Goal: Complete application form: Complete application form

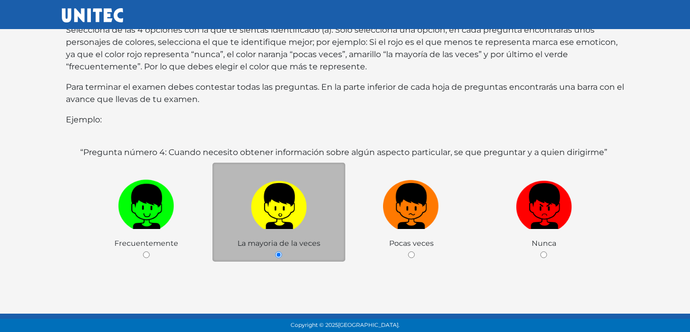
scroll to position [198, 0]
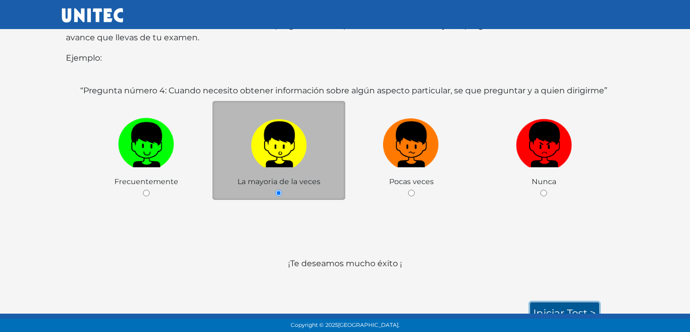
click at [577, 303] on link "Iniciar test >" at bounding box center [564, 313] width 69 height 21
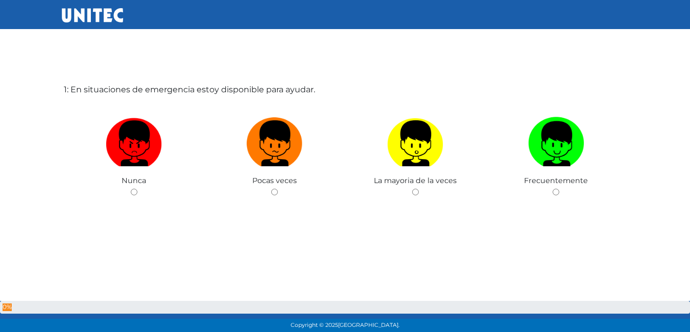
scroll to position [51, 0]
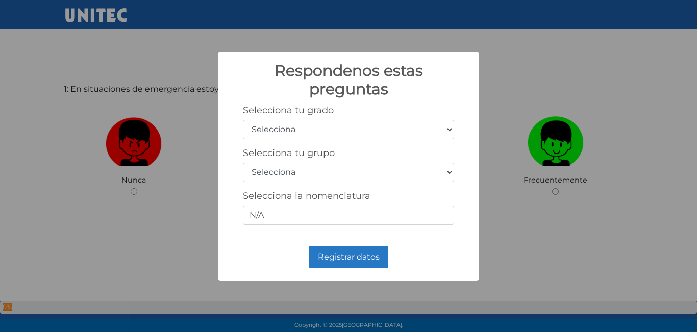
click at [353, 131] on select "Selecciona 1er grado 2do grado 3er grado 4to grado 5to grado 6to grado" at bounding box center [348, 129] width 211 height 19
select select "5"
click at [243, 120] on select "Selecciona 1er grado 2do grado 3er grado 4to grado 5to grado 6to grado" at bounding box center [348, 129] width 211 height 19
click at [348, 180] on select "Selecciona A B C D E F G H I J K L M N O P Q R S T U V W X Y Z" at bounding box center [348, 172] width 211 height 19
click at [344, 173] on select "Selecciona A B C D E F G H I J K L M N O P Q R S T U V W X Y Z" at bounding box center [348, 172] width 211 height 19
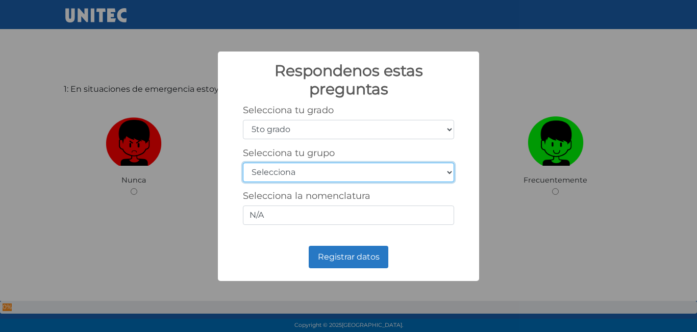
click at [344, 173] on select "Selecciona A B C D E F G H I J K L M N O P Q R S T U V W X Y Z" at bounding box center [348, 172] width 211 height 19
select select "c"
click at [243, 163] on select "Selecciona A B C D E F G H I J K L M N O P Q R S T U V W X Y Z" at bounding box center [348, 172] width 211 height 19
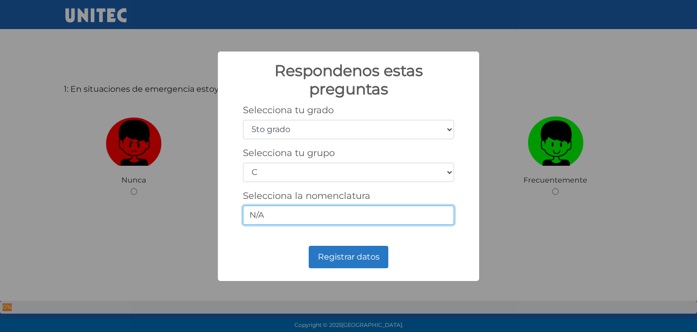
click at [308, 215] on input "N/A" at bounding box center [348, 215] width 211 height 19
type input "N"
type input "3.3"
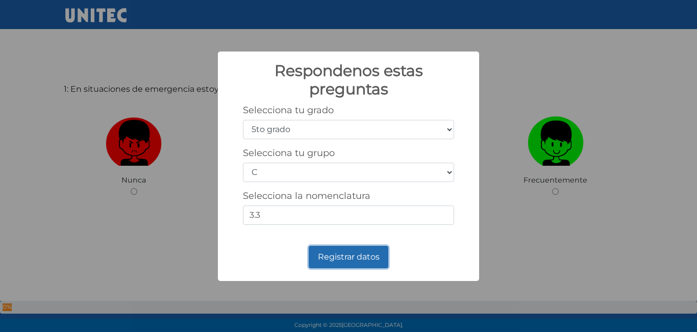
click at [358, 261] on button "Registrar datos" at bounding box center [349, 257] width 80 height 22
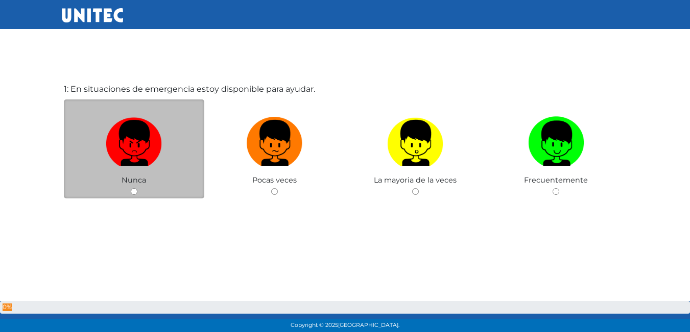
click at [178, 149] on label at bounding box center [134, 143] width 141 height 62
click at [137, 188] on input "radio" at bounding box center [134, 191] width 7 height 7
radio input "true"
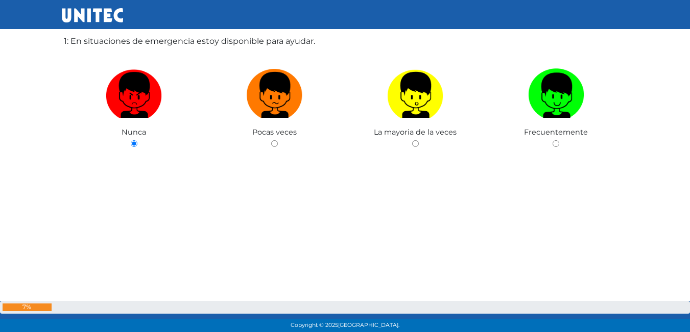
scroll to position [0, 0]
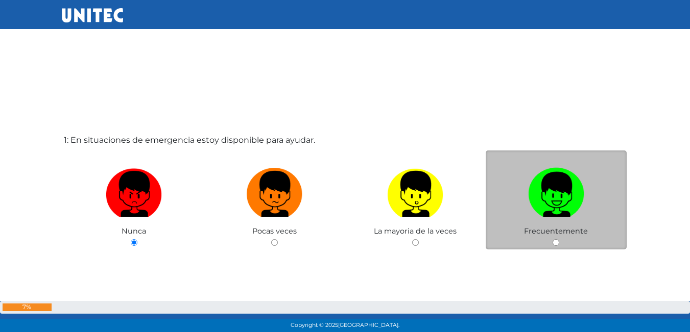
click at [578, 189] on img at bounding box center [556, 191] width 56 height 54
click at [559, 239] on input "radio" at bounding box center [555, 242] width 7 height 7
radio input "true"
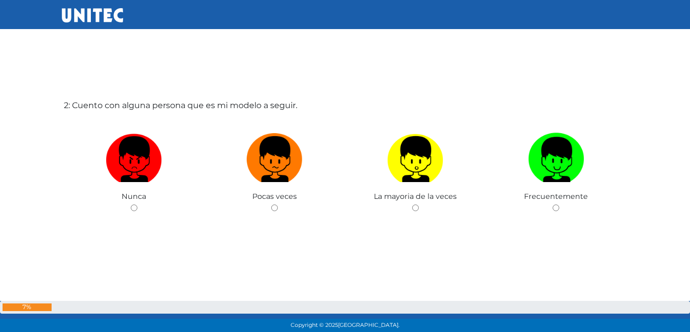
scroll to position [383, 0]
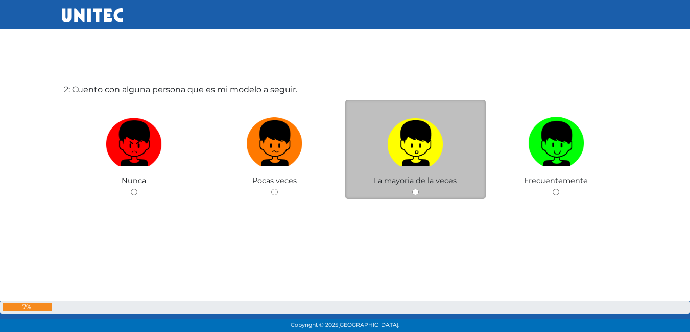
click at [454, 143] on label at bounding box center [415, 144] width 141 height 62
click at [418, 189] on input "radio" at bounding box center [415, 192] width 7 height 7
radio input "true"
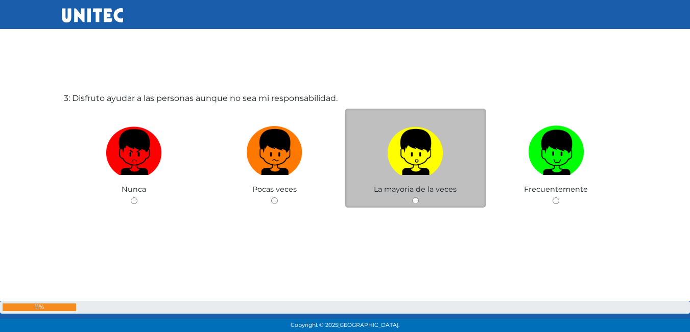
scroll to position [716, 0]
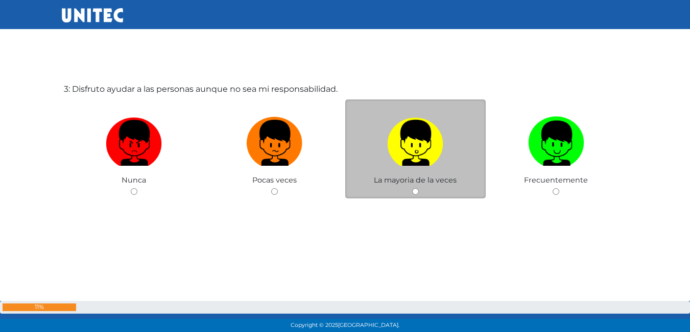
click at [454, 174] on label at bounding box center [415, 143] width 141 height 62
click at [418, 188] on input "radio" at bounding box center [415, 191] width 7 height 7
radio input "true"
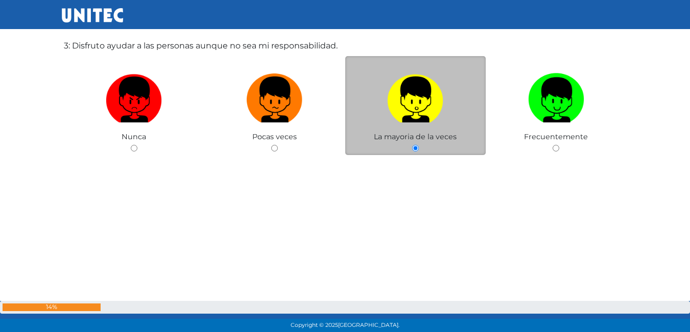
scroll to position [768, 0]
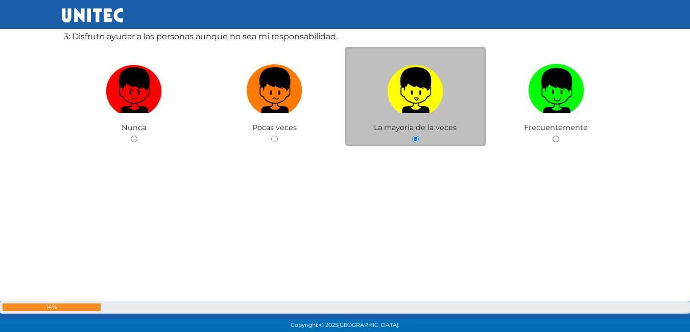
click at [433, 93] on img at bounding box center [415, 87] width 56 height 54
click at [418, 136] on input "radio" at bounding box center [415, 139] width 7 height 7
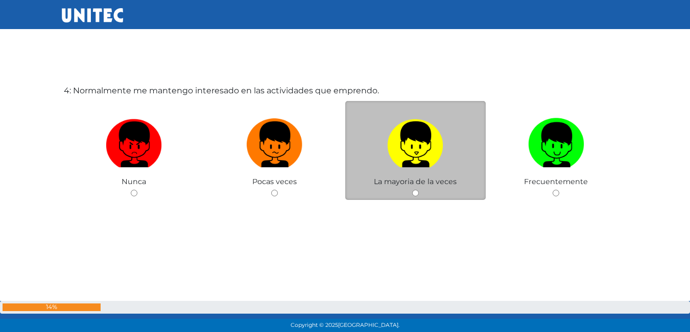
scroll to position [1048, 0]
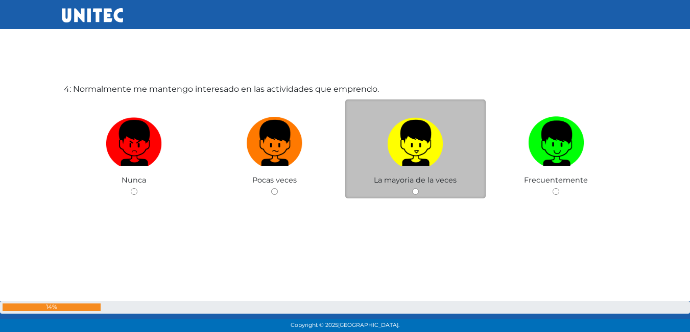
click at [401, 137] on img at bounding box center [415, 140] width 56 height 54
click at [412, 188] on input "radio" at bounding box center [415, 191] width 7 height 7
radio input "true"
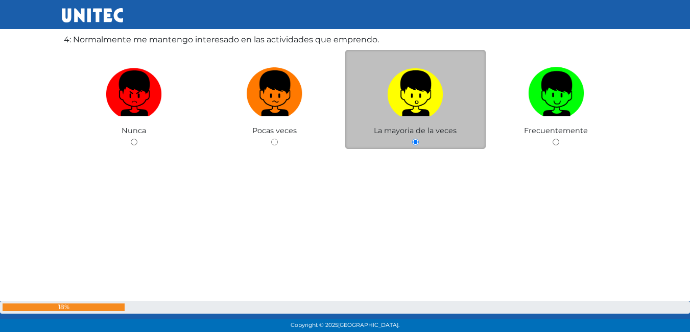
scroll to position [1099, 0]
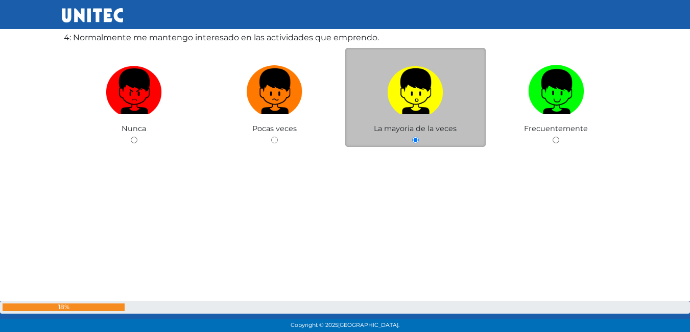
click at [401, 137] on div "La mayoria de la veces" at bounding box center [415, 98] width 141 height 100
click at [407, 95] on img at bounding box center [415, 88] width 56 height 54
click at [412, 137] on input "radio" at bounding box center [415, 140] width 7 height 7
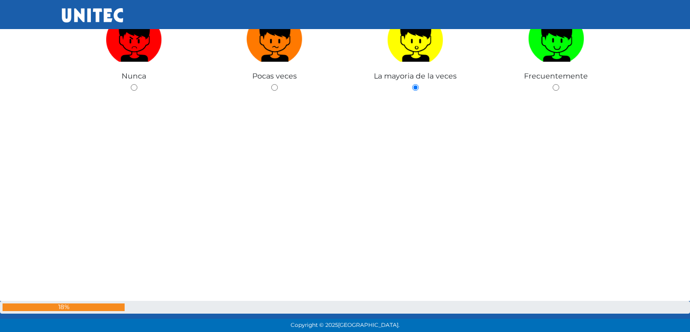
scroll to position [1154, 0]
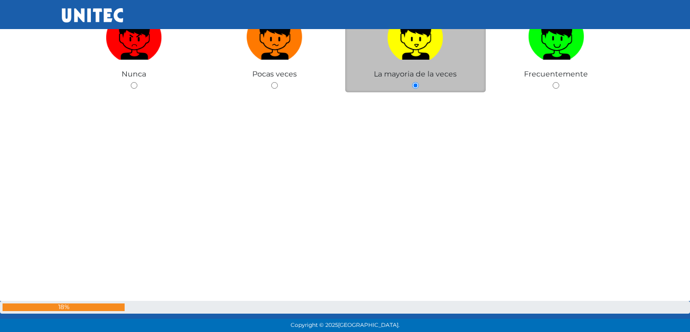
click at [390, 50] on img at bounding box center [415, 34] width 56 height 54
click at [412, 82] on input "radio" at bounding box center [415, 85] width 7 height 7
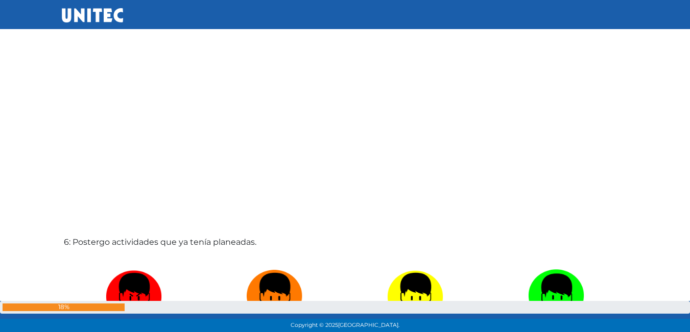
scroll to position [1370, 0]
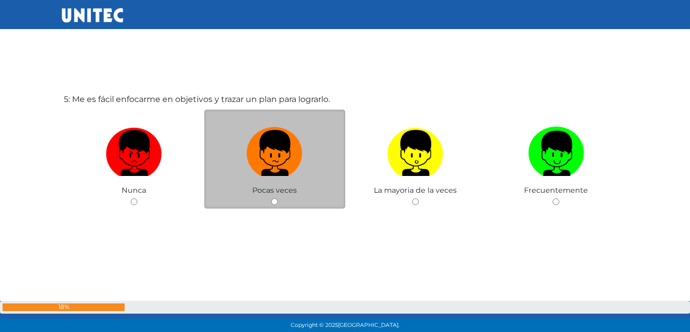
click at [323, 179] on label at bounding box center [274, 153] width 141 height 62
click at [278, 199] on input "radio" at bounding box center [274, 202] width 7 height 7
radio input "true"
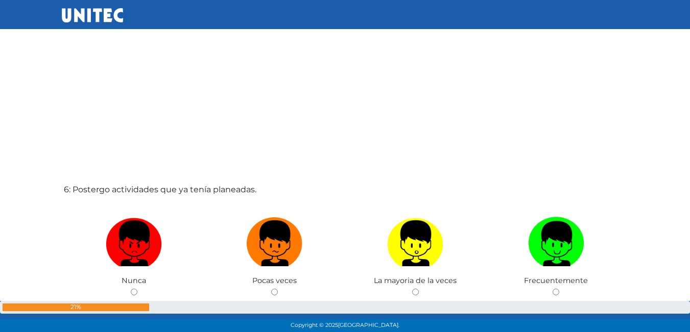
scroll to position [1628, 0]
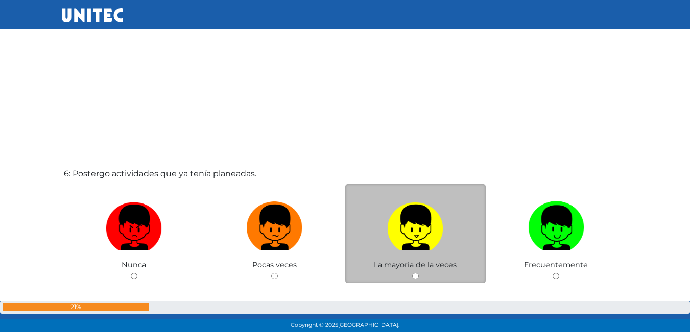
click at [405, 217] on img at bounding box center [415, 225] width 56 height 54
click at [412, 273] on input "radio" at bounding box center [415, 276] width 7 height 7
radio input "true"
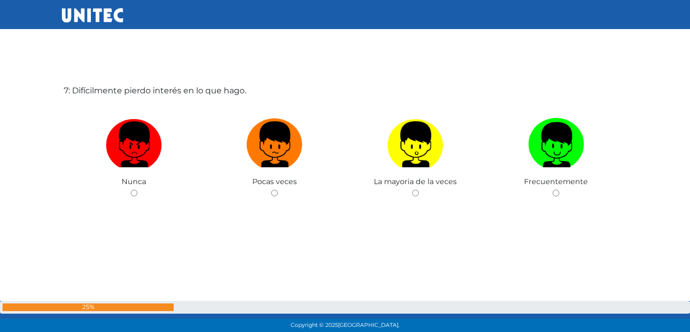
scroll to position [2045, 0]
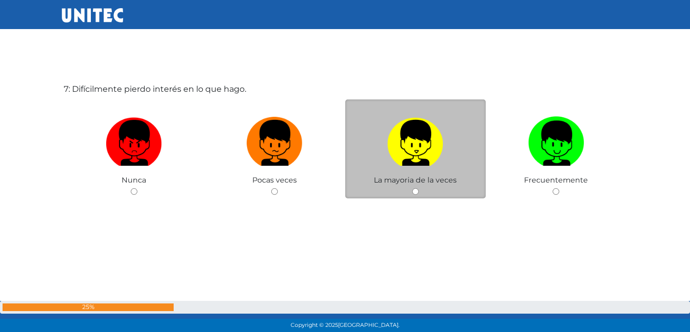
click at [419, 156] on img at bounding box center [415, 140] width 56 height 54
click at [418, 188] on input "radio" at bounding box center [415, 191] width 7 height 7
radio input "true"
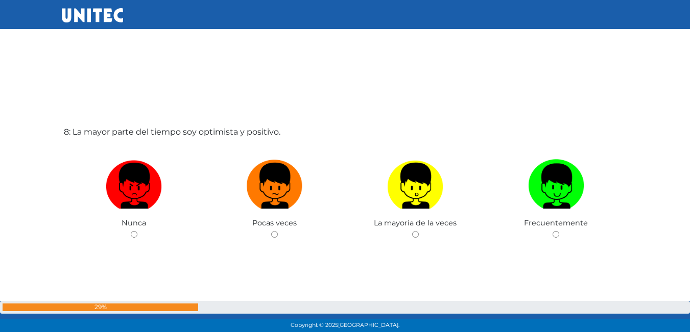
scroll to position [2318, 0]
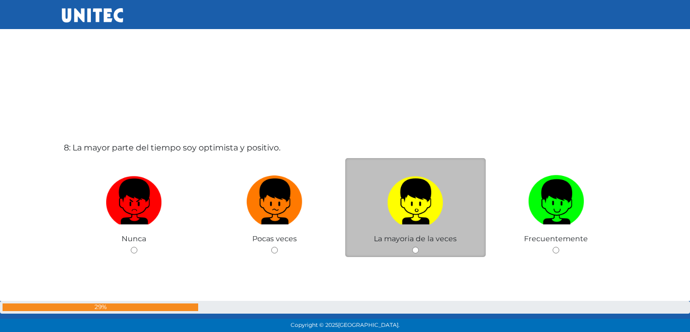
click at [472, 189] on label at bounding box center [415, 202] width 141 height 62
click at [418, 247] on input "radio" at bounding box center [415, 250] width 7 height 7
radio input "true"
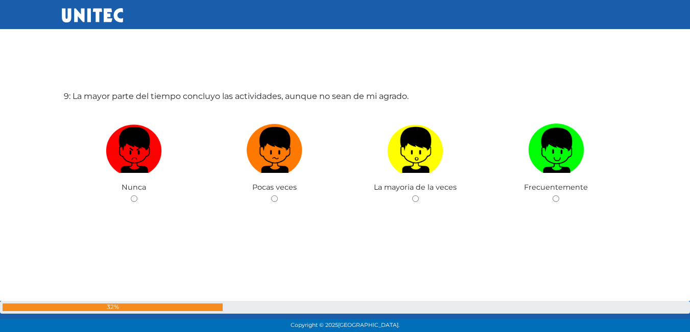
scroll to position [2709, 0]
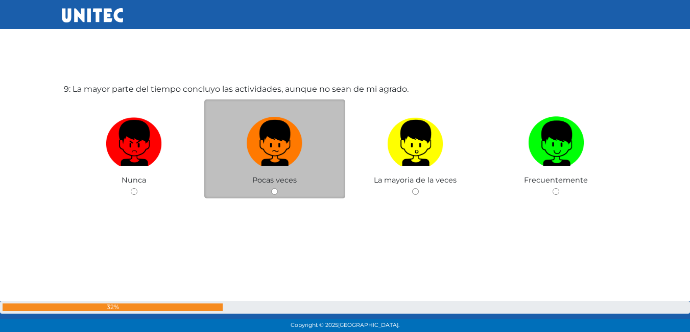
click at [309, 161] on label at bounding box center [274, 143] width 141 height 62
click at [278, 188] on input "radio" at bounding box center [274, 191] width 7 height 7
radio input "true"
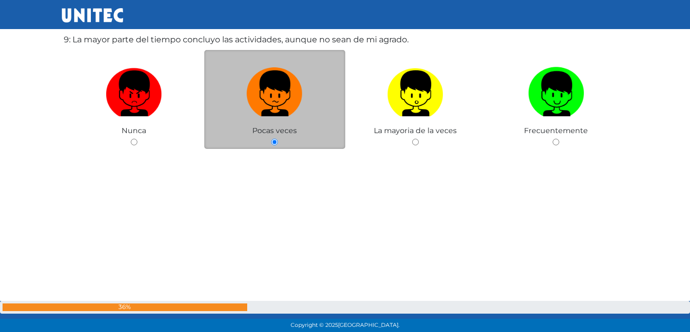
scroll to position [2762, 0]
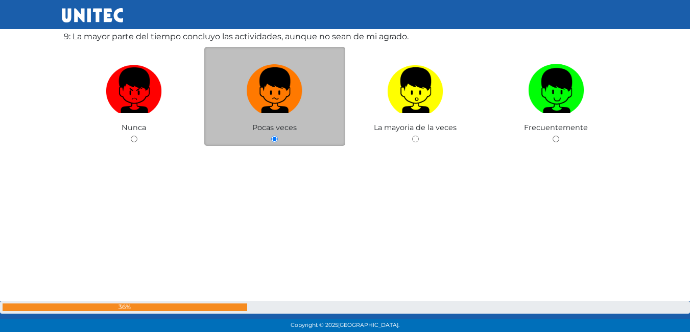
click at [298, 124] on div "Pocas veces" at bounding box center [274, 97] width 141 height 100
click at [293, 105] on img at bounding box center [275, 87] width 56 height 54
click at [278, 136] on input "radio" at bounding box center [274, 139] width 7 height 7
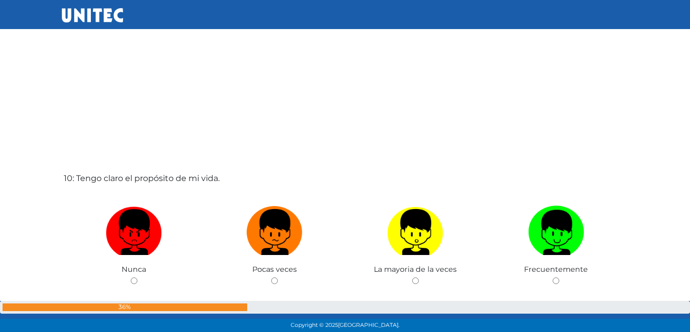
scroll to position [2984, 0]
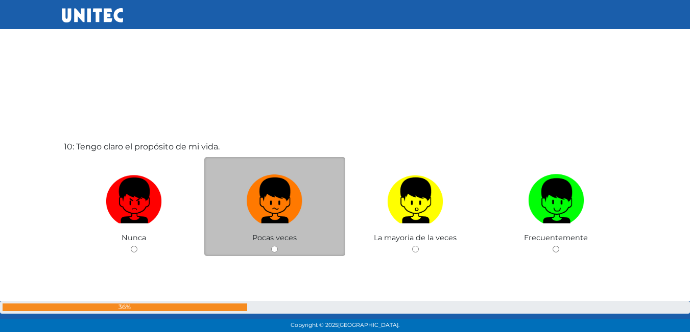
click at [325, 211] on label at bounding box center [274, 201] width 141 height 62
click at [278, 246] on input "radio" at bounding box center [274, 249] width 7 height 7
radio input "true"
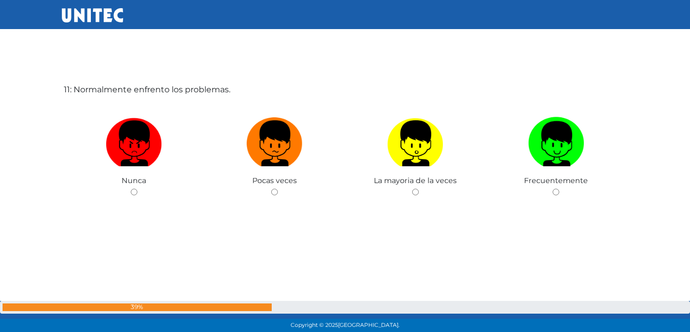
scroll to position [3374, 0]
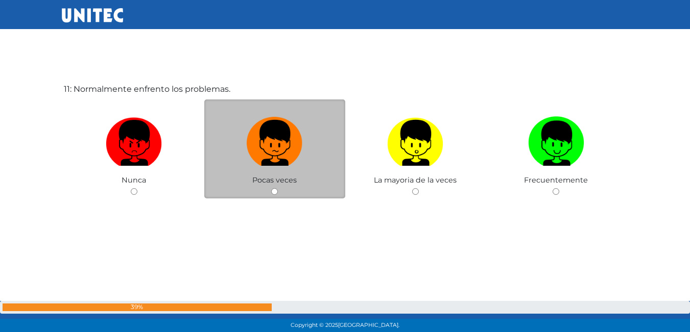
click at [306, 149] on label at bounding box center [274, 143] width 141 height 62
click at [278, 188] on input "radio" at bounding box center [274, 191] width 7 height 7
radio input "true"
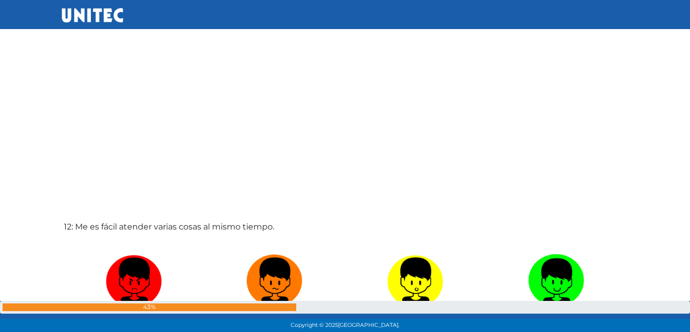
scroll to position [3662, 0]
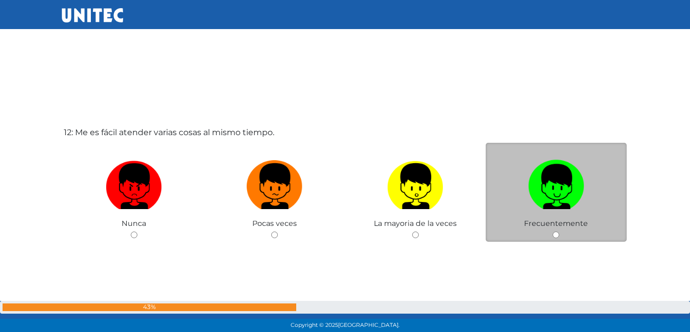
radio input "true"
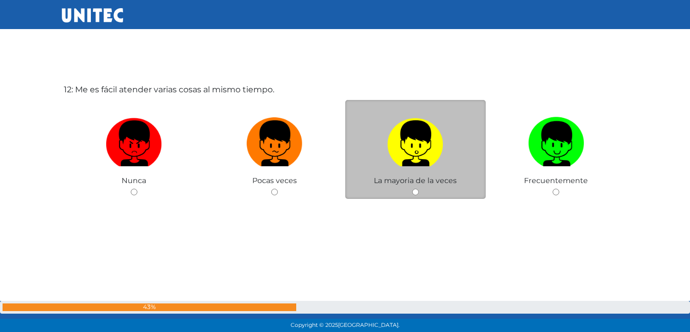
scroll to position [3706, 0]
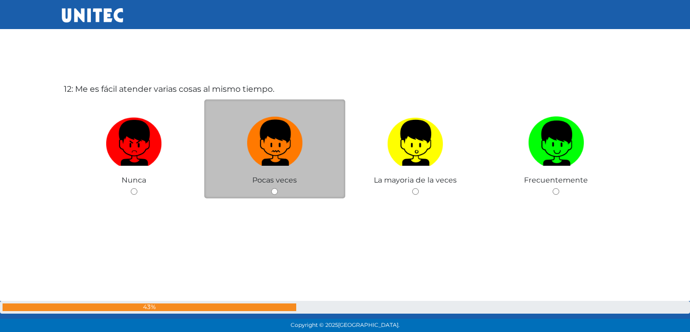
click at [291, 154] on img at bounding box center [275, 140] width 56 height 54
click at [278, 188] on input "radio" at bounding box center [274, 191] width 7 height 7
radio input "true"
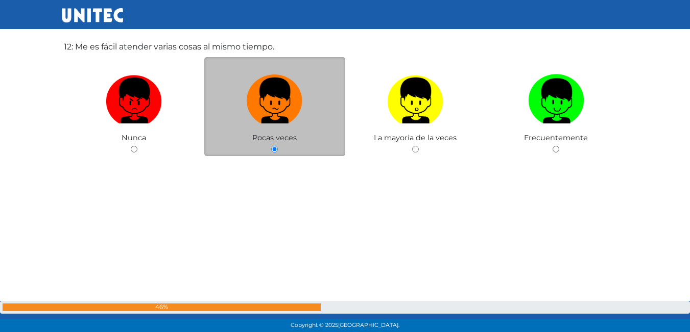
click at [412, 146] on input "radio" at bounding box center [415, 149] width 7 height 7
radio input "true"
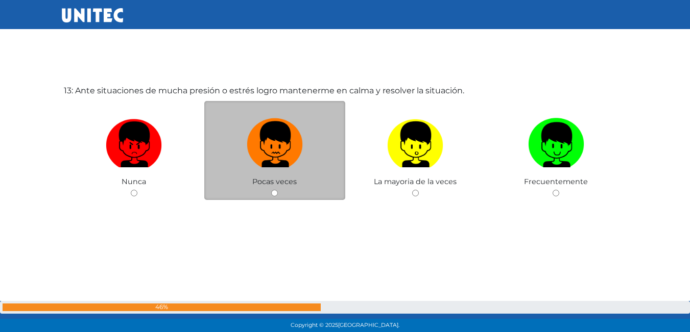
scroll to position [4038, 0]
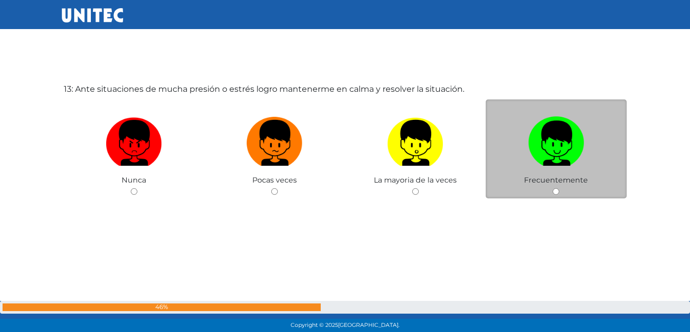
click at [522, 138] on label at bounding box center [555, 143] width 141 height 62
click at [552, 188] on input "radio" at bounding box center [555, 191] width 7 height 7
radio input "true"
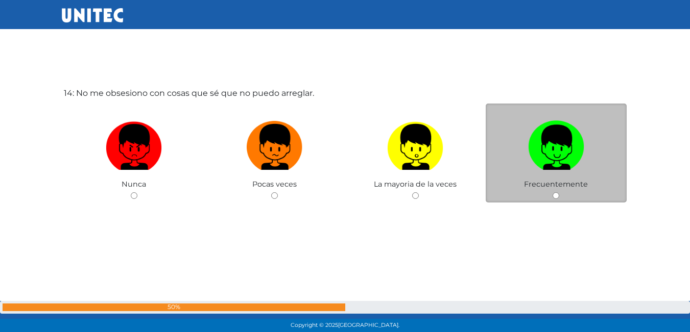
scroll to position [4370, 0]
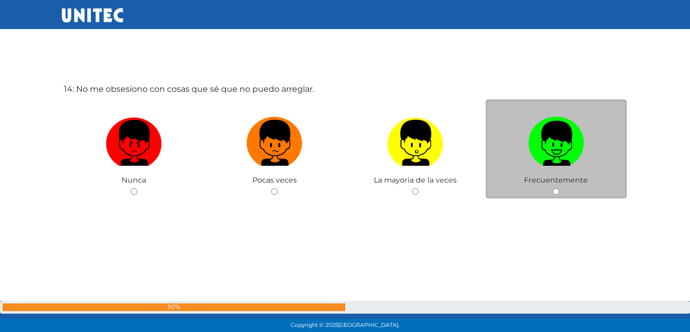
click at [567, 161] on img at bounding box center [556, 140] width 56 height 54
click at [559, 188] on input "radio" at bounding box center [555, 191] width 7 height 7
radio input "true"
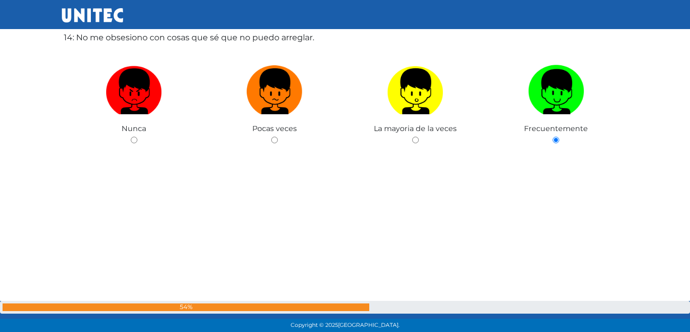
click at [131, 137] on input "radio" at bounding box center [134, 140] width 7 height 7
radio input "true"
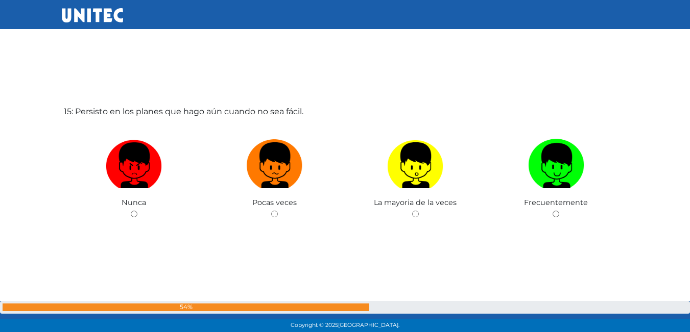
click at [568, 131] on div "1: En situaciones de emergencia estoy disponible para ayudar. [GEOGRAPHIC_DATA]…" at bounding box center [345, 188] width 567 height 9635
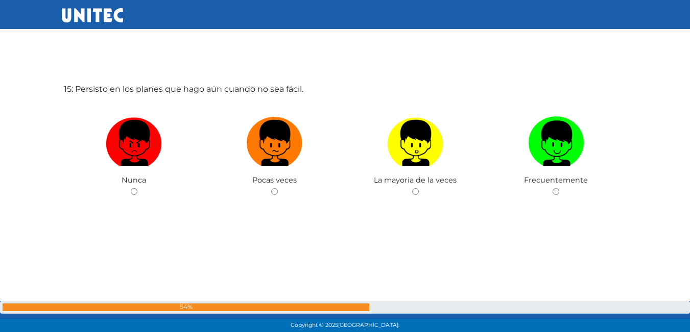
scroll to position [4466, 0]
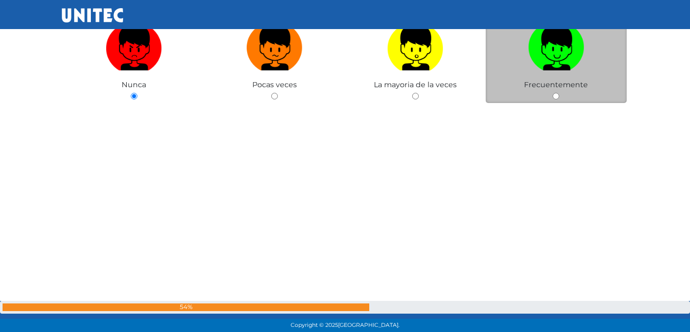
click at [562, 82] on span "Frecuentemente" at bounding box center [556, 84] width 64 height 9
click at [574, 70] on img at bounding box center [556, 44] width 56 height 54
click at [559, 93] on input "radio" at bounding box center [555, 96] width 7 height 7
radio input "true"
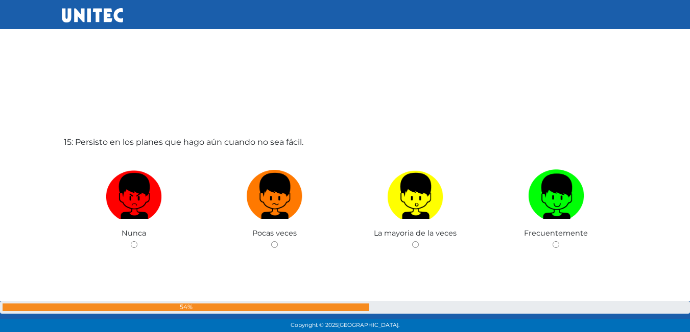
scroll to position [4665, 0]
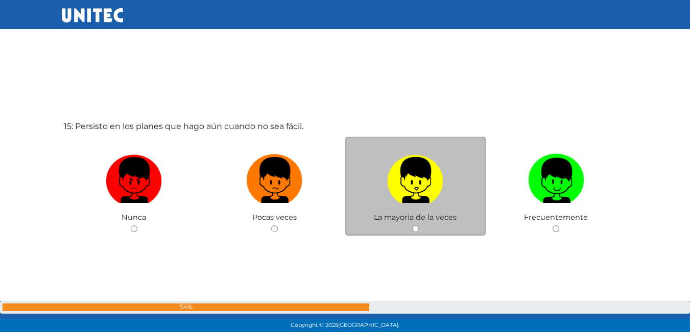
click at [418, 189] on img at bounding box center [415, 177] width 56 height 54
click at [418, 226] on input "radio" at bounding box center [415, 229] width 7 height 7
radio input "true"
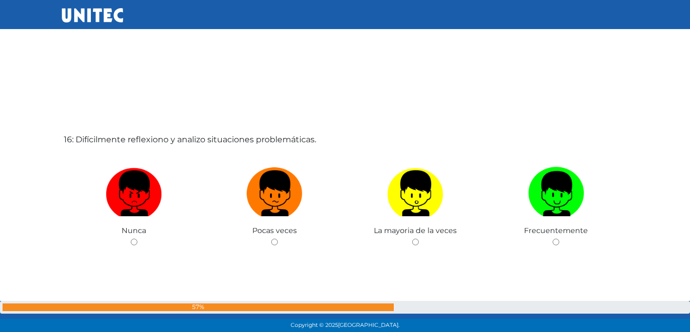
scroll to position [5000, 0]
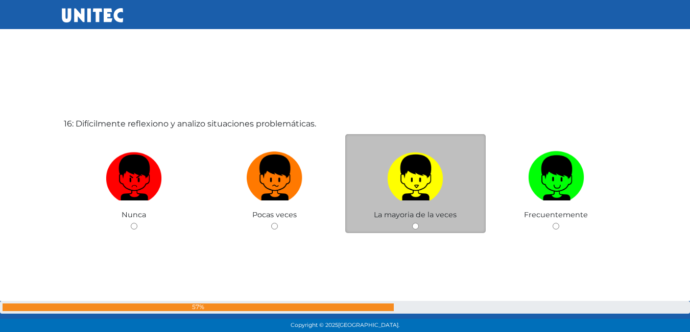
click at [393, 187] on img at bounding box center [415, 174] width 56 height 54
click at [412, 223] on input "radio" at bounding box center [415, 226] width 7 height 7
radio input "true"
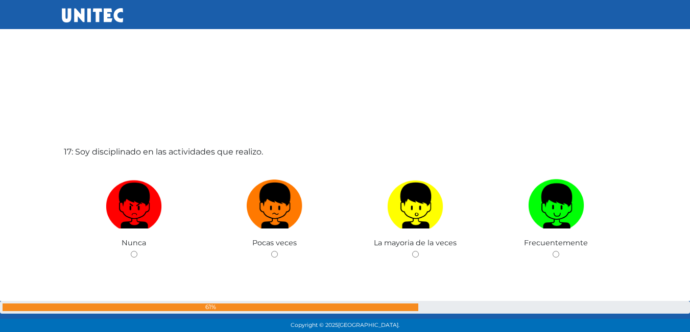
scroll to position [5320, 0]
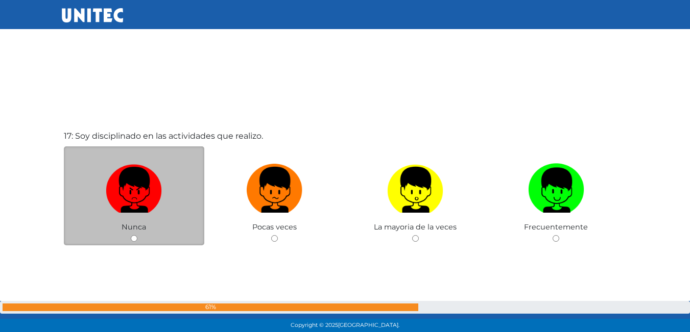
click at [171, 206] on label at bounding box center [134, 190] width 141 height 62
click at [137, 235] on input "radio" at bounding box center [134, 238] width 7 height 7
radio input "true"
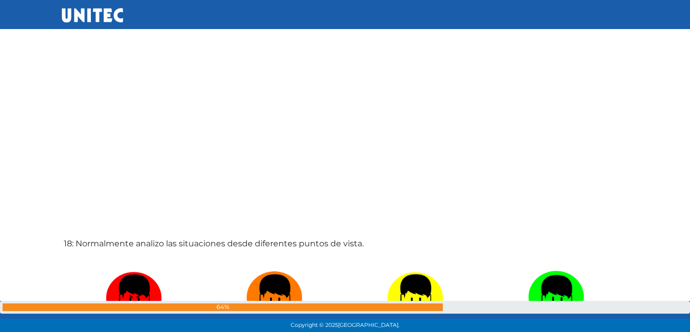
scroll to position [5671, 0]
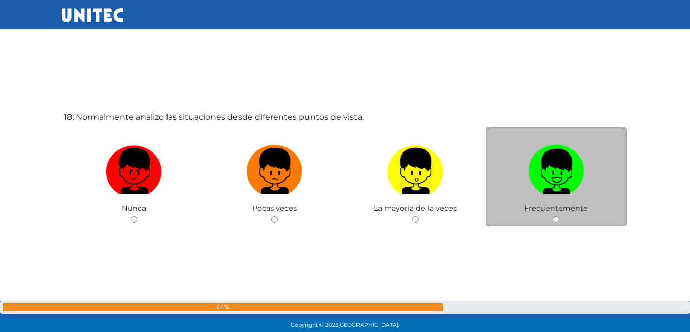
click at [561, 176] on img at bounding box center [556, 168] width 56 height 54
click at [559, 216] on input "radio" at bounding box center [555, 219] width 7 height 7
radio input "true"
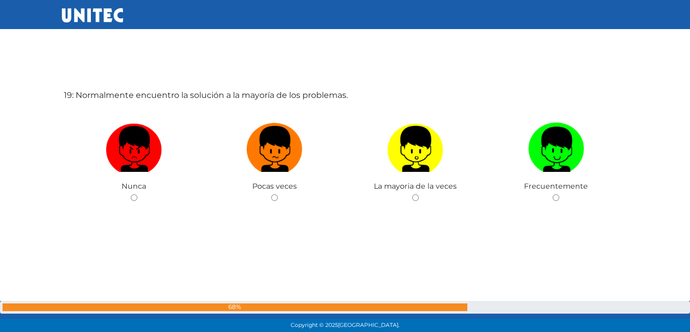
scroll to position [6031, 0]
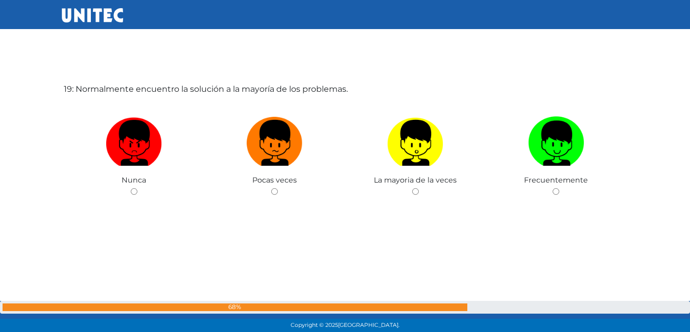
drag, startPoint x: 364, startPoint y: 242, endPoint x: 225, endPoint y: 59, distance: 229.9
click at [225, 59] on div "19: Normalmente encuentro la solución a la mayoría de los problemas. [GEOGRAPHI…" at bounding box center [345, 166] width 567 height 332
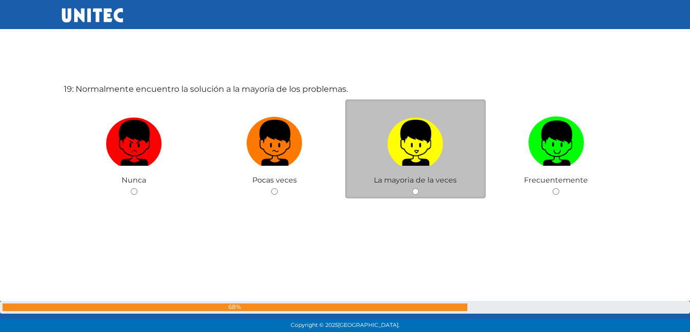
click at [393, 146] on img at bounding box center [415, 140] width 56 height 54
click at [412, 188] on input "radio" at bounding box center [415, 191] width 7 height 7
radio input "true"
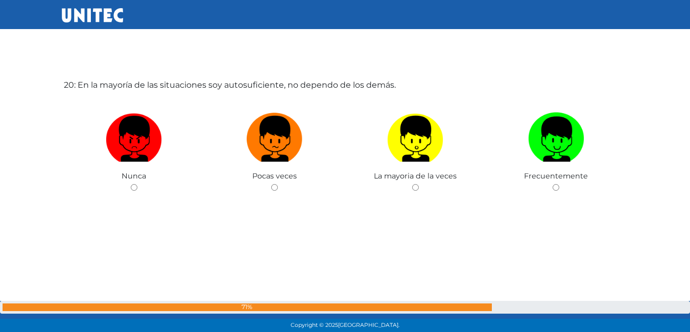
scroll to position [6384, 0]
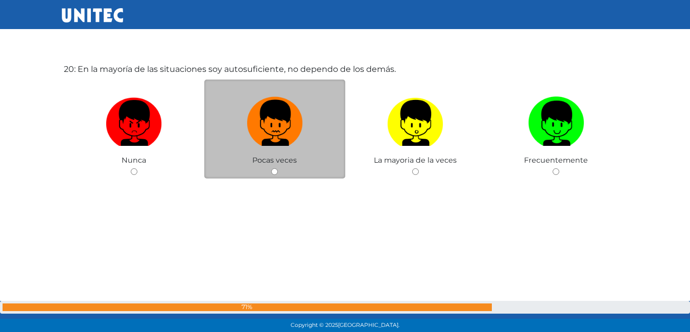
click at [282, 139] on img at bounding box center [275, 120] width 56 height 54
click at [278, 168] on input "radio" at bounding box center [274, 171] width 7 height 7
radio input "true"
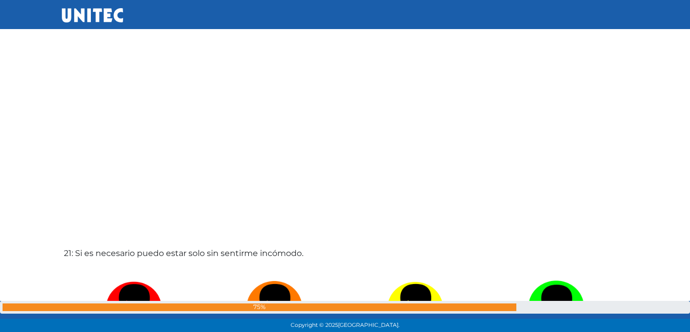
scroll to position [6689, 0]
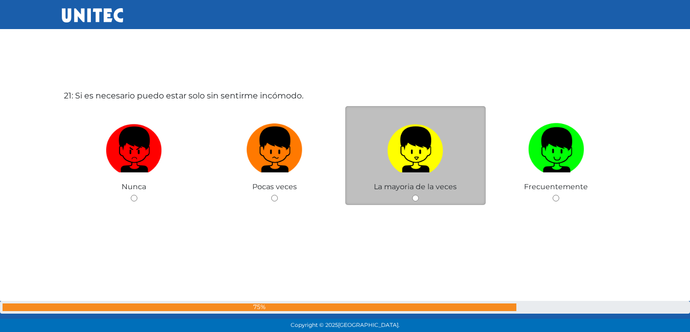
click at [425, 166] on img at bounding box center [415, 146] width 56 height 54
click at [418, 195] on input "radio" at bounding box center [415, 198] width 7 height 7
radio input "true"
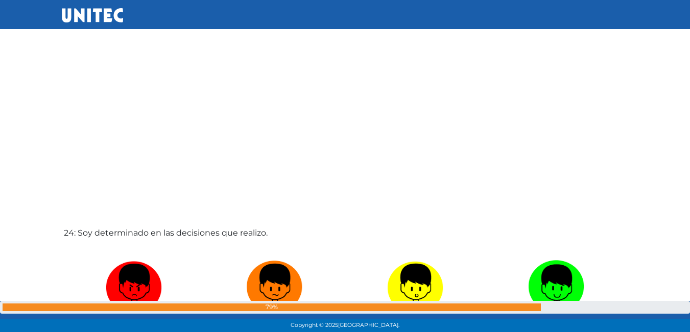
scroll to position [7375, 0]
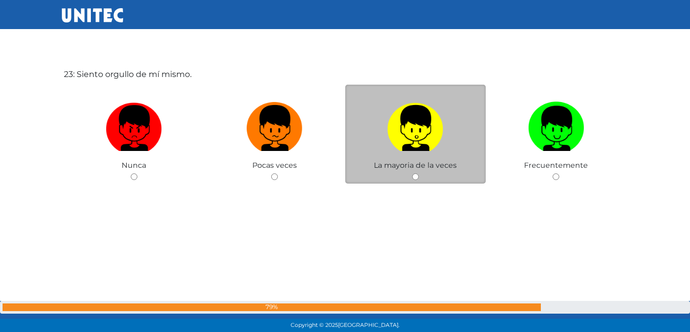
click at [417, 163] on span "La mayoria de la veces" at bounding box center [415, 165] width 83 height 9
click at [416, 137] on img at bounding box center [415, 125] width 56 height 54
click at [416, 174] on input "radio" at bounding box center [415, 177] width 7 height 7
radio input "true"
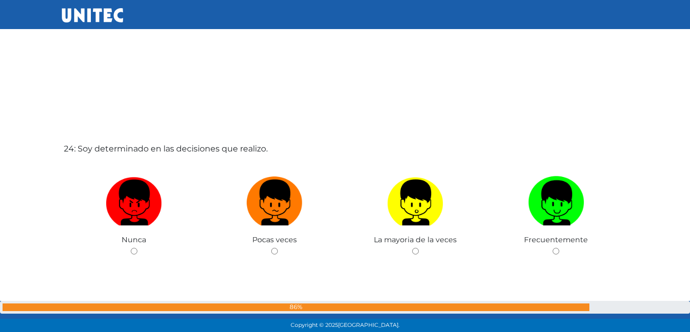
scroll to position [7649, 0]
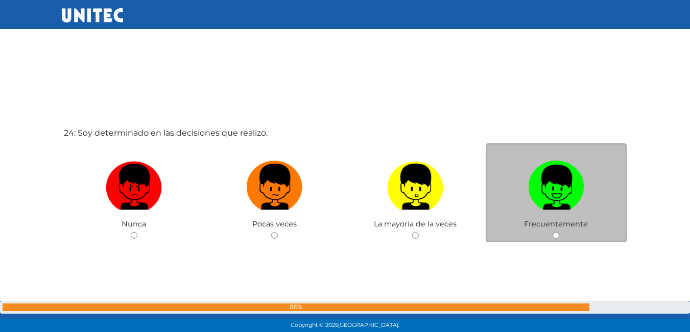
click at [535, 195] on img at bounding box center [556, 184] width 56 height 54
click at [552, 232] on input "radio" at bounding box center [555, 235] width 7 height 7
radio input "true"
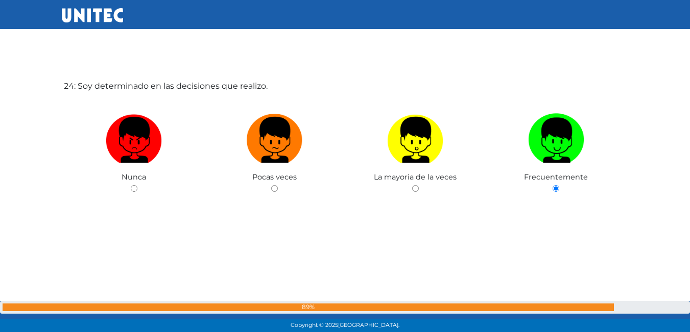
scroll to position [7699, 0]
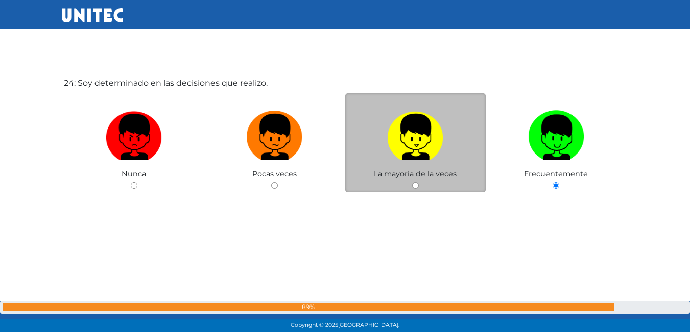
click at [427, 160] on img at bounding box center [415, 134] width 56 height 54
click at [418, 182] on input "radio" at bounding box center [415, 185] width 7 height 7
radio input "true"
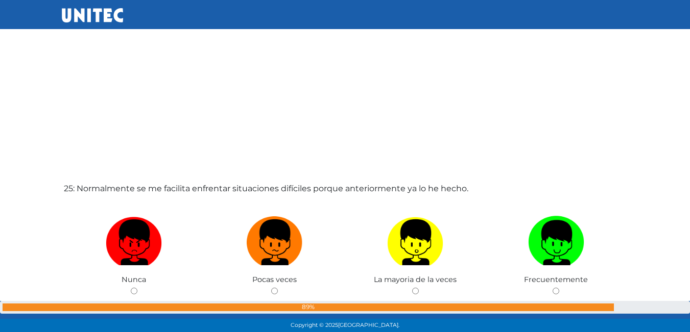
scroll to position [8020, 0]
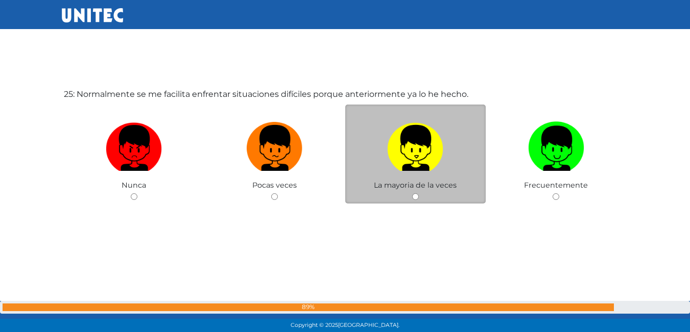
click at [424, 167] on img at bounding box center [415, 145] width 56 height 54
click at [418, 193] on input "radio" at bounding box center [415, 196] width 7 height 7
radio input "true"
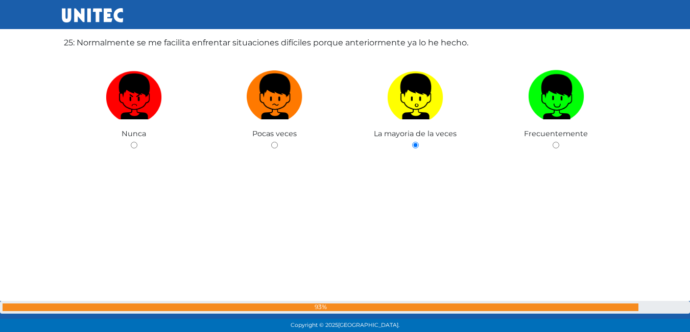
scroll to position [8356, 0]
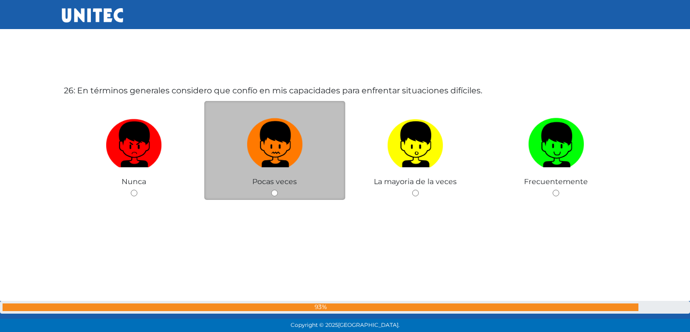
click at [262, 145] on img at bounding box center [275, 141] width 56 height 54
click at [271, 190] on input "radio" at bounding box center [274, 193] width 7 height 7
radio input "true"
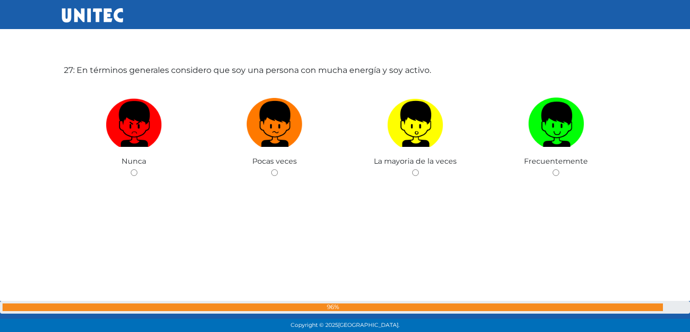
scroll to position [8724, 0]
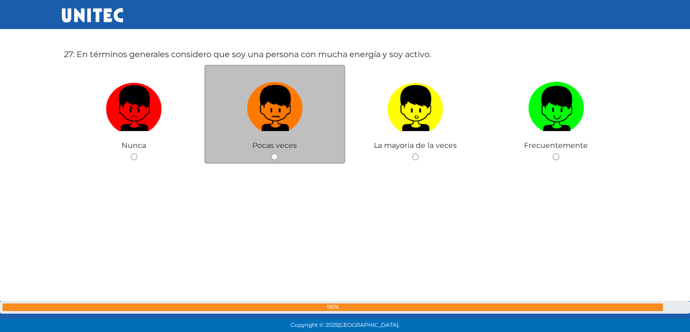
click at [253, 126] on img at bounding box center [275, 105] width 56 height 54
click at [271, 154] on input "radio" at bounding box center [274, 157] width 7 height 7
radio input "true"
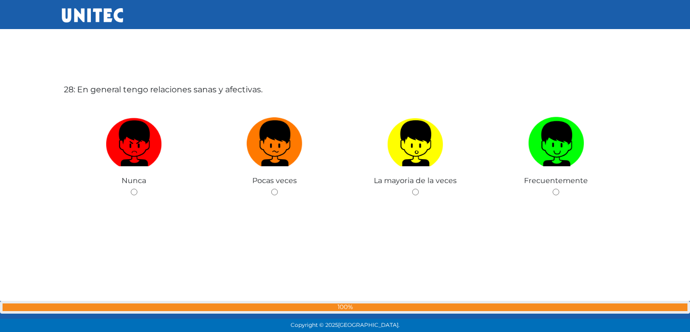
scroll to position [9022, 0]
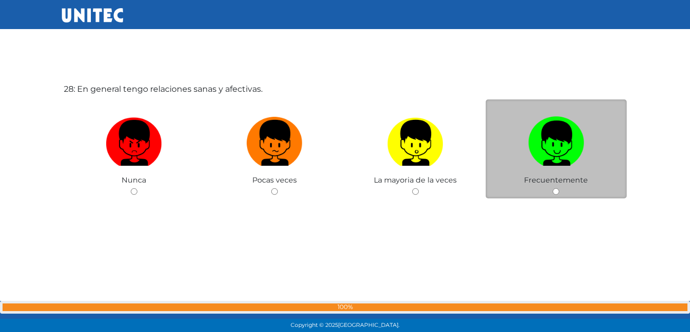
click at [531, 167] on label at bounding box center [555, 143] width 141 height 62
click at [552, 188] on input "radio" at bounding box center [555, 191] width 7 height 7
radio input "true"
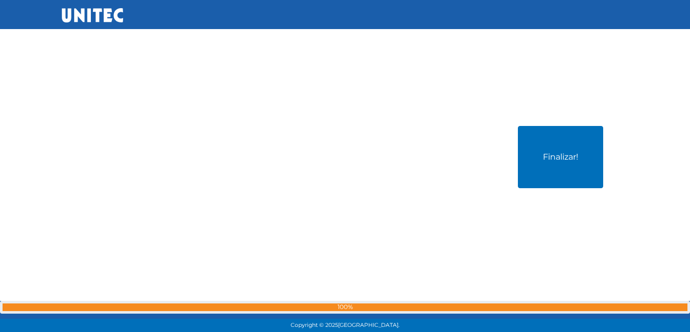
scroll to position [9327, 0]
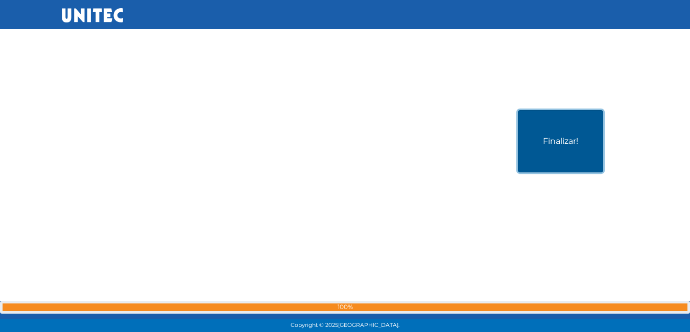
click at [547, 151] on button "Finalizar!" at bounding box center [560, 141] width 85 height 62
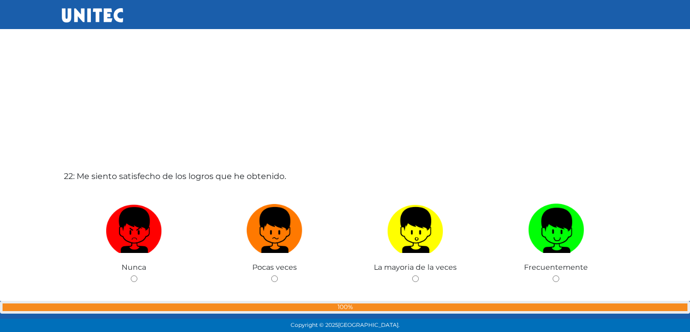
scroll to position [7051, 0]
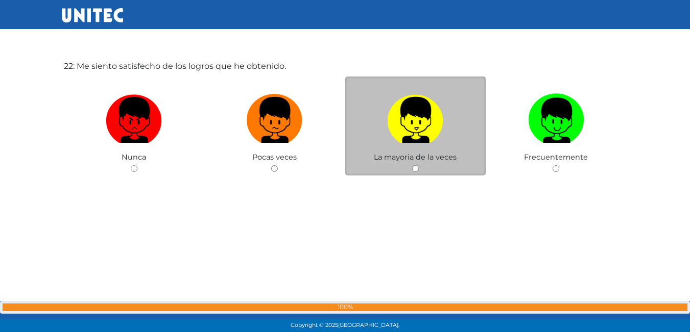
click at [423, 143] on img at bounding box center [415, 117] width 56 height 54
click at [418, 165] on input "radio" at bounding box center [415, 168] width 7 height 7
radio input "true"
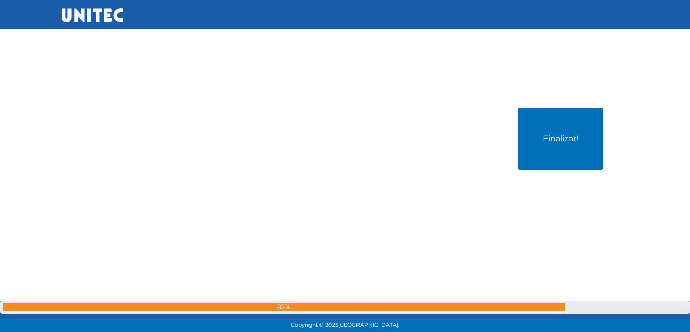
scroll to position [9345, 0]
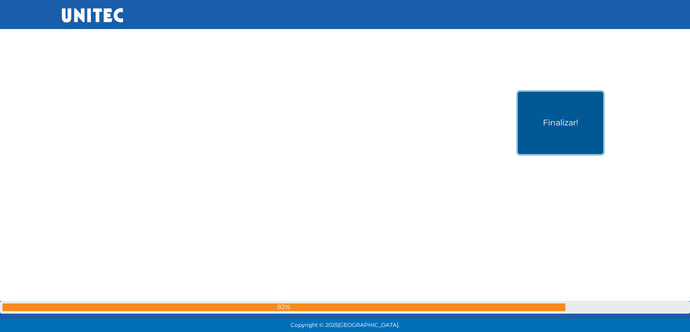
click at [553, 112] on button "Finalizar!" at bounding box center [560, 123] width 85 height 62
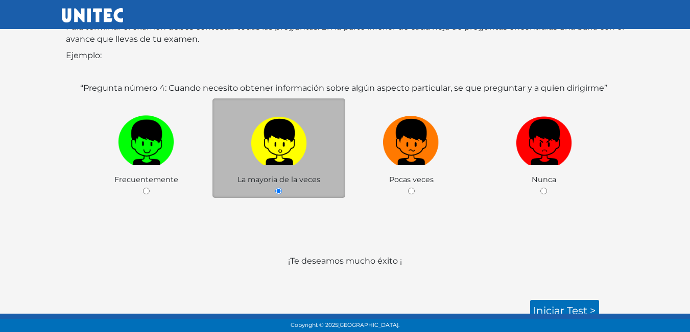
scroll to position [152, 0]
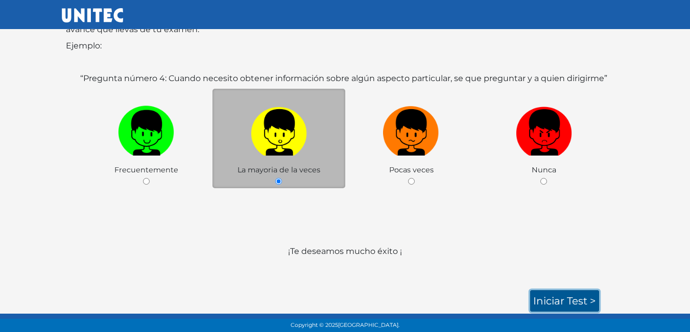
click at [549, 297] on link "Iniciar test >" at bounding box center [564, 300] width 69 height 21
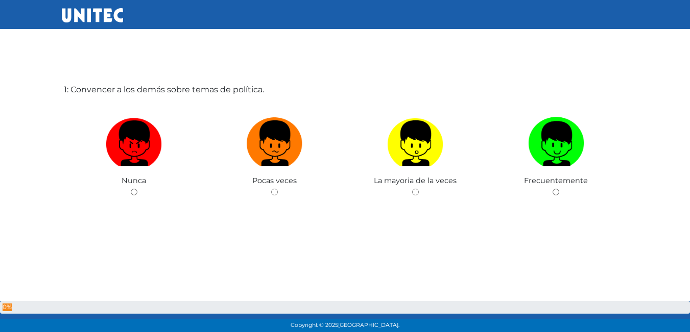
scroll to position [51, 0]
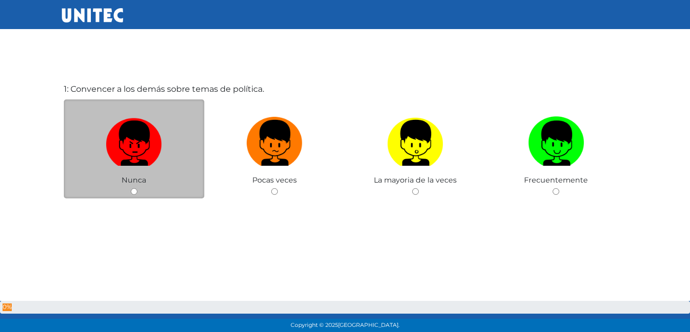
click at [132, 146] on img at bounding box center [134, 140] width 56 height 54
click at [132, 188] on input "radio" at bounding box center [134, 191] width 7 height 7
radio input "true"
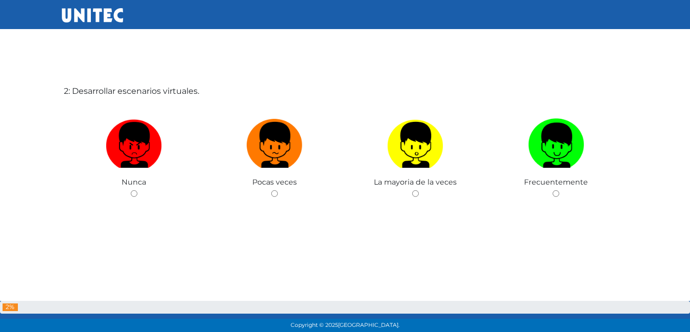
scroll to position [383, 0]
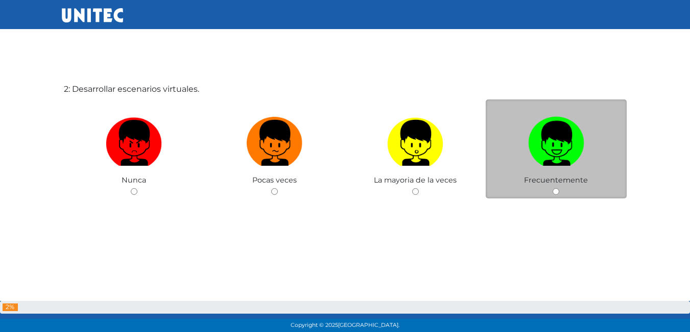
click at [535, 165] on img at bounding box center [556, 140] width 56 height 54
click at [552, 188] on input "radio" at bounding box center [555, 191] width 7 height 7
radio input "true"
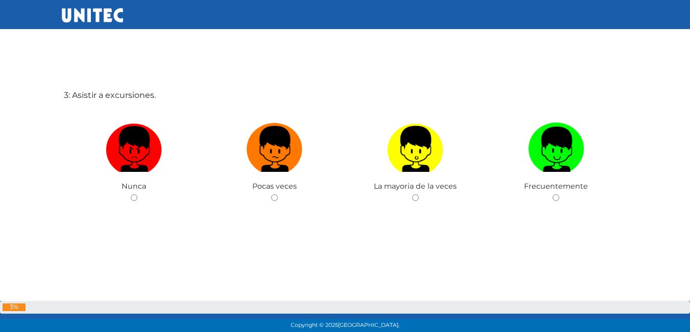
scroll to position [716, 0]
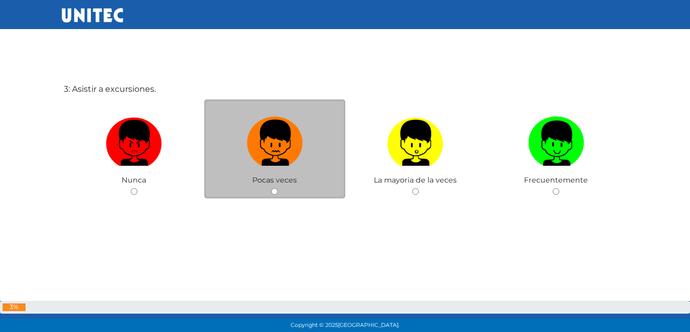
click at [281, 141] on img at bounding box center [275, 140] width 56 height 54
click at [278, 188] on input "radio" at bounding box center [274, 191] width 7 height 7
radio input "true"
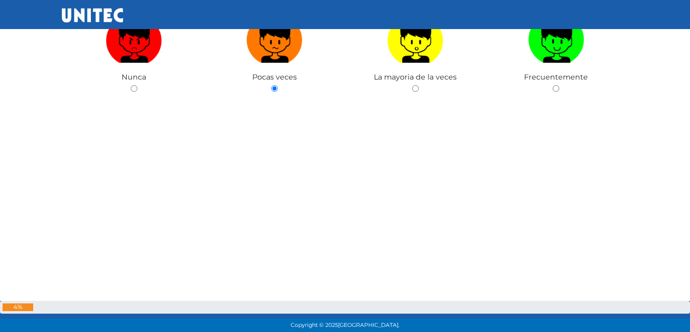
scroll to position [1019, 0]
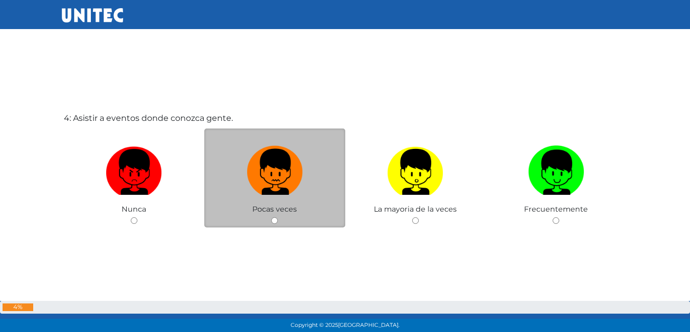
click at [265, 187] on img at bounding box center [275, 169] width 56 height 54
click at [271, 217] on input "radio" at bounding box center [274, 220] width 7 height 7
radio input "true"
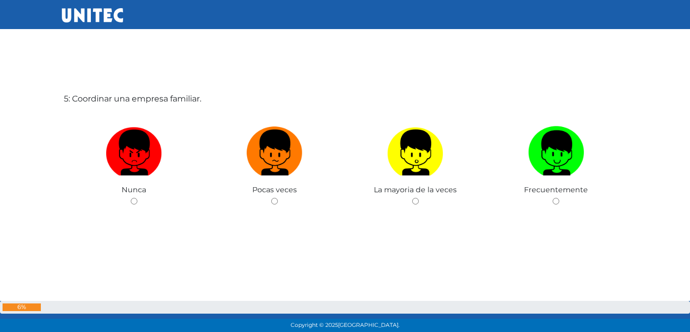
scroll to position [1380, 0]
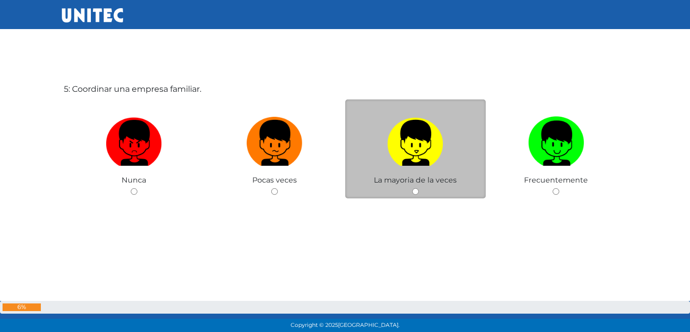
click at [405, 166] on img at bounding box center [415, 140] width 56 height 54
click at [412, 188] on input "radio" at bounding box center [415, 191] width 7 height 7
radio input "true"
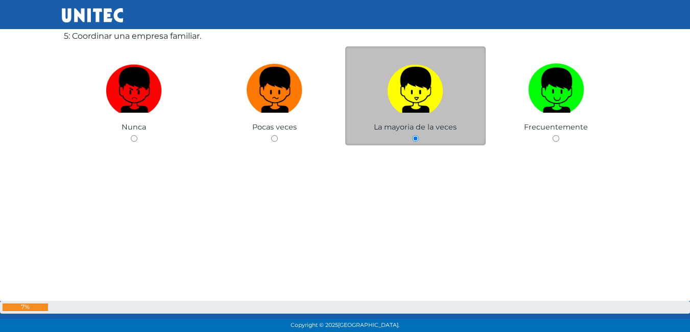
click at [420, 96] on img at bounding box center [415, 87] width 56 height 54
click at [418, 135] on input "radio" at bounding box center [415, 138] width 7 height 7
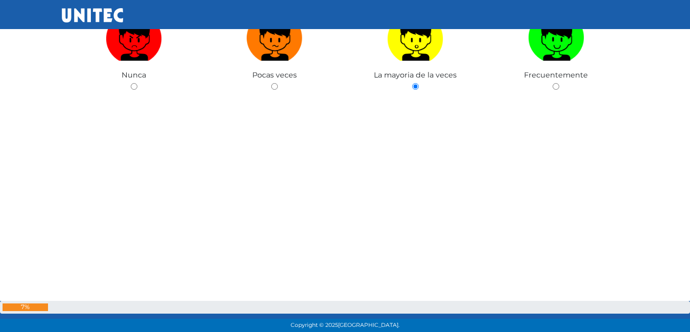
scroll to position [1488, 0]
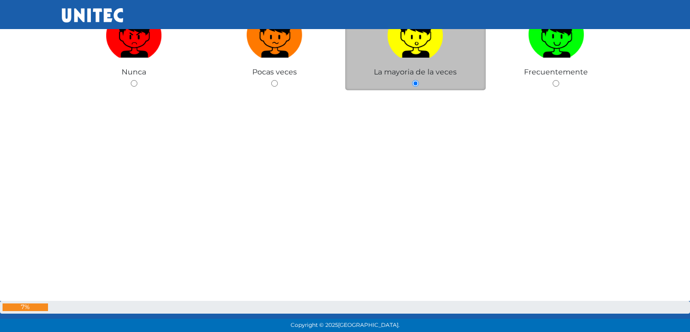
click at [438, 71] on span "La mayoria de la veces" at bounding box center [415, 71] width 83 height 9
click at [428, 45] on img at bounding box center [415, 32] width 56 height 54
click at [418, 80] on input "radio" at bounding box center [415, 83] width 7 height 7
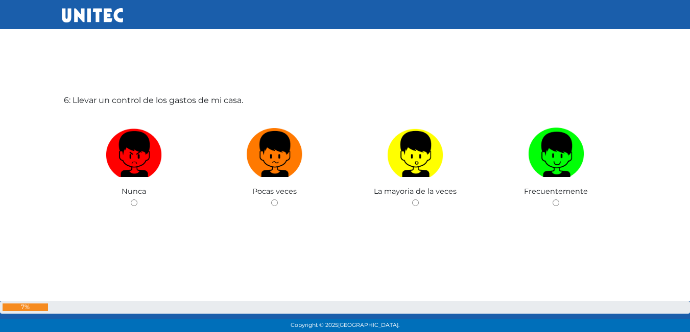
scroll to position [1712, 0]
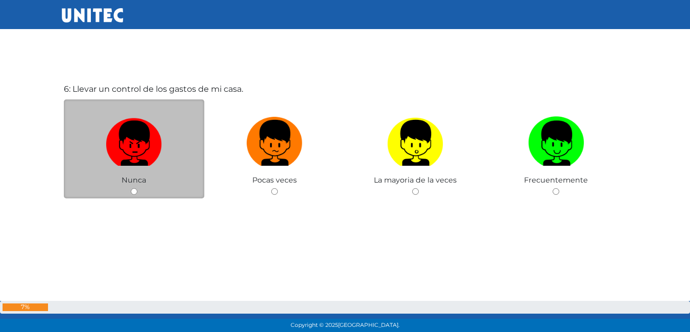
click at [115, 166] on img at bounding box center [134, 140] width 56 height 54
click at [131, 188] on input "radio" at bounding box center [134, 191] width 7 height 7
radio input "true"
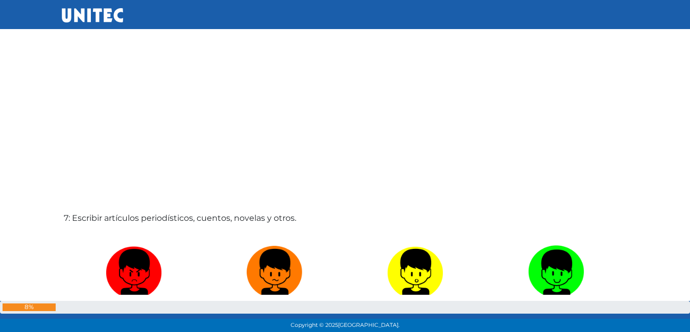
scroll to position [2015, 0]
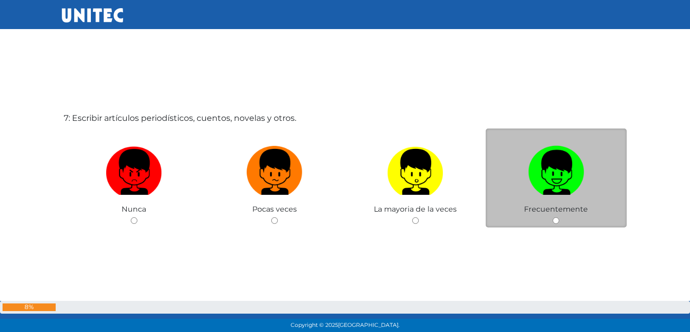
click at [557, 177] on img at bounding box center [556, 169] width 56 height 54
click at [557, 217] on input "radio" at bounding box center [555, 220] width 7 height 7
radio input "true"
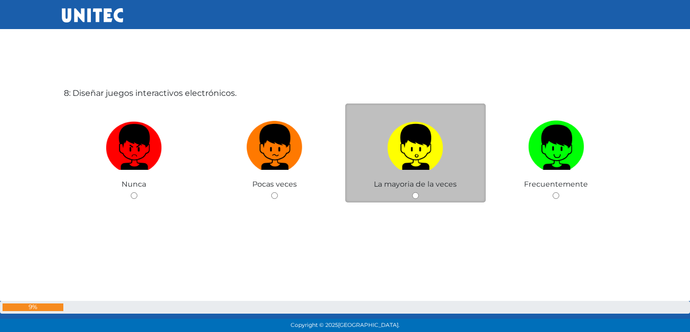
scroll to position [2377, 0]
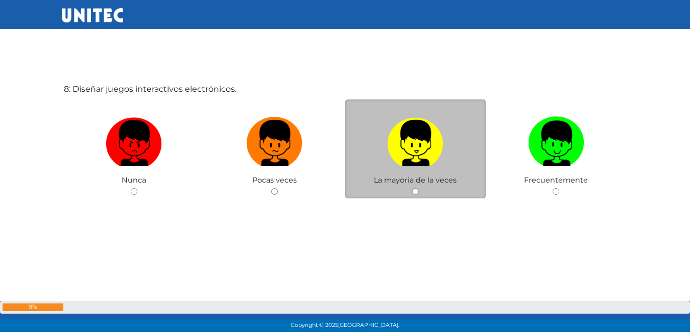
click at [425, 153] on img at bounding box center [415, 140] width 56 height 54
click at [418, 188] on input "radio" at bounding box center [415, 191] width 7 height 7
radio input "true"
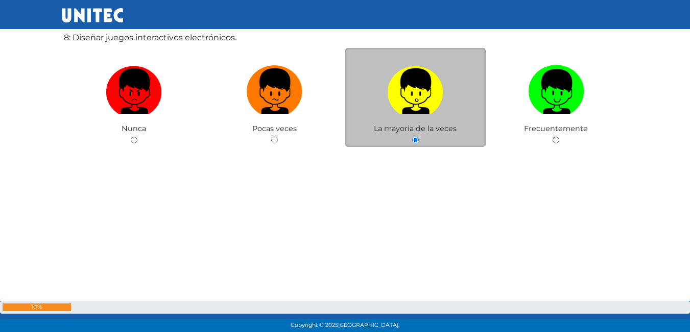
scroll to position [2429, 0]
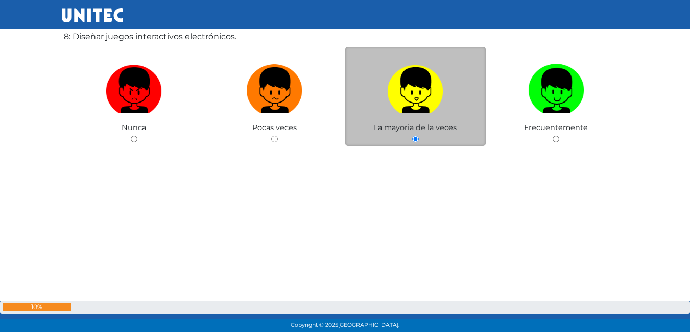
click at [395, 81] on img at bounding box center [415, 87] width 56 height 54
click at [412, 136] on input "radio" at bounding box center [415, 139] width 7 height 7
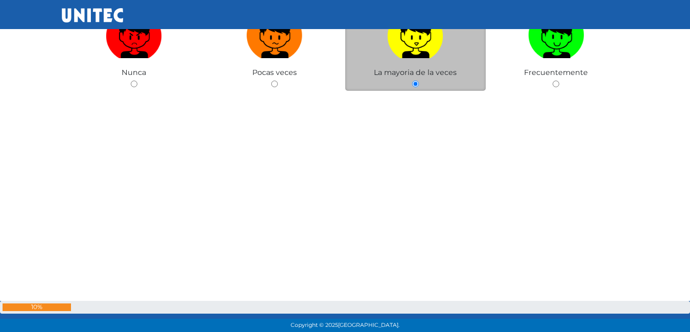
click at [407, 37] on img at bounding box center [415, 32] width 56 height 54
click at [412, 81] on input "radio" at bounding box center [415, 84] width 7 height 7
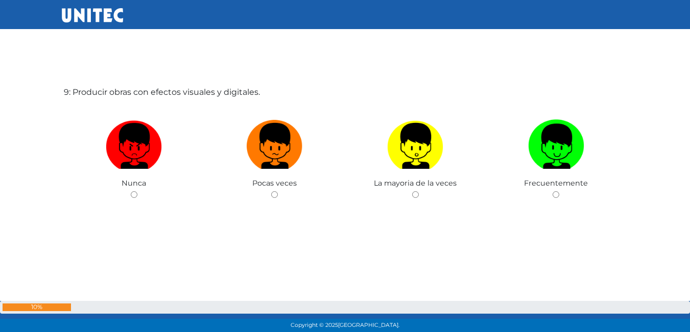
scroll to position [2709, 0]
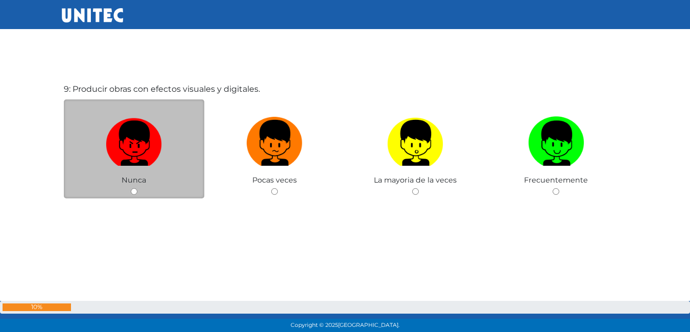
click at [121, 141] on img at bounding box center [134, 140] width 56 height 54
click at [131, 188] on input "radio" at bounding box center [134, 191] width 7 height 7
radio input "true"
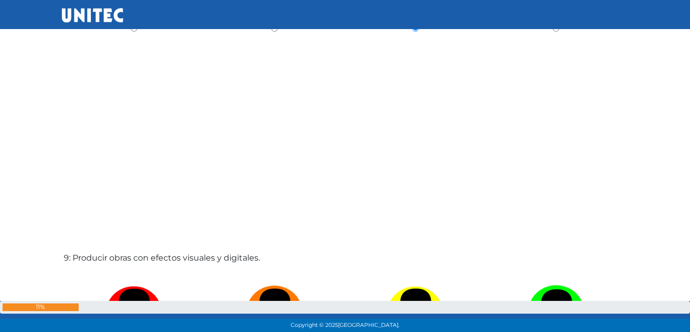
scroll to position [2691, 0]
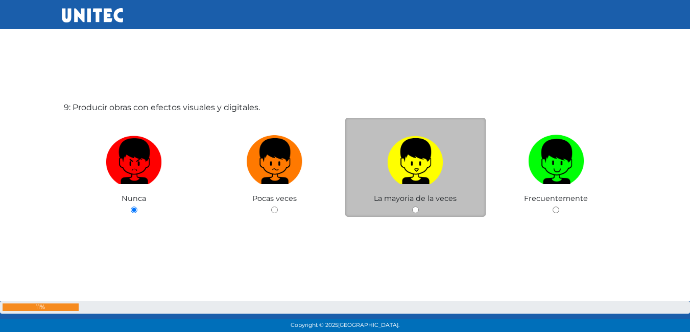
click at [426, 160] on img at bounding box center [415, 158] width 56 height 54
click at [418, 207] on input "radio" at bounding box center [415, 210] width 7 height 7
radio input "true"
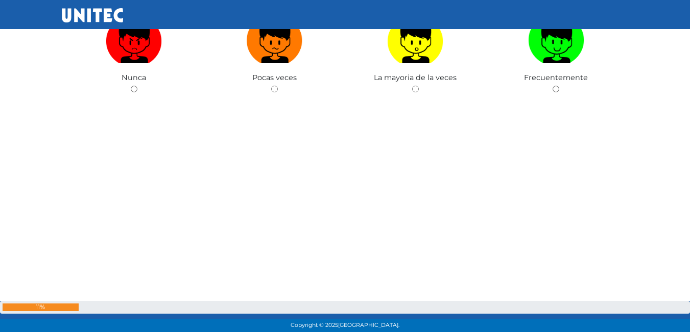
scroll to position [2943, 0]
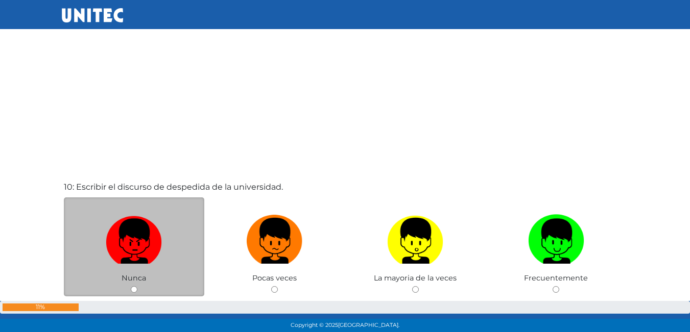
click at [156, 220] on img at bounding box center [134, 238] width 56 height 54
click at [137, 286] on input "radio" at bounding box center [134, 289] width 7 height 7
radio input "true"
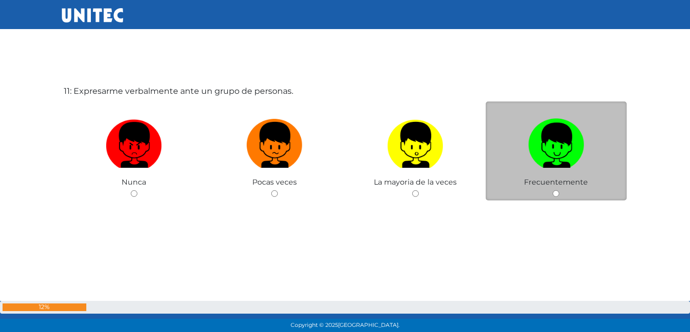
scroll to position [3374, 0]
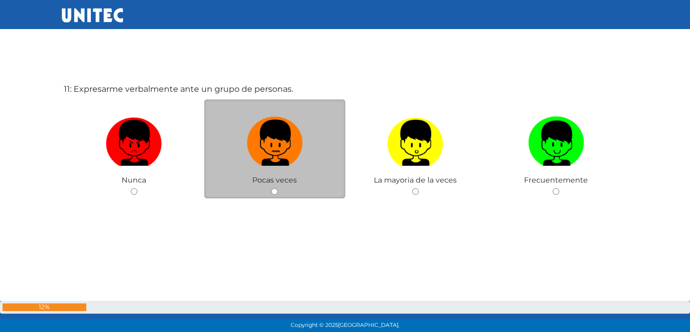
drag, startPoint x: 265, startPoint y: 141, endPoint x: 271, endPoint y: 138, distance: 6.8
click at [265, 140] on img at bounding box center [275, 140] width 56 height 54
click at [271, 188] on input "radio" at bounding box center [274, 191] width 7 height 7
radio input "true"
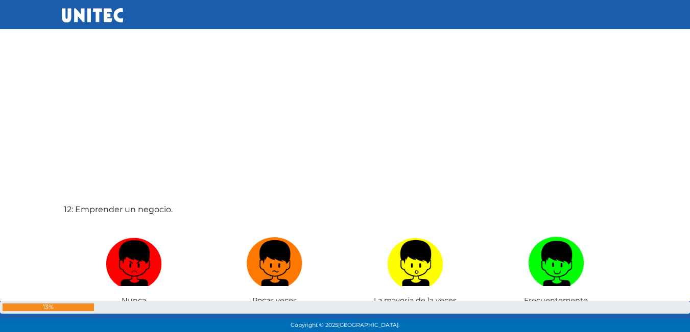
scroll to position [3736, 0]
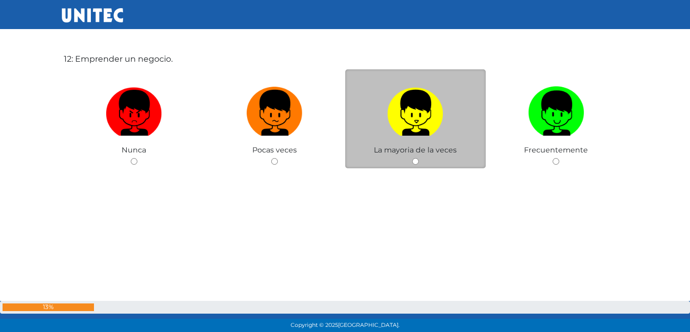
click at [401, 105] on img at bounding box center [415, 110] width 56 height 54
click at [412, 158] on input "radio" at bounding box center [415, 161] width 7 height 7
radio input "true"
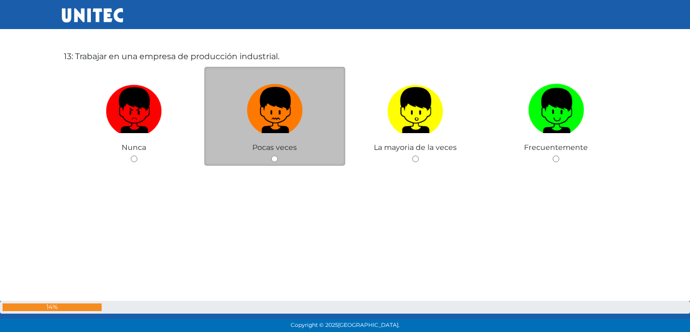
scroll to position [4089, 0]
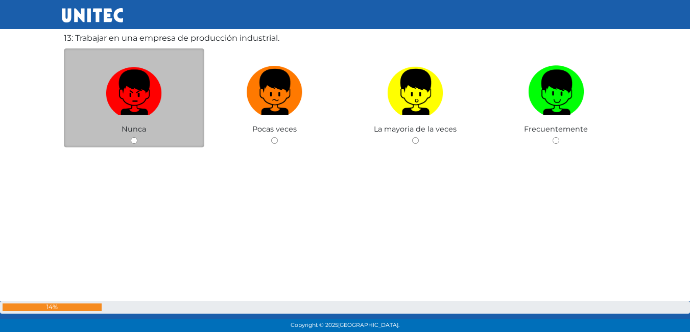
click at [145, 97] on img at bounding box center [134, 89] width 56 height 54
click at [137, 137] on input "radio" at bounding box center [134, 140] width 7 height 7
radio input "true"
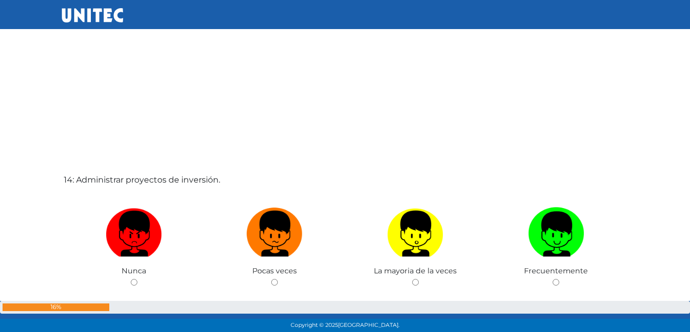
scroll to position [4297, 0]
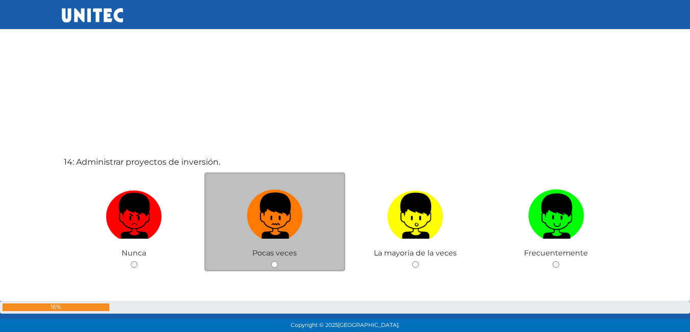
click at [261, 207] on img at bounding box center [275, 213] width 56 height 54
click at [271, 261] on input "radio" at bounding box center [274, 264] width 7 height 7
radio input "true"
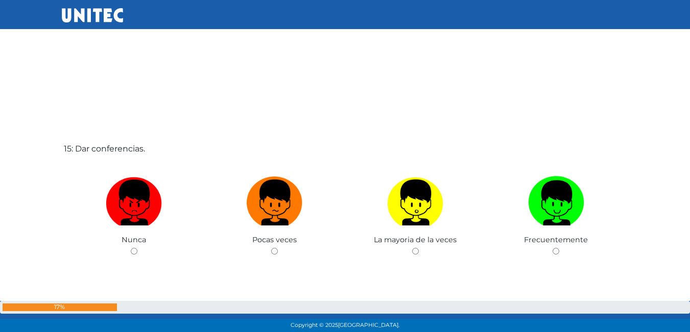
scroll to position [4654, 0]
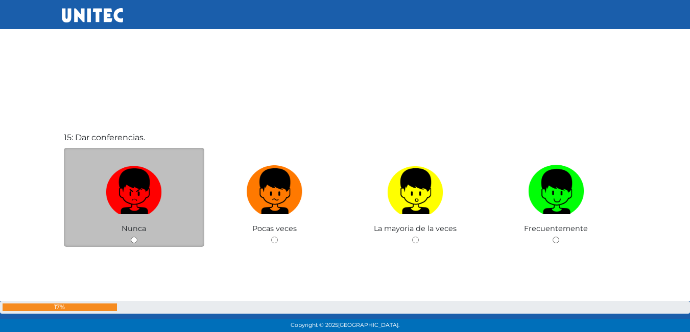
click at [163, 198] on label at bounding box center [134, 192] width 141 height 62
click at [137, 237] on input "radio" at bounding box center [134, 240] width 7 height 7
radio input "true"
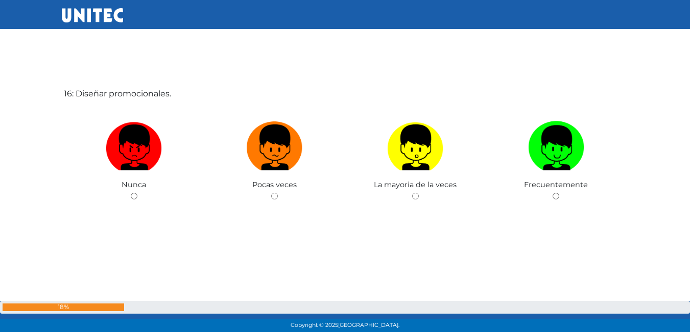
scroll to position [5035, 0]
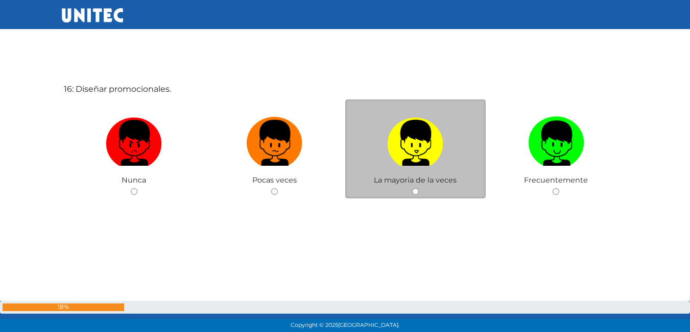
click at [426, 154] on img at bounding box center [415, 140] width 56 height 54
click at [418, 188] on input "radio" at bounding box center [415, 191] width 7 height 7
radio input "true"
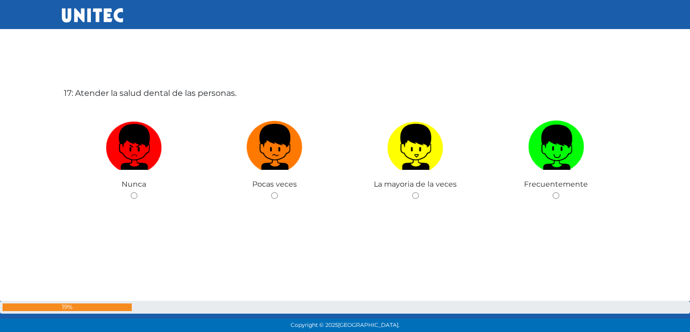
scroll to position [5367, 0]
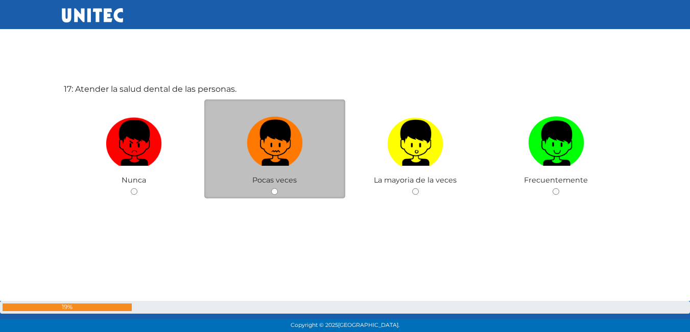
click at [259, 146] on img at bounding box center [275, 140] width 56 height 54
click at [271, 188] on input "radio" at bounding box center [274, 191] width 7 height 7
radio input "true"
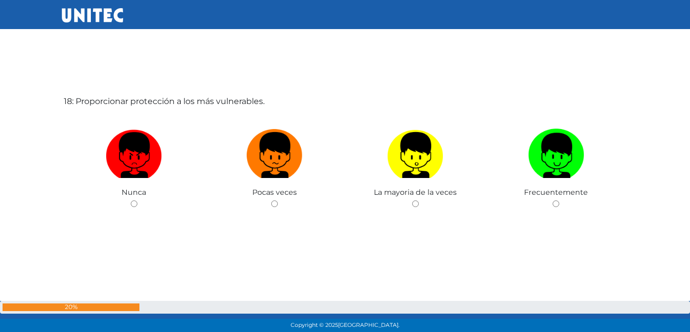
scroll to position [5699, 0]
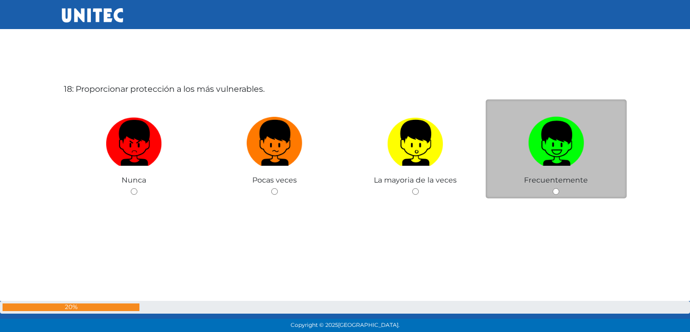
click at [531, 145] on img at bounding box center [556, 140] width 56 height 54
click at [552, 188] on input "radio" at bounding box center [555, 191] width 7 height 7
radio input "true"
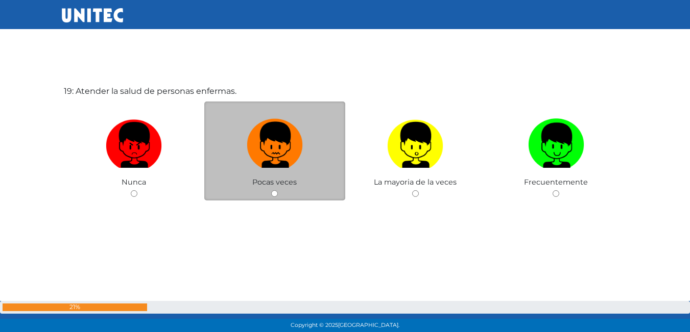
scroll to position [6031, 0]
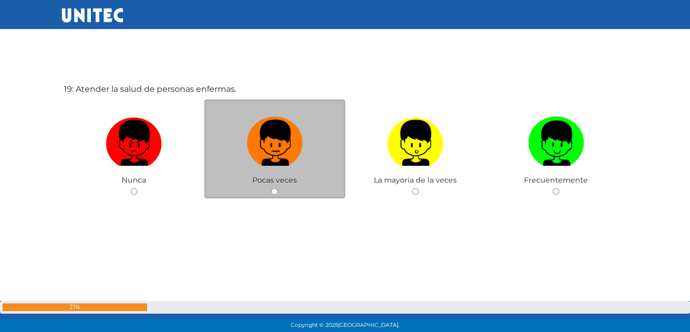
click at [270, 134] on img at bounding box center [275, 140] width 56 height 54
click at [271, 188] on input "radio" at bounding box center [274, 191] width 7 height 7
radio input "true"
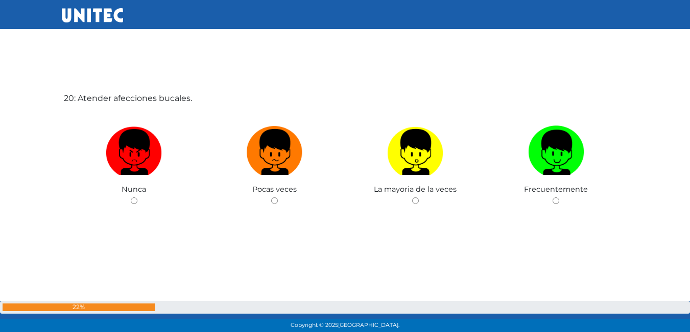
scroll to position [6364, 0]
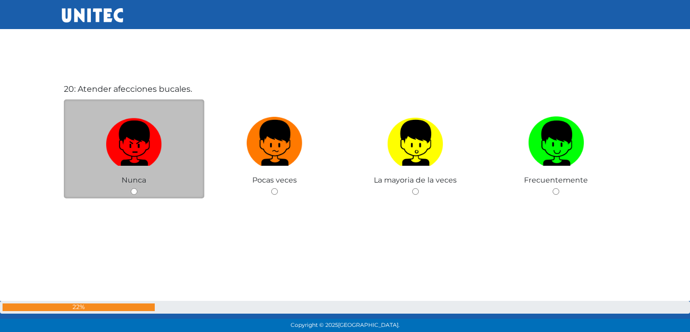
click at [147, 151] on img at bounding box center [134, 140] width 56 height 54
click at [137, 188] on input "radio" at bounding box center [134, 191] width 7 height 7
radio input "true"
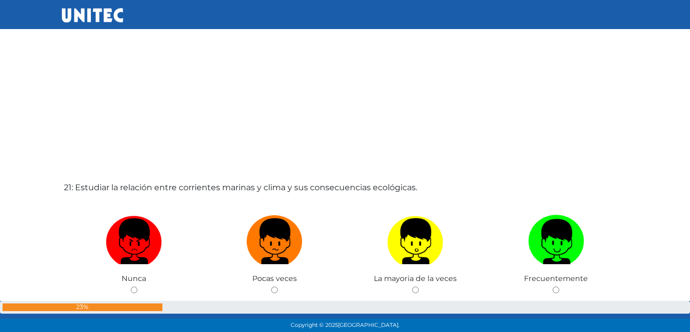
scroll to position [6620, 0]
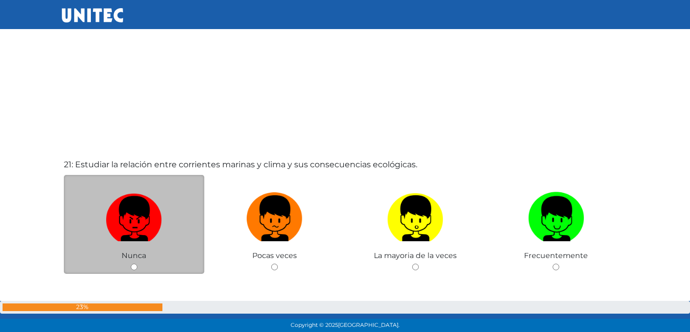
click at [131, 202] on img at bounding box center [134, 215] width 56 height 54
click at [131, 264] on input "radio" at bounding box center [134, 267] width 7 height 7
radio input "true"
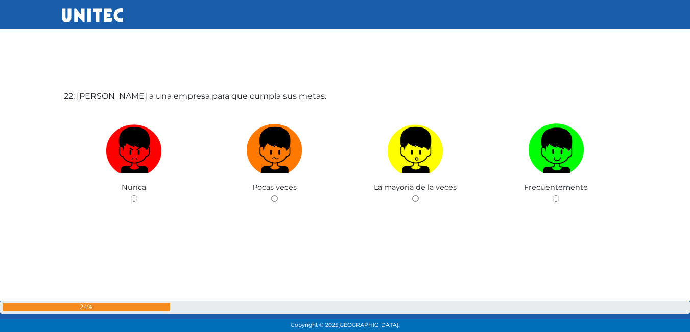
scroll to position [7028, 0]
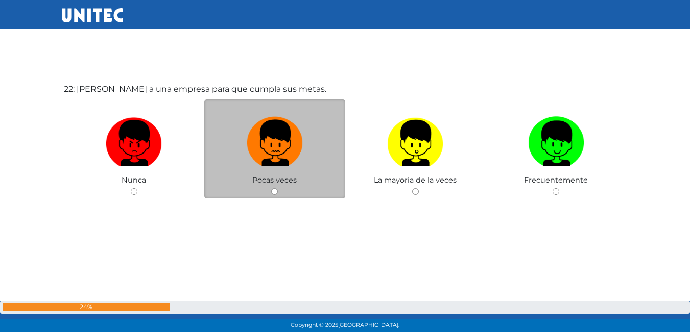
click at [288, 137] on img at bounding box center [275, 140] width 56 height 54
click at [278, 188] on input "radio" at bounding box center [274, 191] width 7 height 7
radio input "true"
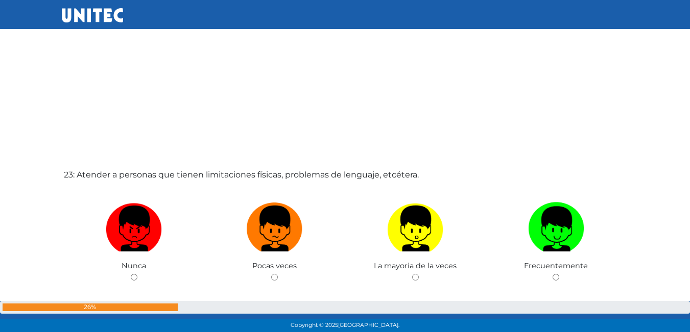
scroll to position [7277, 0]
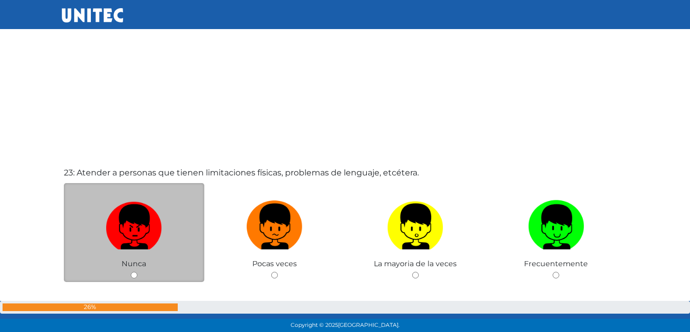
click at [130, 224] on img at bounding box center [134, 223] width 56 height 54
click at [131, 272] on input "radio" at bounding box center [134, 275] width 7 height 7
radio input "true"
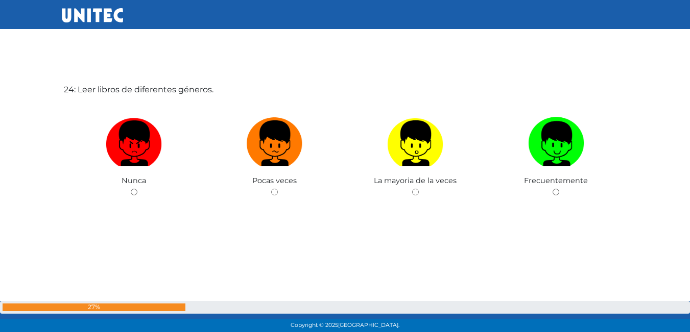
scroll to position [7693, 0]
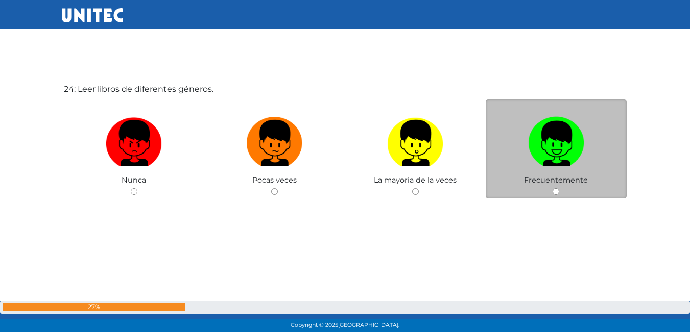
click at [570, 148] on img at bounding box center [556, 140] width 56 height 54
click at [559, 188] on input "radio" at bounding box center [555, 191] width 7 height 7
radio input "true"
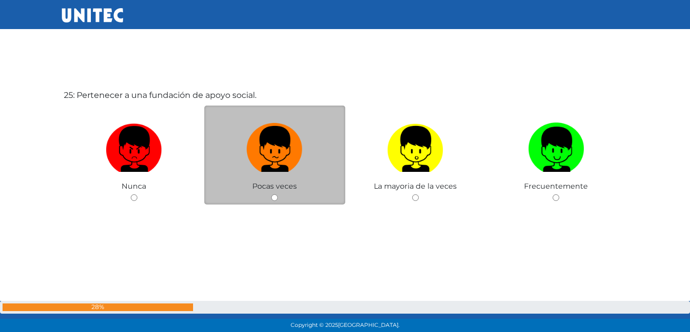
scroll to position [8025, 0]
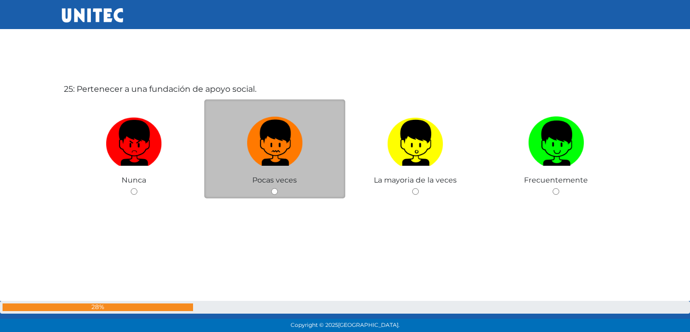
click at [254, 156] on img at bounding box center [275, 140] width 56 height 54
click at [271, 188] on input "radio" at bounding box center [274, 191] width 7 height 7
radio input "true"
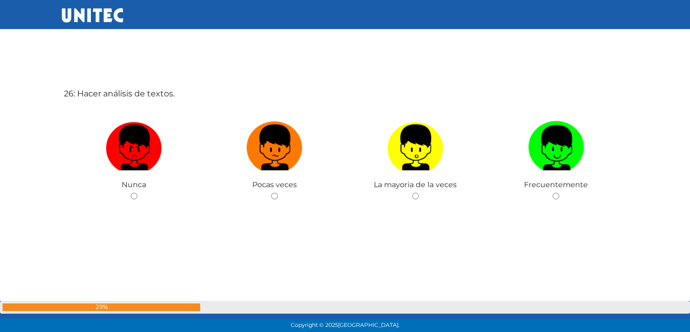
scroll to position [8357, 0]
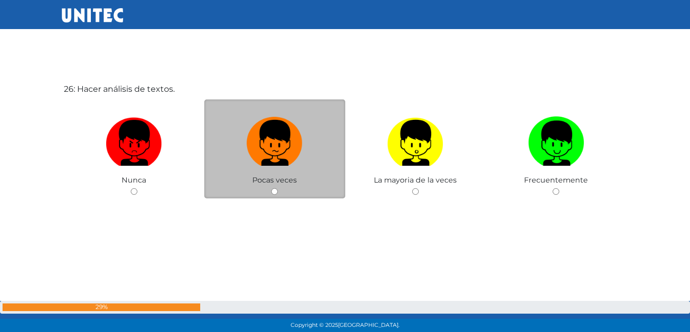
click at [239, 152] on label at bounding box center [274, 143] width 141 height 62
click at [271, 188] on input "radio" at bounding box center [274, 191] width 7 height 7
radio input "true"
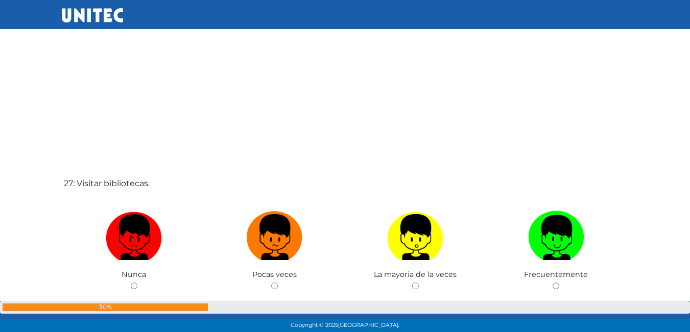
scroll to position [8613, 0]
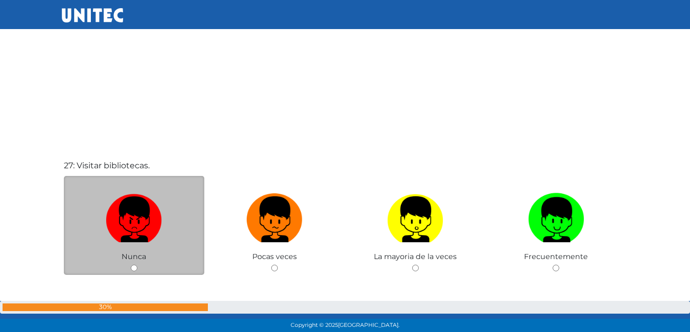
click at [174, 213] on label at bounding box center [134, 220] width 141 height 62
click at [137, 265] on input "radio" at bounding box center [134, 268] width 7 height 7
radio input "true"
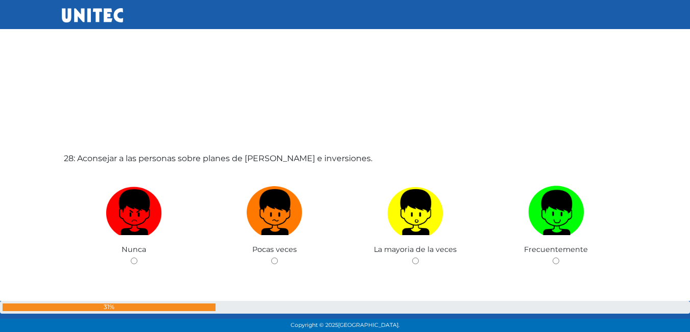
scroll to position [8969, 0]
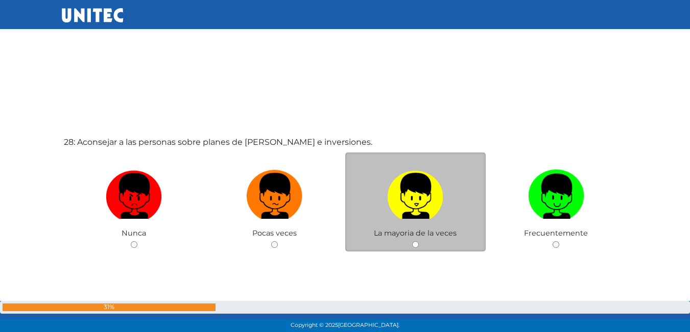
click at [396, 193] on img at bounding box center [415, 193] width 56 height 54
click at [412, 241] on input "radio" at bounding box center [415, 244] width 7 height 7
radio input "true"
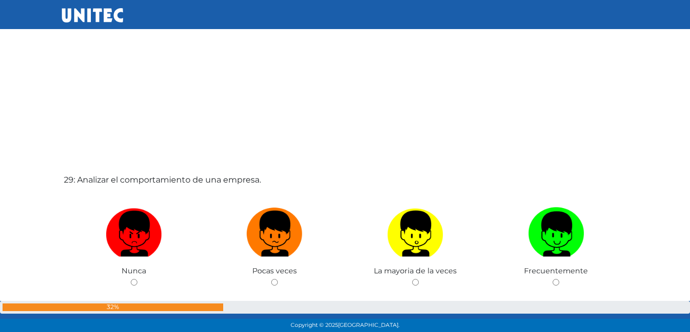
scroll to position [9314, 0]
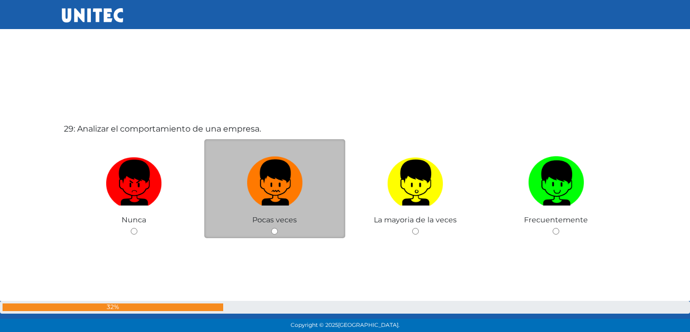
click at [294, 187] on img at bounding box center [275, 180] width 56 height 54
click at [278, 228] on input "radio" at bounding box center [274, 231] width 7 height 7
radio input "true"
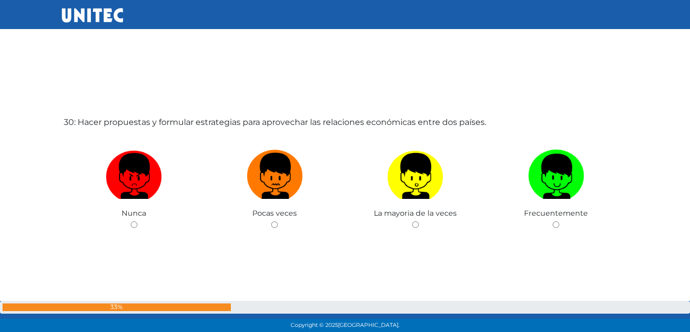
scroll to position [9671, 0]
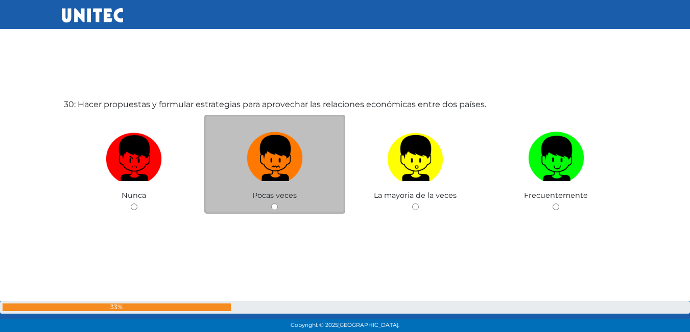
click at [273, 165] on img at bounding box center [275, 155] width 56 height 54
click at [273, 204] on input "radio" at bounding box center [274, 207] width 7 height 7
radio input "true"
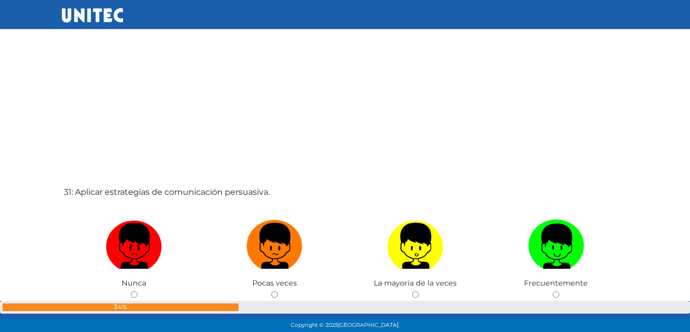
scroll to position [9917, 0]
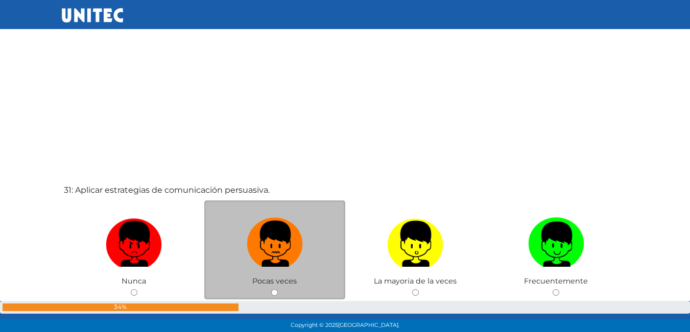
click at [284, 238] on img at bounding box center [275, 241] width 56 height 54
click at [278, 289] on input "radio" at bounding box center [274, 292] width 7 height 7
radio input "true"
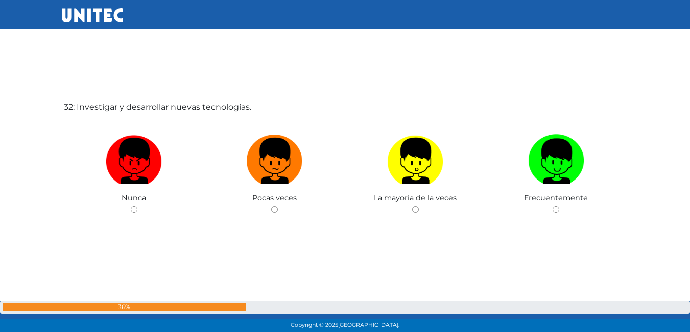
scroll to position [10361, 0]
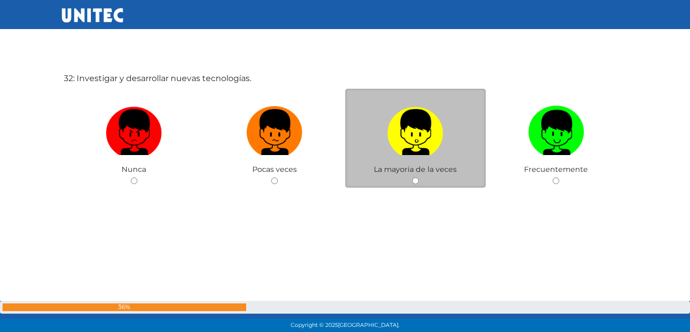
click at [449, 142] on label at bounding box center [415, 133] width 141 height 62
click at [418, 178] on input "radio" at bounding box center [415, 181] width 7 height 7
radio input "true"
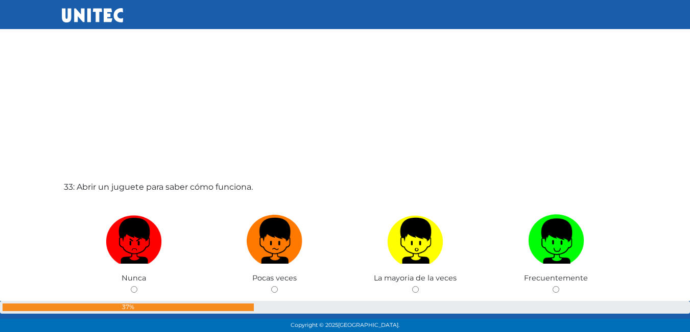
scroll to position [10603, 0]
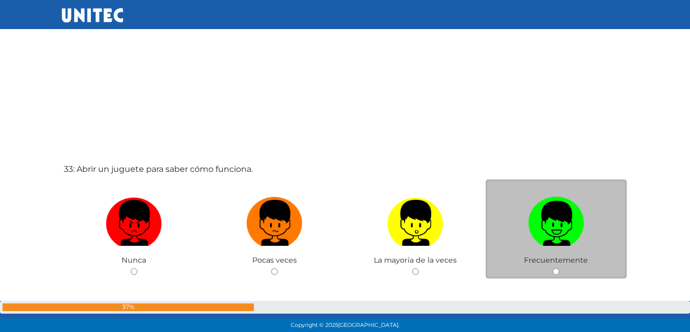
click at [539, 223] on img at bounding box center [556, 220] width 56 height 54
click at [552, 268] on input "radio" at bounding box center [555, 271] width 7 height 7
radio input "true"
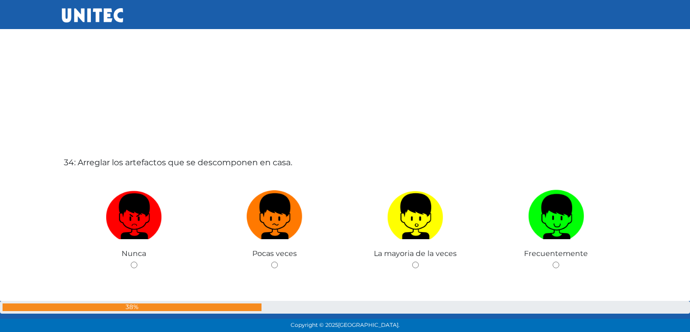
scroll to position [10960, 0]
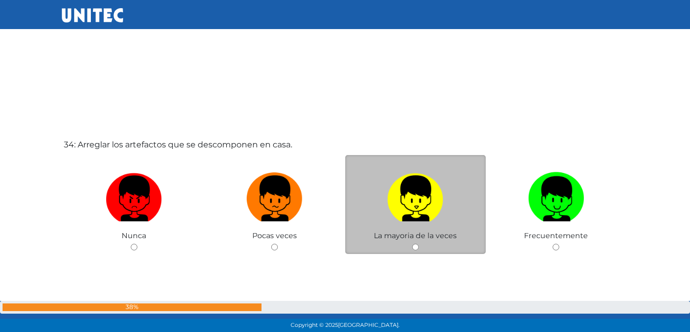
click at [434, 214] on img at bounding box center [415, 195] width 56 height 54
click at [418, 244] on input "radio" at bounding box center [415, 247] width 7 height 7
radio input "true"
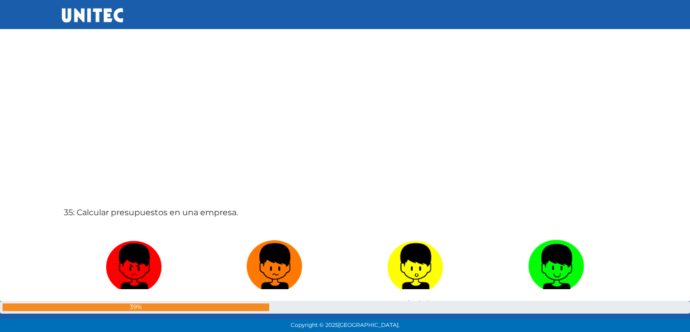
scroll to position [11260, 0]
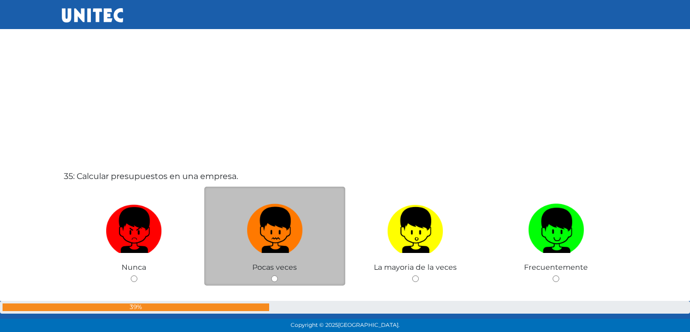
click at [282, 233] on img at bounding box center [275, 227] width 56 height 54
click at [278, 276] on input "radio" at bounding box center [274, 279] width 7 height 7
radio input "true"
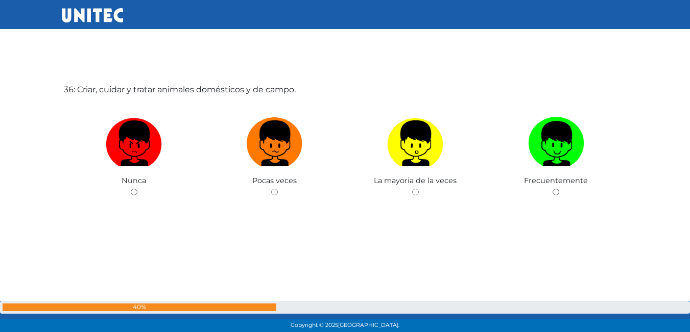
scroll to position [11680, 0]
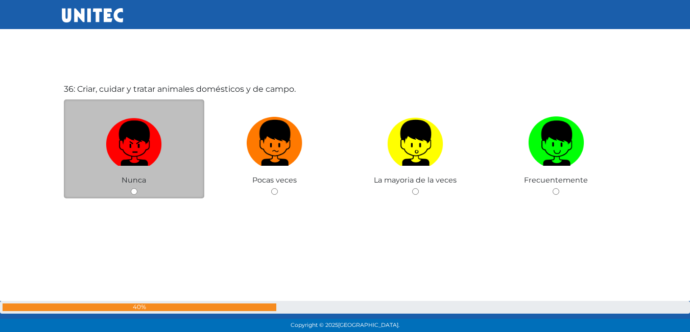
click at [150, 152] on img at bounding box center [134, 140] width 56 height 54
click at [137, 188] on input "radio" at bounding box center [134, 191] width 7 height 7
radio input "true"
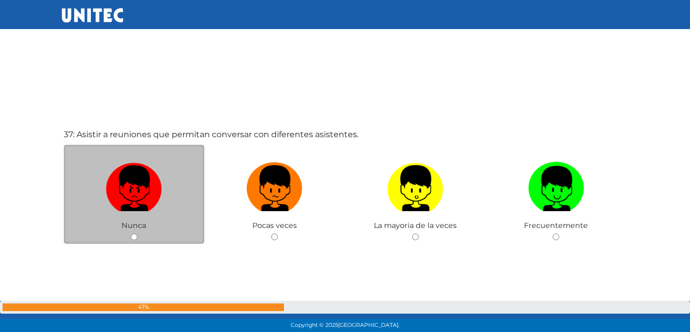
scroll to position [11984, 0]
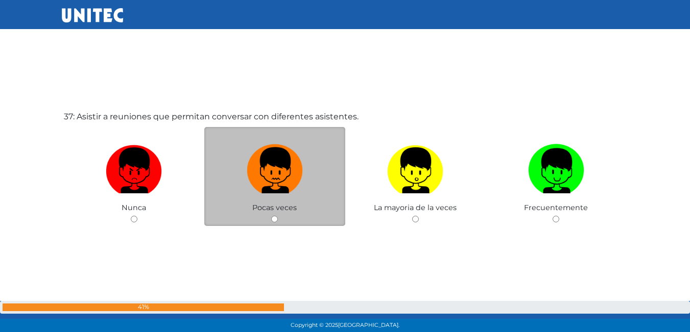
click at [275, 183] on img at bounding box center [275, 167] width 56 height 54
click at [275, 216] on input "radio" at bounding box center [274, 219] width 7 height 7
radio input "true"
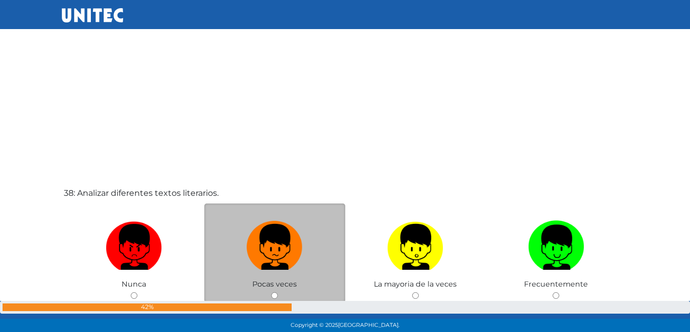
scroll to position [12291, 0]
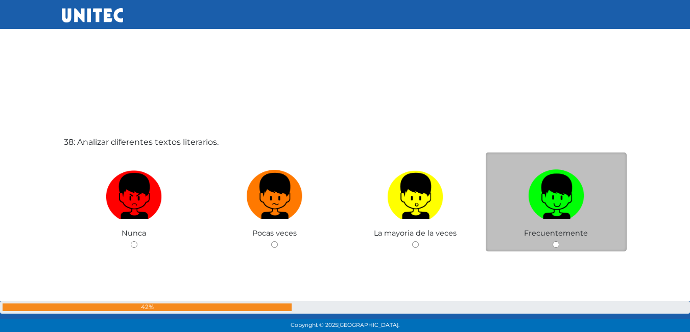
click at [497, 184] on label at bounding box center [555, 196] width 141 height 62
click at [552, 241] on input "radio" at bounding box center [555, 244] width 7 height 7
radio input "true"
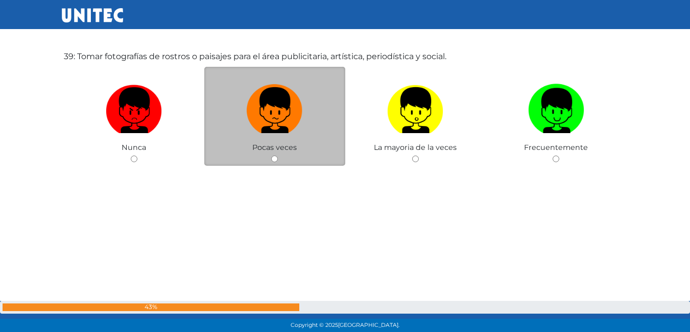
scroll to position [12727, 0]
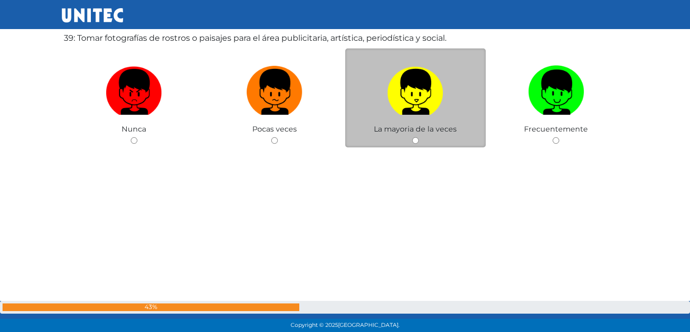
click at [409, 83] on img at bounding box center [415, 89] width 56 height 54
click at [412, 137] on input "radio" at bounding box center [415, 140] width 7 height 7
radio input "true"
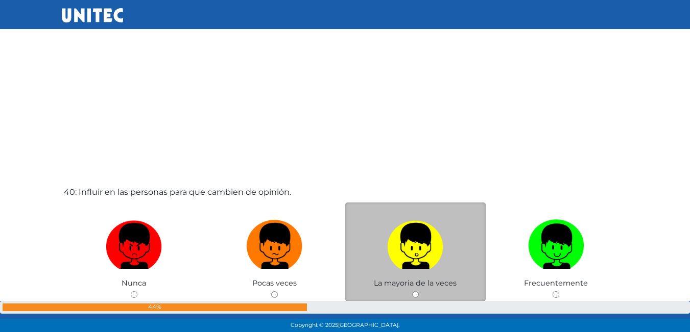
scroll to position [12936, 0]
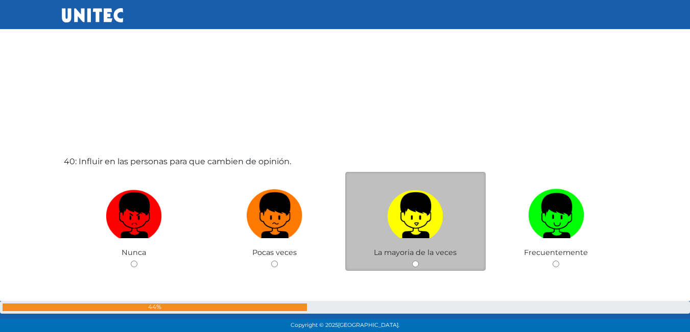
click at [412, 213] on img at bounding box center [415, 212] width 56 height 54
click at [412, 261] on input "radio" at bounding box center [415, 264] width 7 height 7
radio input "true"
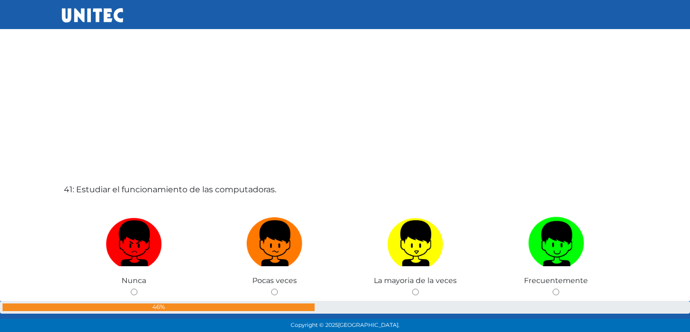
scroll to position [13291, 0]
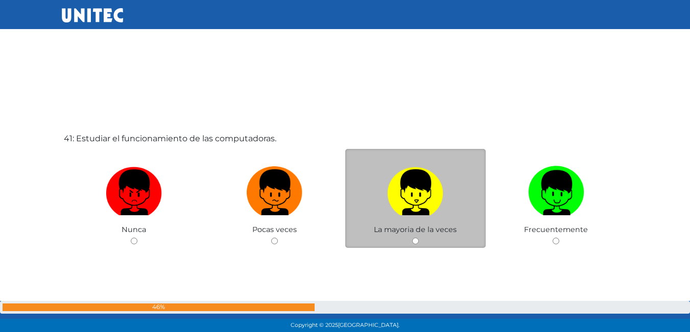
click at [442, 196] on img at bounding box center [415, 189] width 56 height 54
click at [418, 238] on input "radio" at bounding box center [415, 241] width 7 height 7
radio input "true"
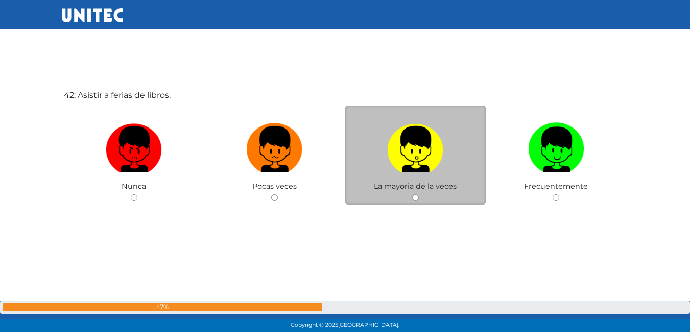
scroll to position [13697, 0]
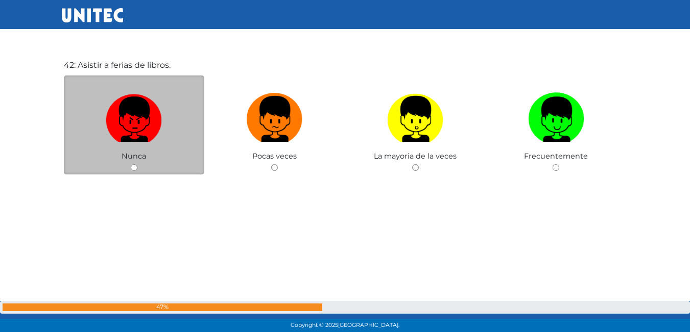
click at [141, 117] on img at bounding box center [134, 116] width 56 height 54
click at [137, 164] on input "radio" at bounding box center [134, 167] width 7 height 7
radio input "true"
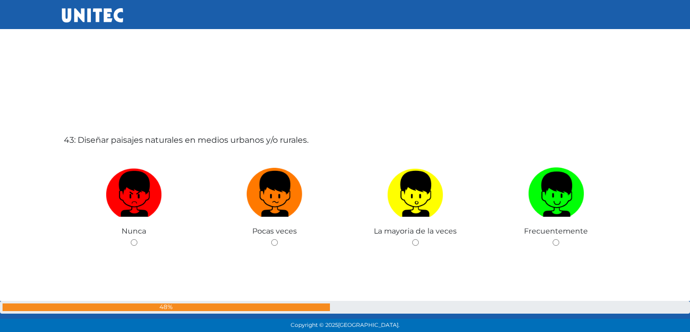
scroll to position [13955, 0]
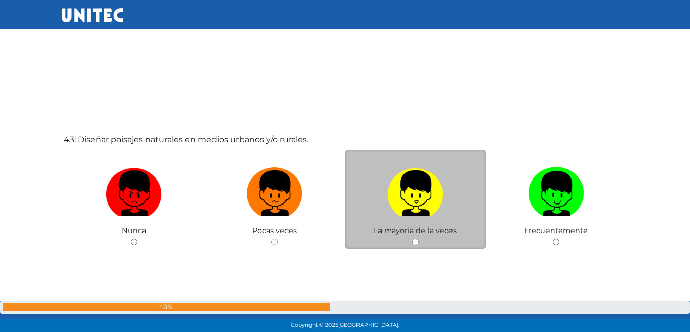
click at [424, 210] on img at bounding box center [415, 190] width 56 height 54
click at [418, 239] on input "radio" at bounding box center [415, 242] width 7 height 7
radio input "true"
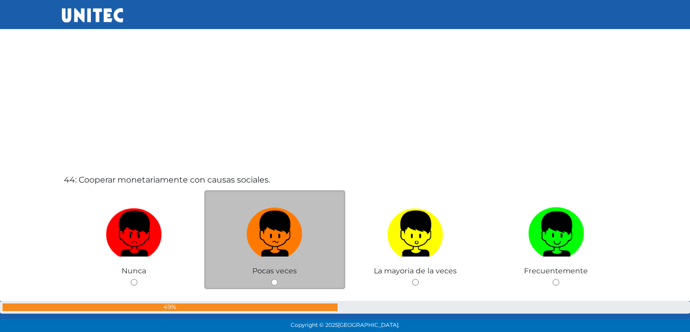
scroll to position [14298, 0]
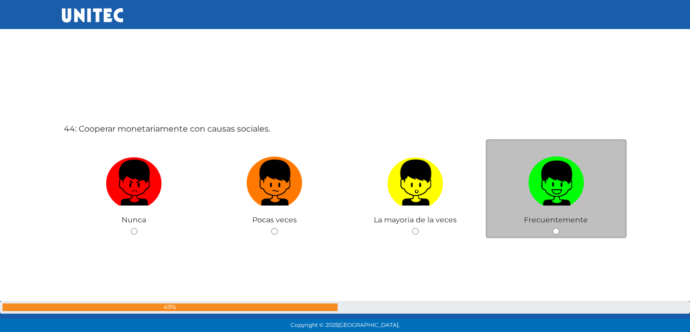
click at [553, 180] on img at bounding box center [556, 180] width 56 height 54
click at [553, 228] on input "radio" at bounding box center [555, 231] width 7 height 7
radio input "true"
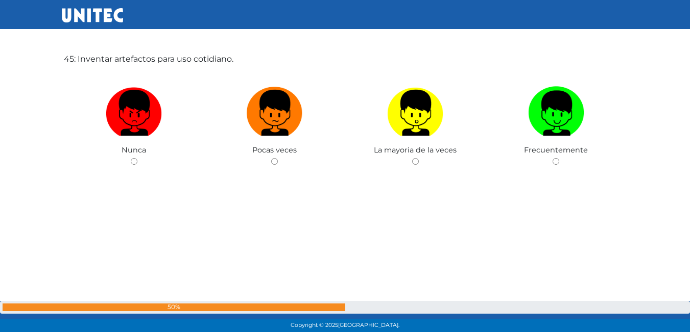
scroll to position [14684, 0]
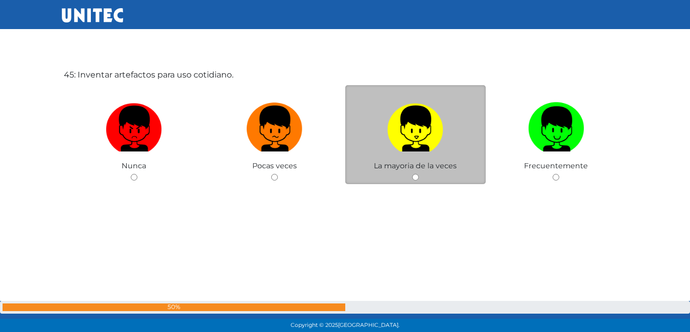
click at [442, 106] on img at bounding box center [415, 126] width 56 height 54
click at [418, 174] on input "radio" at bounding box center [415, 177] width 7 height 7
radio input "true"
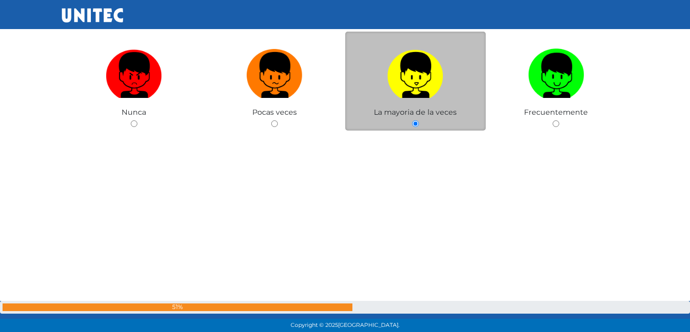
click at [433, 83] on img at bounding box center [415, 72] width 56 height 54
click at [418, 120] on input "radio" at bounding box center [415, 123] width 7 height 7
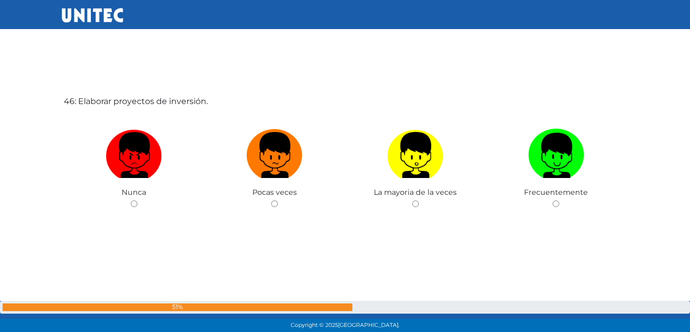
scroll to position [15002, 0]
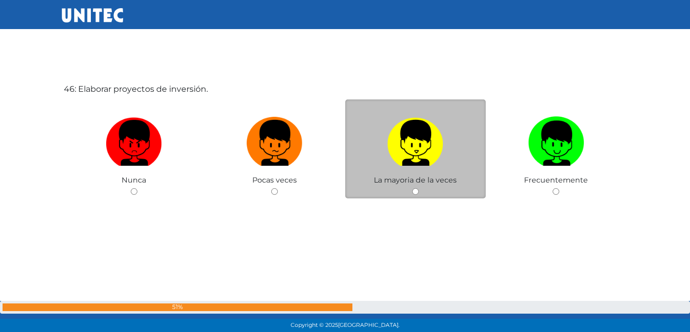
click at [427, 159] on img at bounding box center [415, 140] width 56 height 54
click at [418, 188] on input "radio" at bounding box center [415, 191] width 7 height 7
radio input "true"
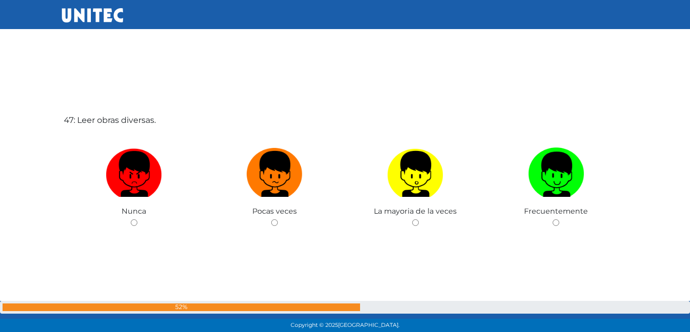
scroll to position [15309, 0]
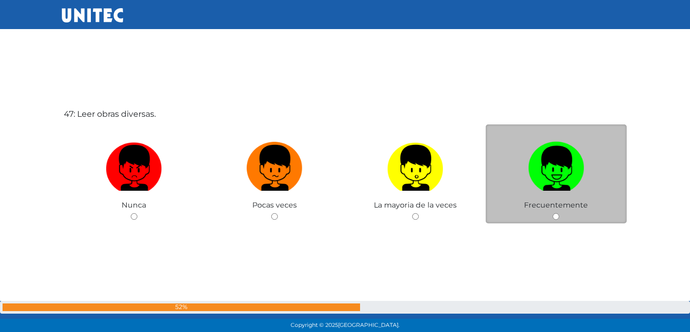
click at [539, 167] on img at bounding box center [556, 165] width 56 height 54
click at [552, 213] on input "radio" at bounding box center [555, 216] width 7 height 7
radio input "true"
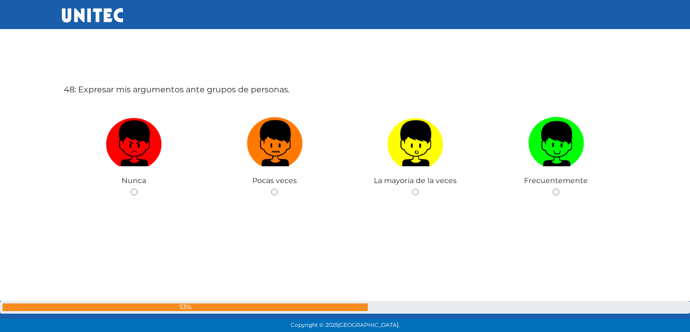
scroll to position [15667, 0]
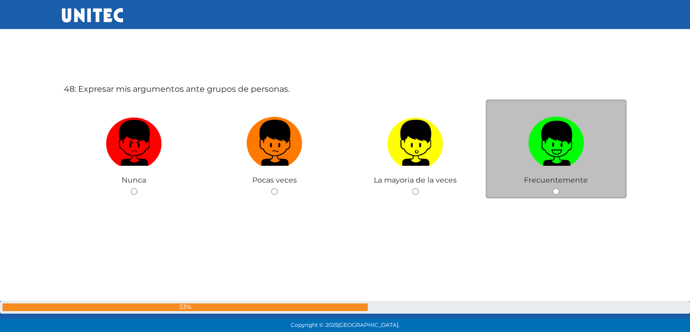
click at [536, 139] on img at bounding box center [556, 140] width 56 height 54
click at [552, 188] on input "radio" at bounding box center [555, 191] width 7 height 7
radio input "true"
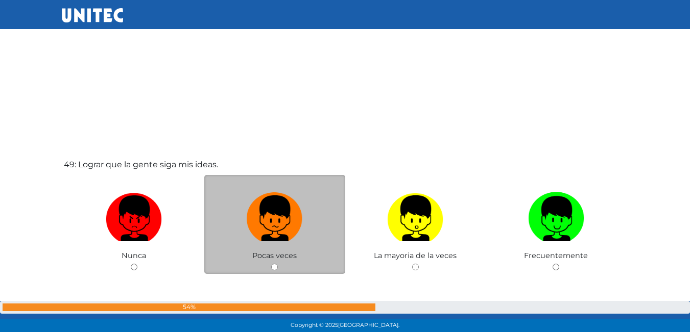
scroll to position [15924, 0]
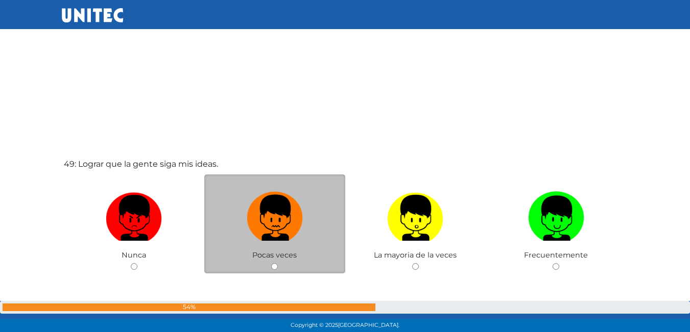
click at [296, 206] on img at bounding box center [275, 215] width 56 height 54
click at [278, 263] on input "radio" at bounding box center [274, 266] width 7 height 7
radio input "true"
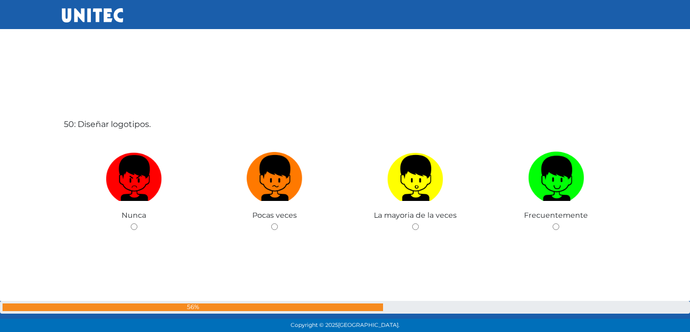
scroll to position [16319, 0]
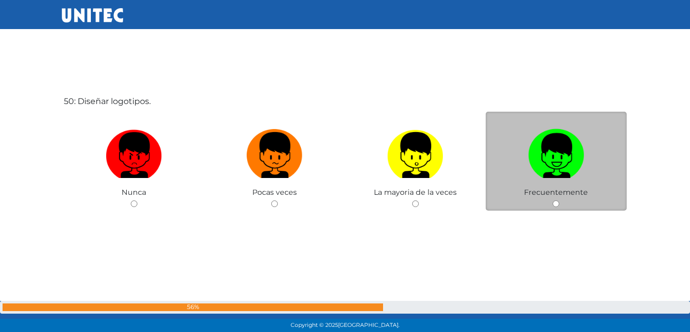
click at [539, 169] on img at bounding box center [556, 152] width 56 height 54
click at [552, 201] on input "radio" at bounding box center [555, 204] width 7 height 7
radio input "true"
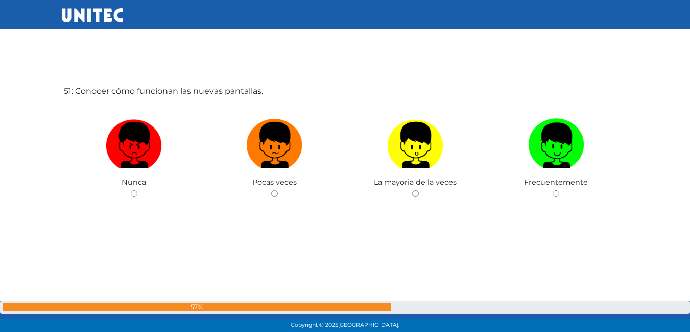
scroll to position [16663, 0]
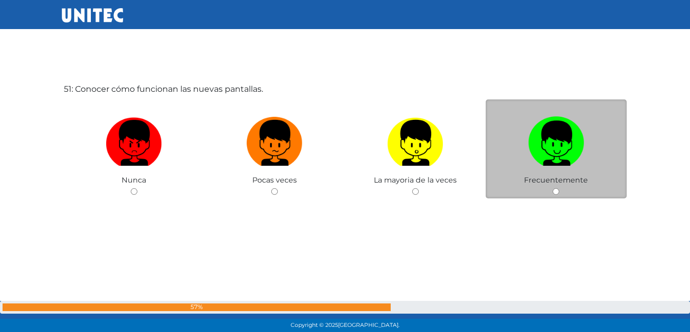
click at [537, 170] on label at bounding box center [555, 143] width 141 height 62
click at [552, 188] on input "radio" at bounding box center [555, 191] width 7 height 7
radio input "true"
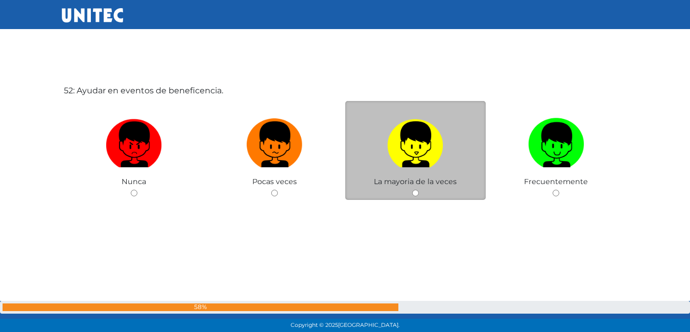
scroll to position [16996, 0]
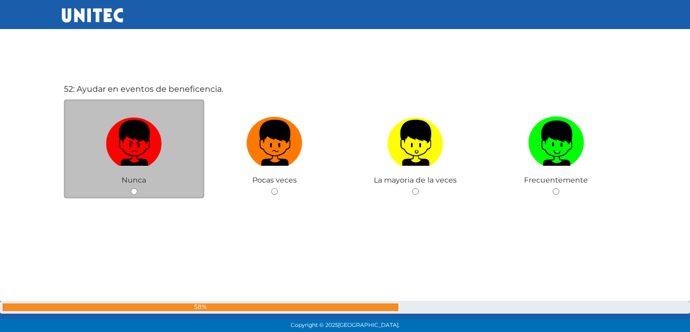
click at [147, 173] on label at bounding box center [134, 143] width 141 height 62
click at [137, 188] on input "radio" at bounding box center [134, 191] width 7 height 7
radio input "true"
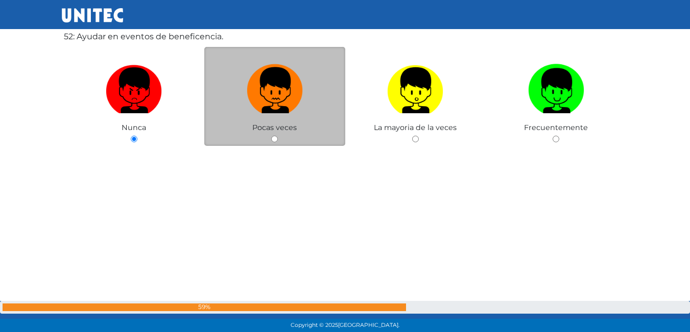
click at [247, 111] on img at bounding box center [275, 87] width 56 height 54
click at [271, 136] on input "radio" at bounding box center [274, 139] width 7 height 7
radio input "true"
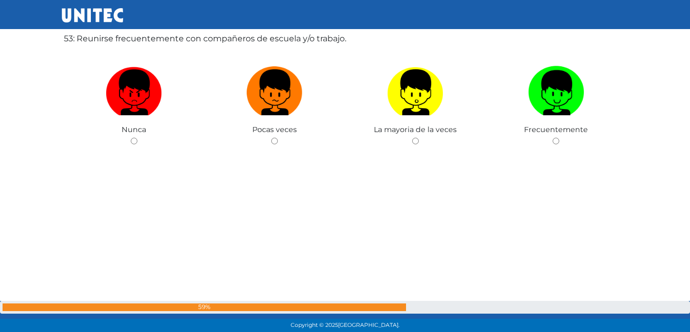
scroll to position [17379, 0]
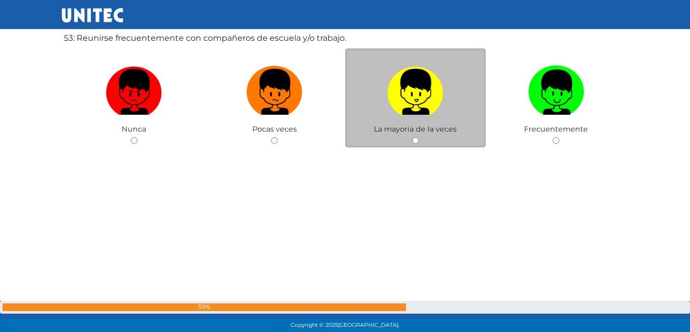
click at [434, 83] on img at bounding box center [415, 89] width 56 height 54
click at [418, 137] on input "radio" at bounding box center [415, 140] width 7 height 7
radio input "true"
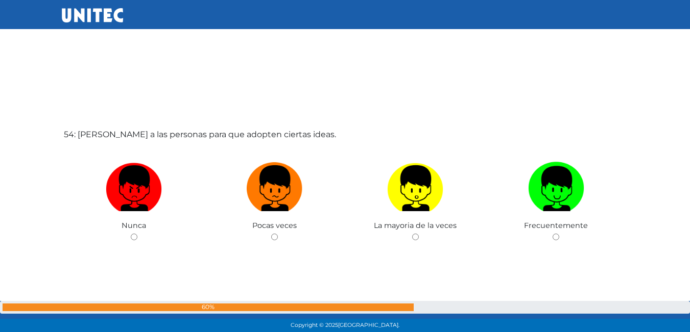
scroll to position [17603, 0]
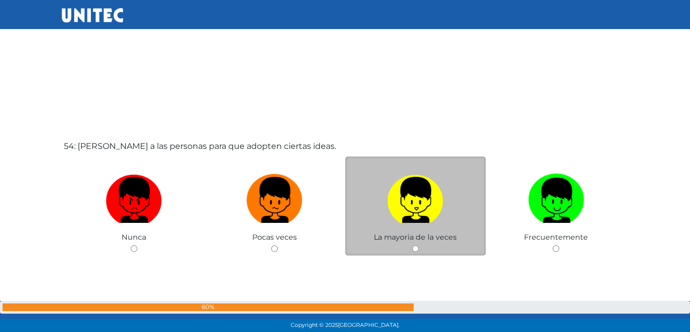
click at [395, 204] on img at bounding box center [415, 197] width 56 height 54
click at [412, 245] on input "radio" at bounding box center [415, 248] width 7 height 7
radio input "true"
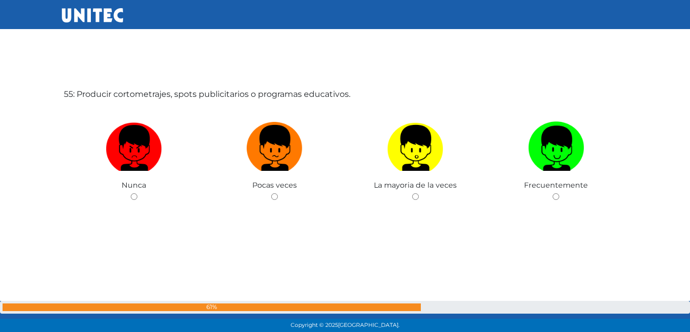
scroll to position [17992, 0]
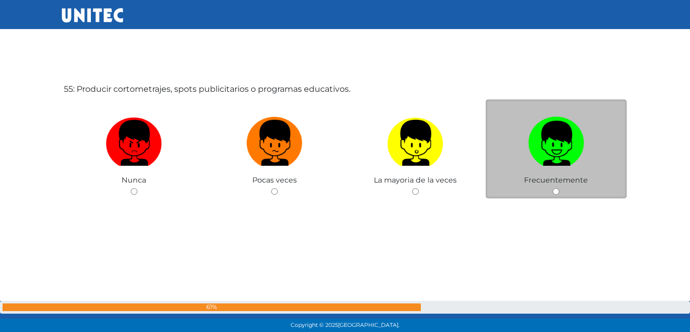
click at [544, 140] on img at bounding box center [556, 140] width 56 height 54
click at [552, 188] on input "radio" at bounding box center [555, 191] width 7 height 7
radio input "true"
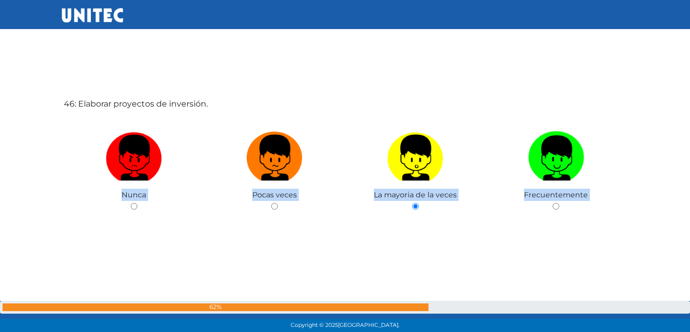
scroll to position [13081, 0]
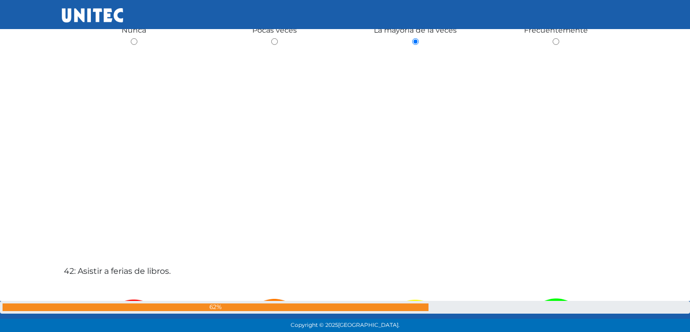
drag, startPoint x: 241, startPoint y: 87, endPoint x: 220, endPoint y: 88, distance: 20.9
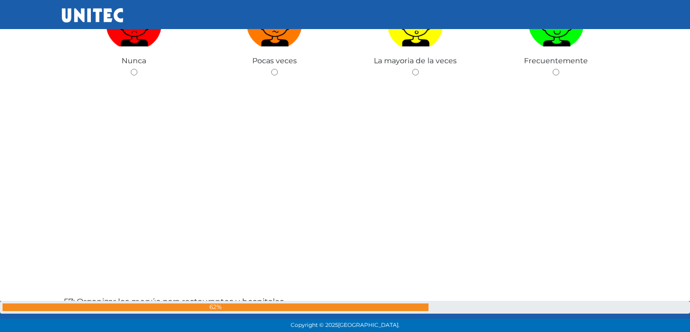
scroll to position [17993, 0]
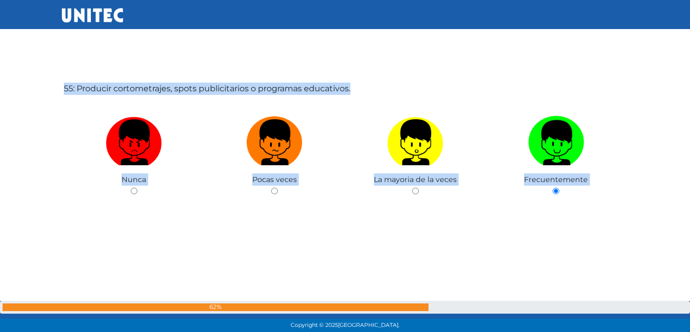
click at [570, 264] on div "55: Producir cortometrajes, spots publicitarios o programas educativos. Nunca P…" at bounding box center [345, 165] width 567 height 332
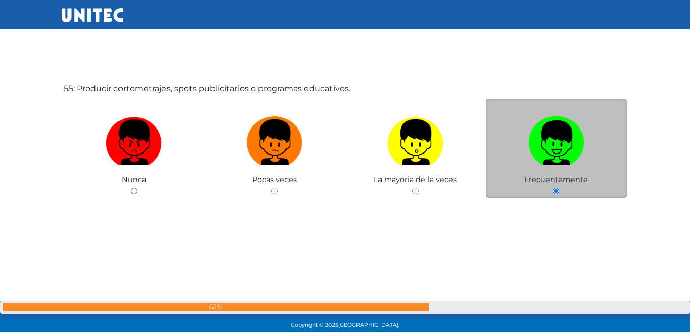
click at [566, 127] on img at bounding box center [556, 139] width 56 height 54
click at [559, 188] on input "radio" at bounding box center [555, 191] width 7 height 7
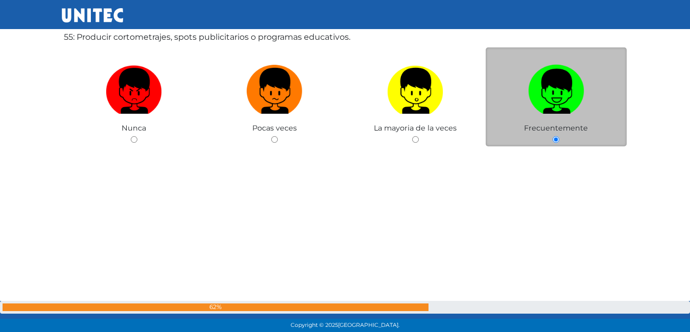
click at [568, 94] on img at bounding box center [556, 88] width 56 height 54
click at [559, 136] on input "radio" at bounding box center [555, 139] width 7 height 7
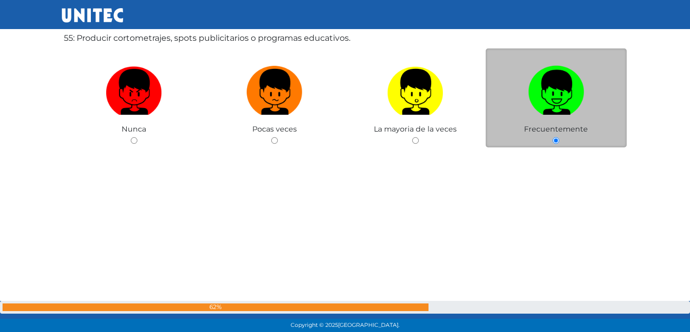
click at [568, 81] on img at bounding box center [556, 89] width 56 height 54
click at [559, 137] on input "radio" at bounding box center [555, 140] width 7 height 7
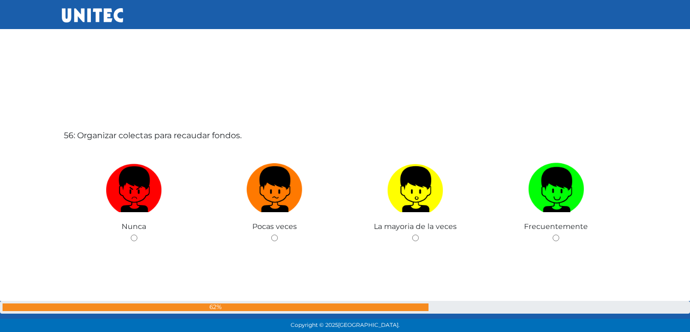
scroll to position [18325, 0]
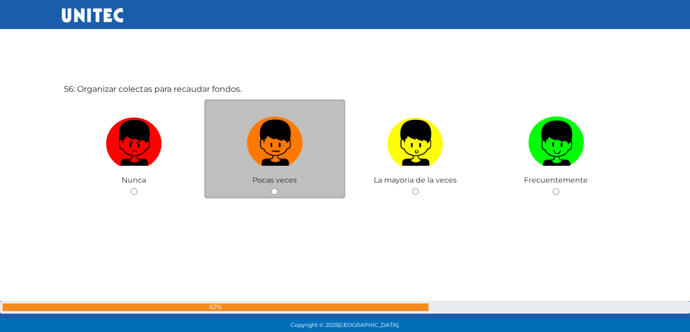
click at [279, 130] on img at bounding box center [275, 140] width 56 height 54
click at [278, 188] on input "radio" at bounding box center [274, 191] width 7 height 7
radio input "true"
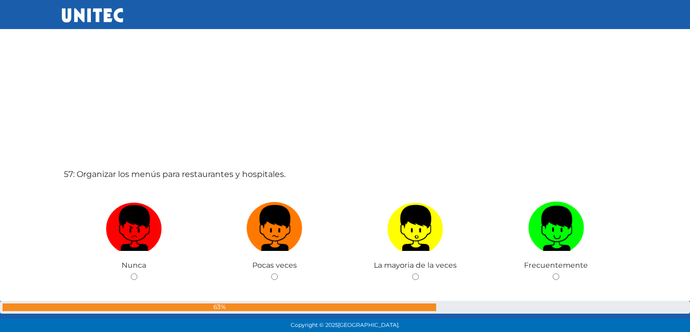
scroll to position [18572, 0]
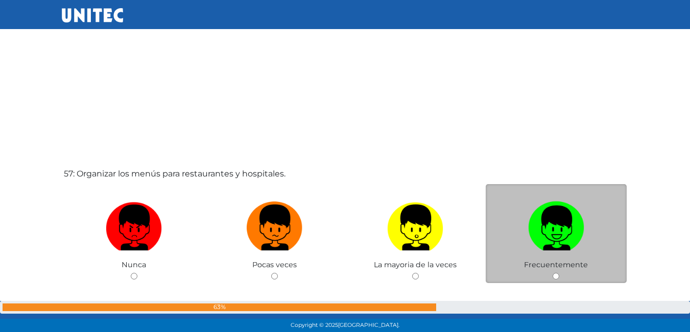
click at [580, 211] on img at bounding box center [556, 225] width 56 height 54
click at [559, 273] on input "radio" at bounding box center [555, 276] width 7 height 7
radio input "true"
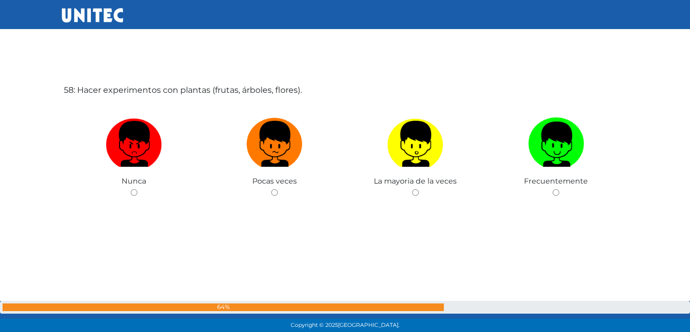
scroll to position [18989, 0]
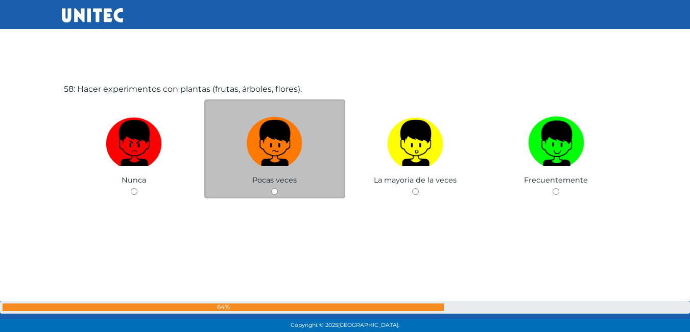
click at [304, 150] on label at bounding box center [274, 143] width 141 height 62
click at [278, 188] on input "radio" at bounding box center [274, 191] width 7 height 7
radio input "true"
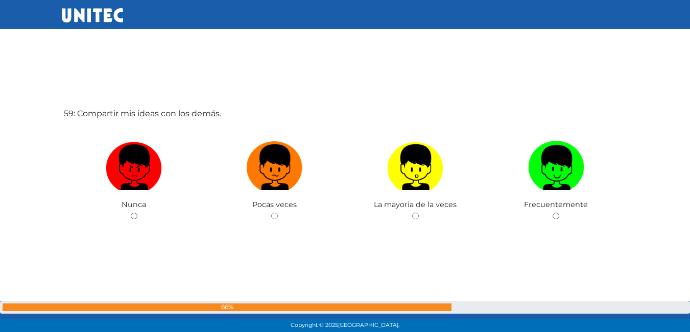
scroll to position [19297, 0]
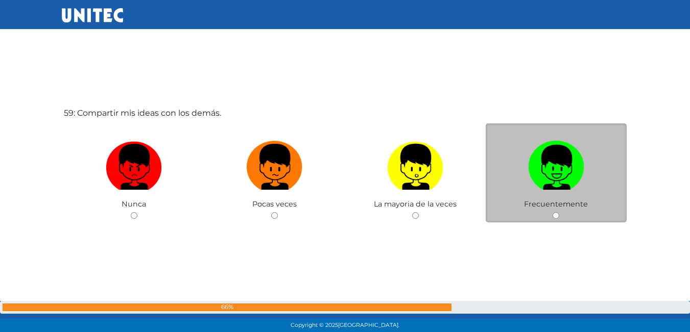
click at [538, 157] on img at bounding box center [556, 164] width 56 height 54
click at [552, 212] on input "radio" at bounding box center [555, 215] width 7 height 7
radio input "true"
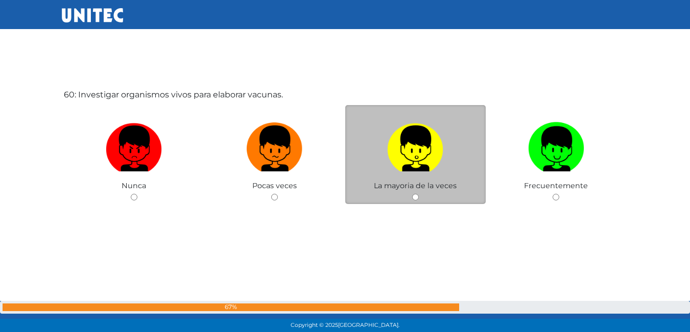
scroll to position [19654, 0]
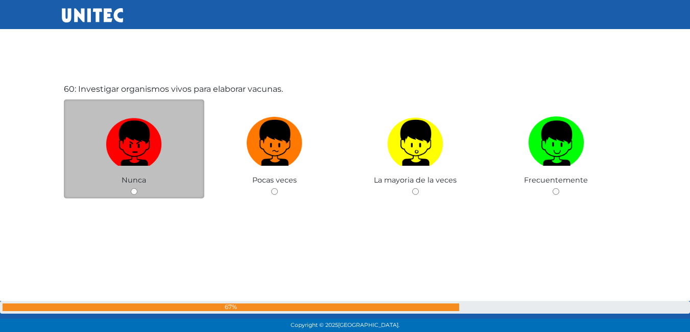
click at [139, 131] on img at bounding box center [134, 140] width 56 height 54
click at [137, 188] on input "radio" at bounding box center [134, 191] width 7 height 7
radio input "true"
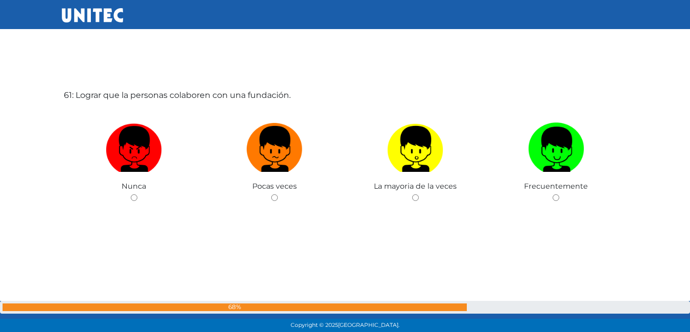
scroll to position [19986, 0]
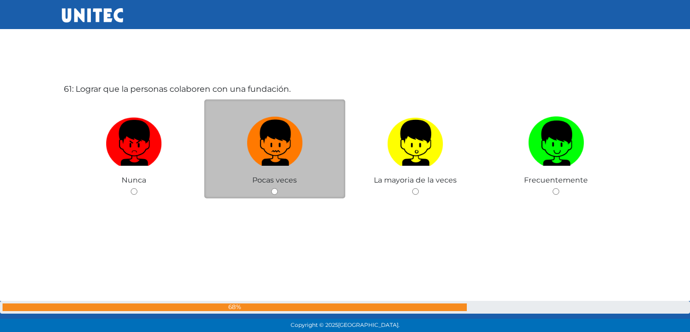
click at [260, 121] on img at bounding box center [275, 140] width 56 height 54
click at [271, 188] on input "radio" at bounding box center [274, 191] width 7 height 7
radio input "true"
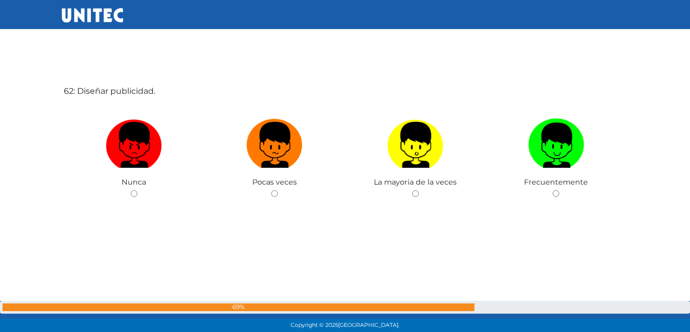
scroll to position [20318, 0]
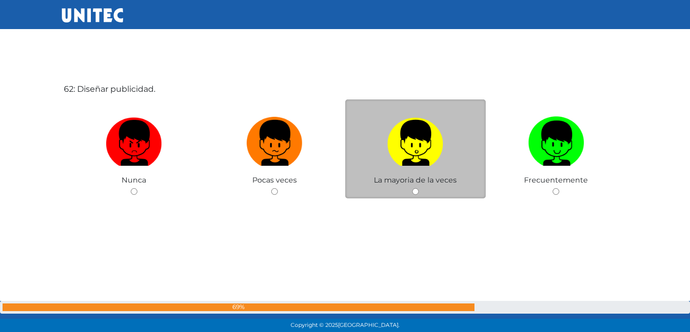
click at [440, 176] on span "La mayoria de la veces" at bounding box center [415, 180] width 83 height 9
click at [437, 140] on img at bounding box center [415, 140] width 56 height 54
click at [418, 188] on input "radio" at bounding box center [415, 191] width 7 height 7
radio input "true"
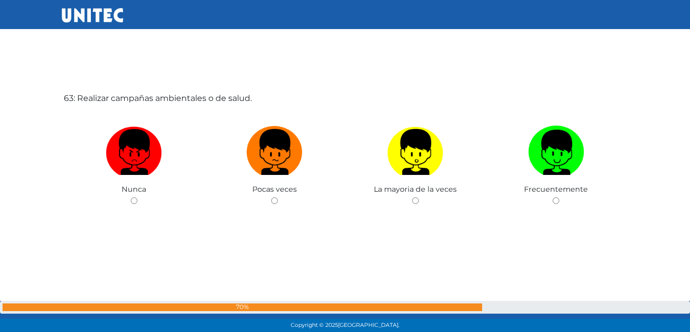
scroll to position [20650, 0]
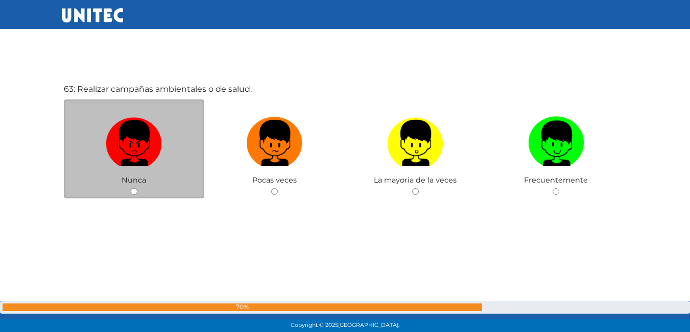
click at [184, 145] on label at bounding box center [134, 143] width 141 height 62
click at [137, 188] on input "radio" at bounding box center [134, 191] width 7 height 7
radio input "true"
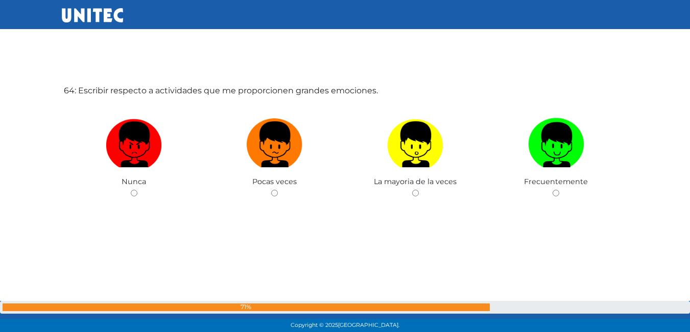
scroll to position [20983, 0]
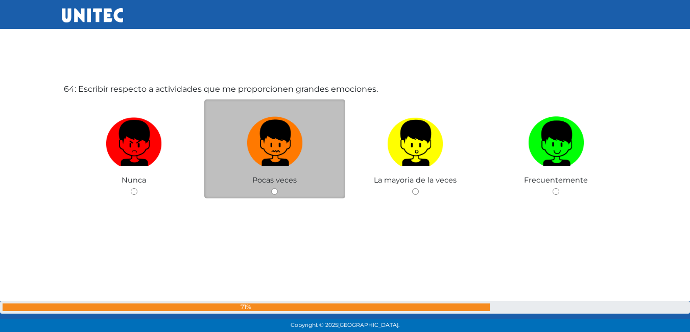
click at [270, 144] on img at bounding box center [275, 140] width 56 height 54
click at [271, 188] on input "radio" at bounding box center [274, 191] width 7 height 7
radio input "true"
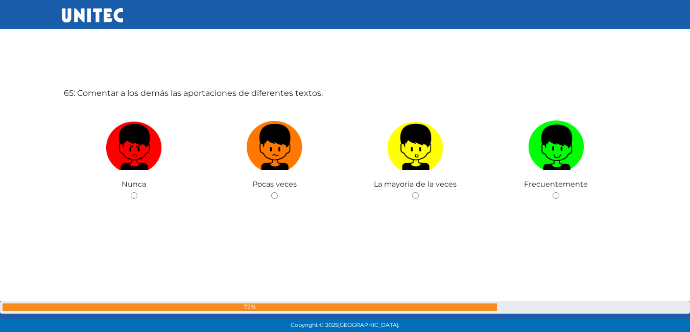
scroll to position [21315, 0]
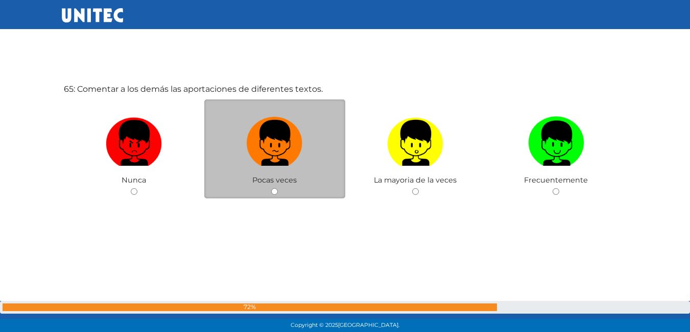
click at [227, 141] on label at bounding box center [274, 143] width 141 height 62
click at [271, 188] on input "radio" at bounding box center [274, 191] width 7 height 7
radio input "true"
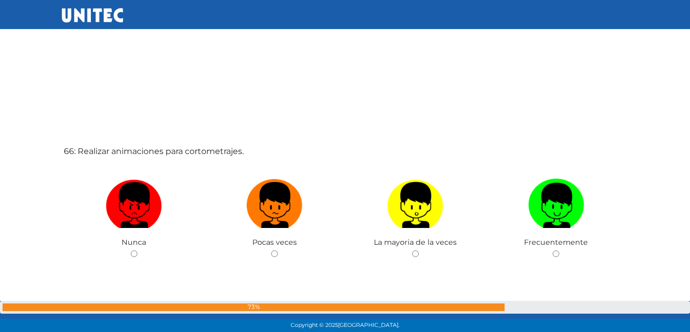
scroll to position [21623, 0]
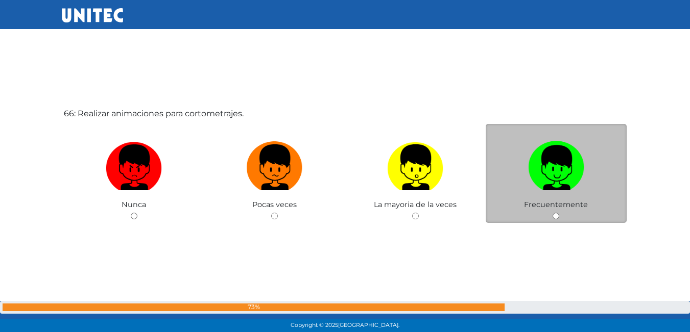
click at [510, 162] on label at bounding box center [555, 168] width 141 height 62
click at [552, 213] on input "radio" at bounding box center [555, 216] width 7 height 7
radio input "true"
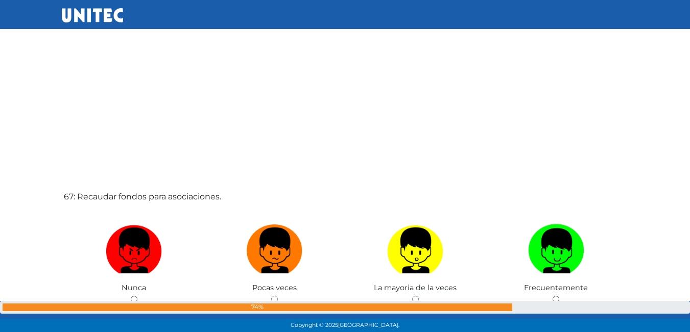
scroll to position [21923, 0]
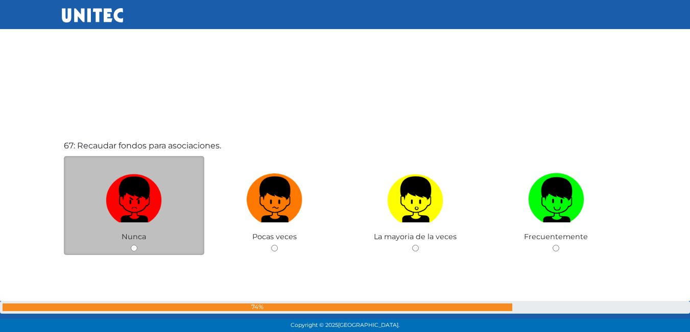
click at [179, 210] on label at bounding box center [134, 200] width 141 height 62
click at [137, 245] on input "radio" at bounding box center [134, 248] width 7 height 7
radio input "true"
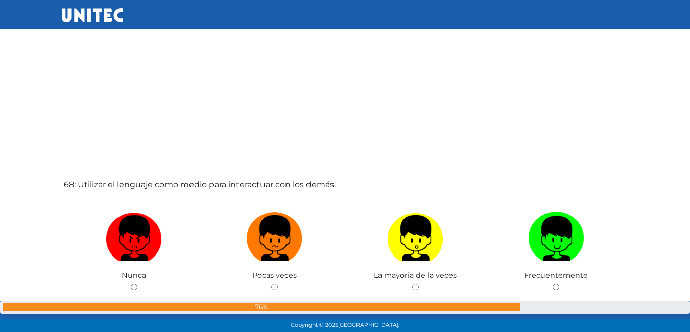
scroll to position [22220, 0]
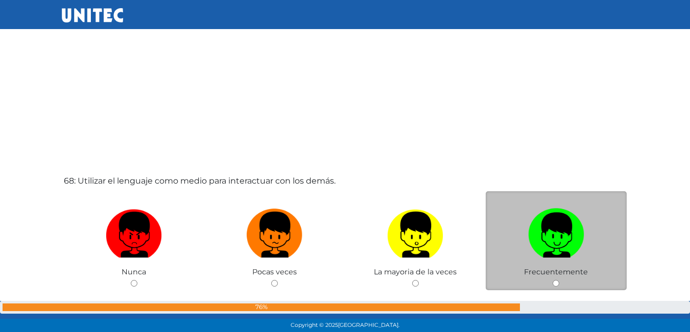
click at [513, 235] on label at bounding box center [555, 235] width 141 height 62
click at [552, 280] on input "radio" at bounding box center [555, 283] width 7 height 7
radio input "true"
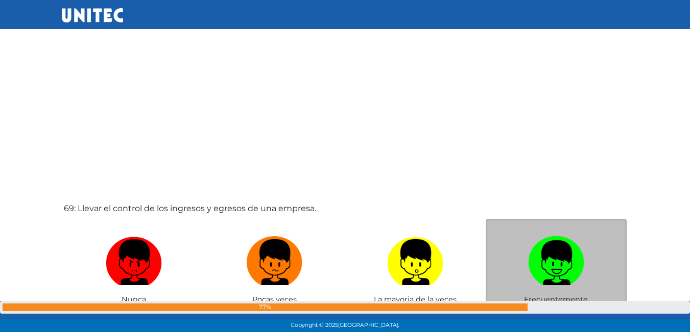
scroll to position [22576, 0]
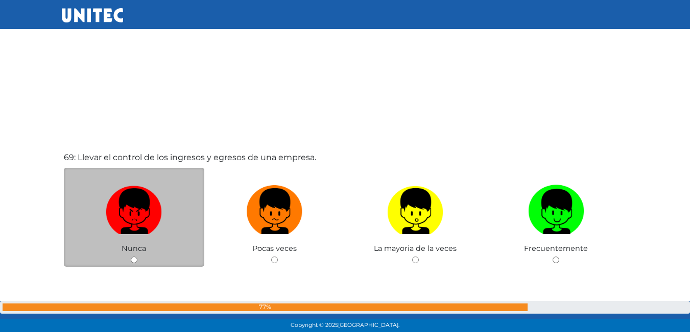
click at [166, 233] on label at bounding box center [134, 212] width 141 height 62
click at [137, 257] on input "radio" at bounding box center [134, 260] width 7 height 7
radio input "true"
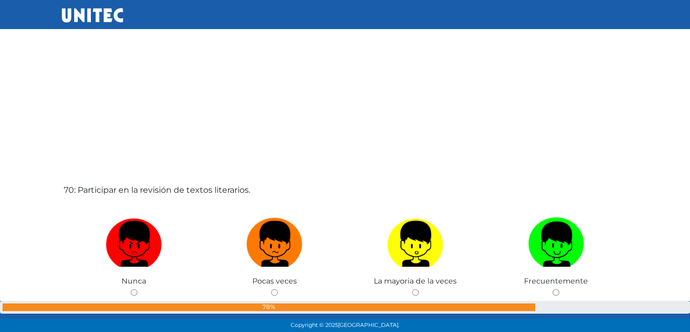
scroll to position [22984, 0]
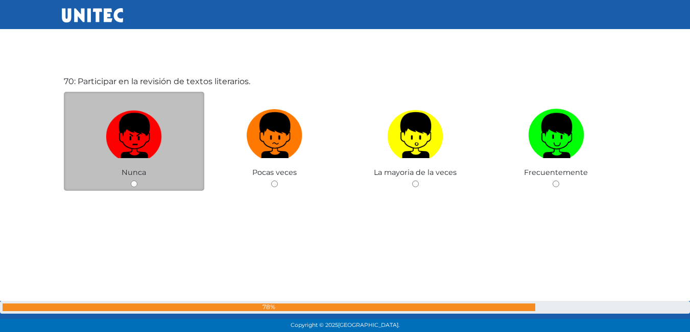
click at [160, 144] on img at bounding box center [134, 132] width 56 height 54
click at [137, 181] on input "radio" at bounding box center [134, 184] width 7 height 7
radio input "true"
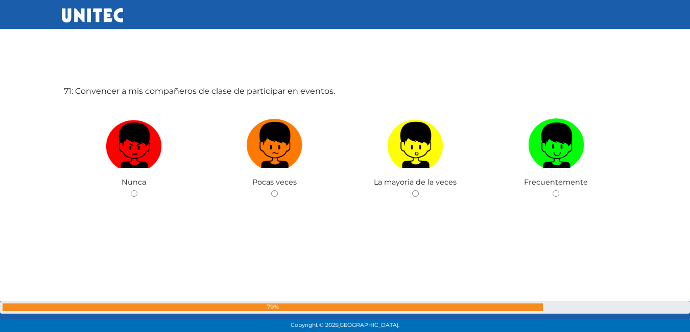
scroll to position [23308, 0]
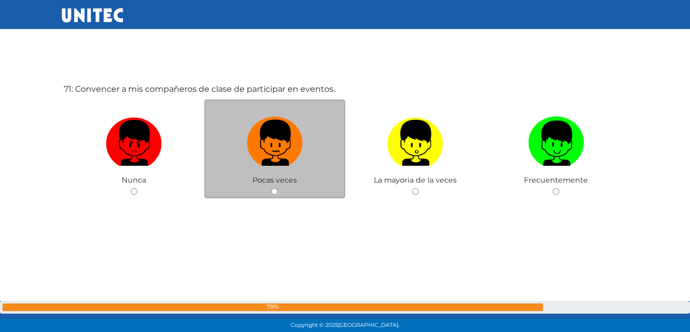
click at [291, 159] on img at bounding box center [275, 140] width 56 height 54
click at [278, 188] on input "radio" at bounding box center [274, 191] width 7 height 7
radio input "true"
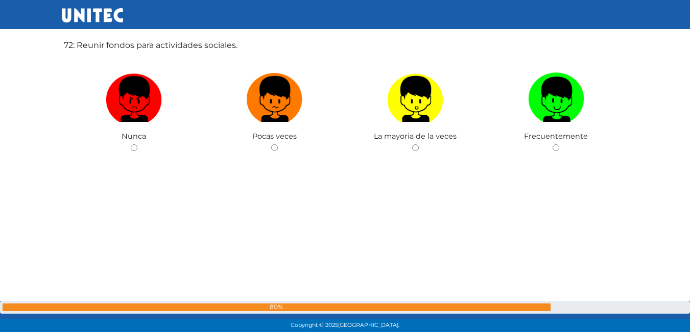
scroll to position [23666, 0]
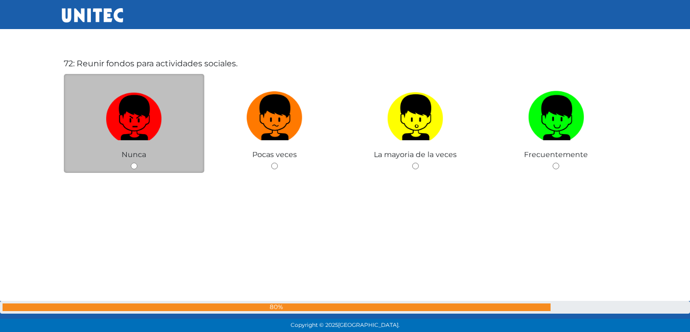
click at [142, 113] on img at bounding box center [134, 114] width 56 height 54
click at [137, 163] on input "radio" at bounding box center [134, 166] width 7 height 7
radio input "true"
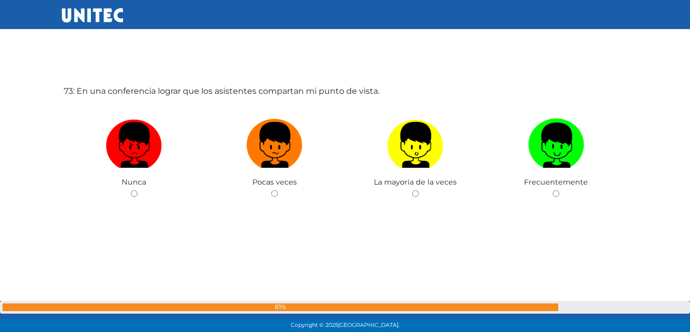
scroll to position [23973, 0]
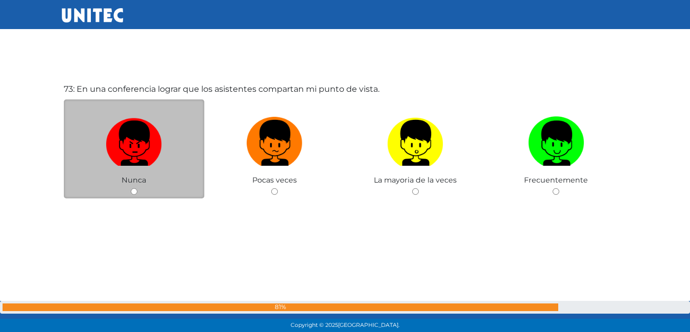
click at [135, 164] on img at bounding box center [134, 140] width 56 height 54
click at [135, 188] on input "radio" at bounding box center [134, 191] width 7 height 7
radio input "true"
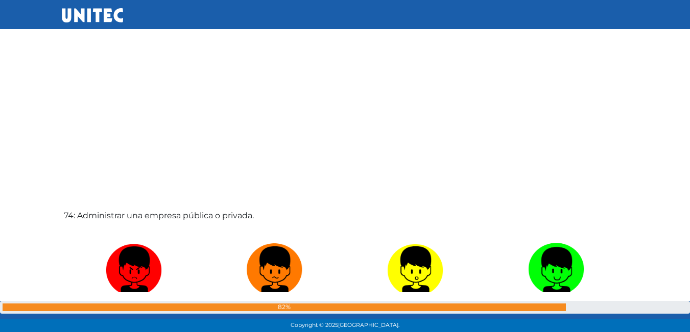
scroll to position [24230, 0]
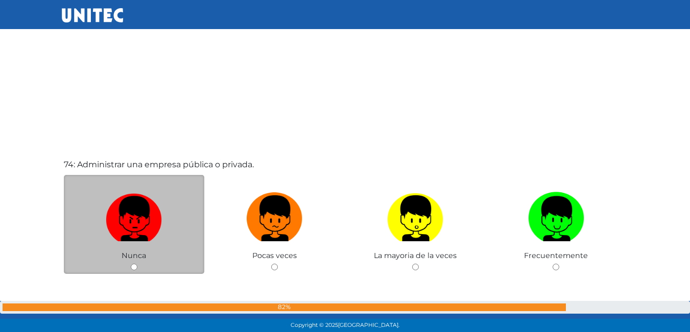
click at [154, 216] on img at bounding box center [134, 215] width 56 height 54
click at [137, 264] on input "radio" at bounding box center [134, 267] width 7 height 7
radio input "true"
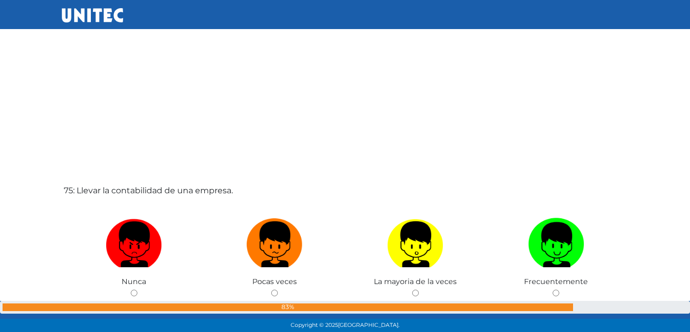
scroll to position [24638, 0]
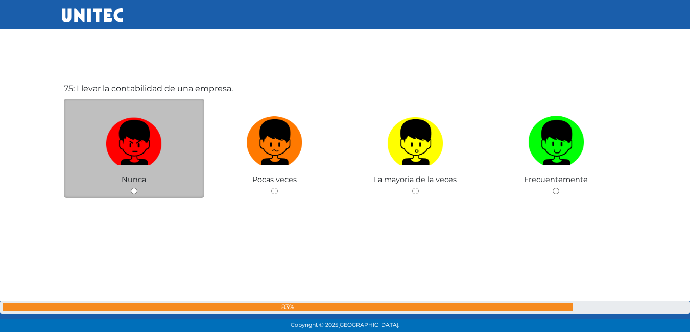
click at [135, 164] on img at bounding box center [134, 139] width 56 height 54
click at [135, 188] on input "radio" at bounding box center [134, 191] width 7 height 7
radio input "true"
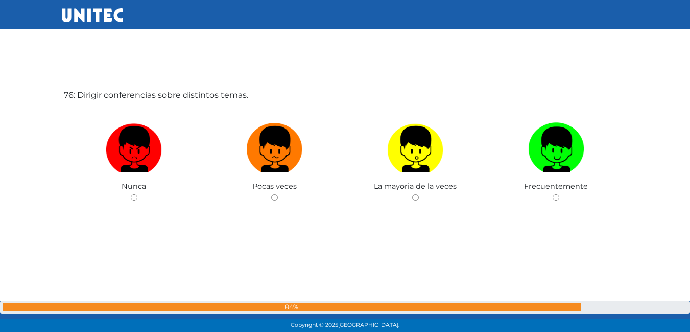
scroll to position [24970, 0]
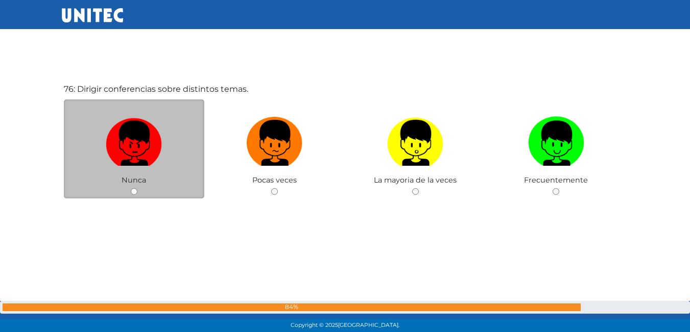
click at [140, 153] on img at bounding box center [134, 140] width 56 height 54
click at [137, 188] on input "radio" at bounding box center [134, 191] width 7 height 7
radio input "true"
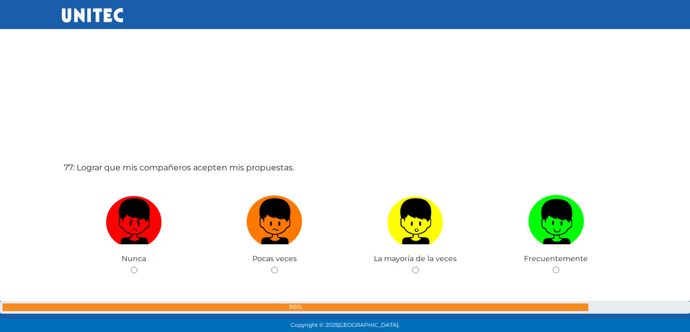
scroll to position [25274, 0]
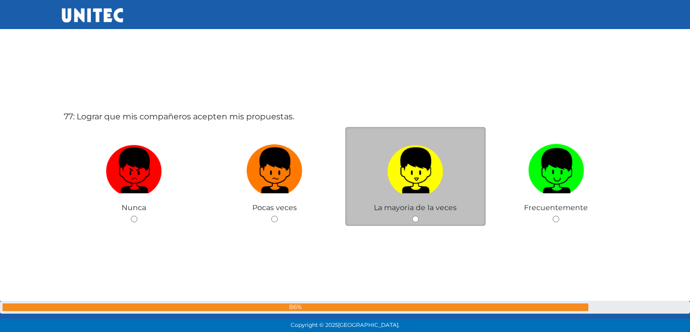
click at [404, 166] on img at bounding box center [415, 167] width 56 height 54
click at [412, 216] on input "radio" at bounding box center [415, 219] width 7 height 7
radio input "true"
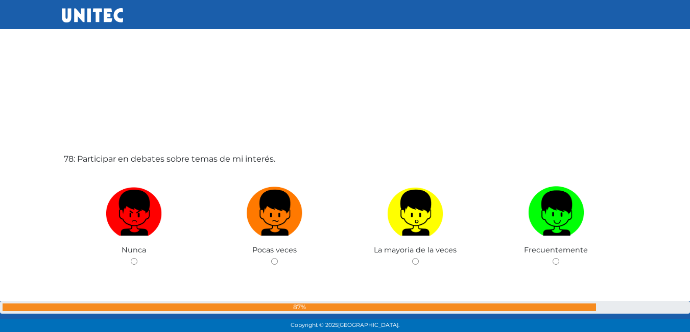
scroll to position [25582, 0]
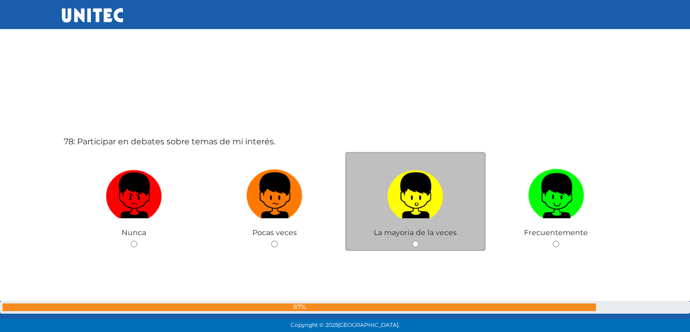
click at [385, 196] on label at bounding box center [415, 196] width 141 height 62
click at [412, 241] on input "radio" at bounding box center [415, 244] width 7 height 7
radio input "true"
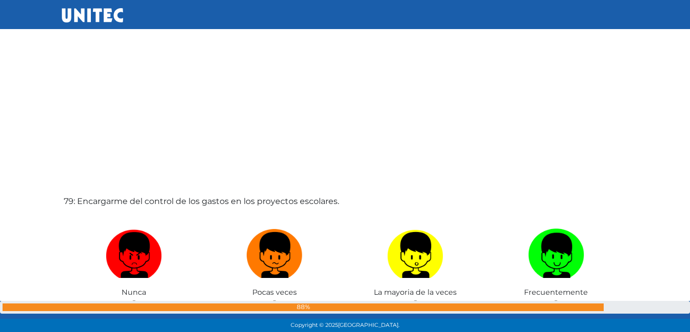
scroll to position [25882, 0]
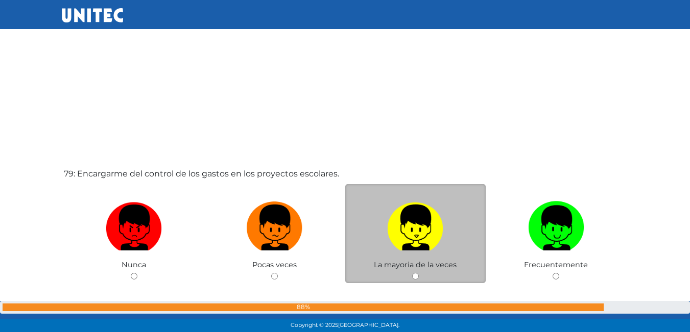
click at [412, 232] on img at bounding box center [415, 225] width 56 height 54
click at [412, 273] on input "radio" at bounding box center [415, 276] width 7 height 7
radio input "true"
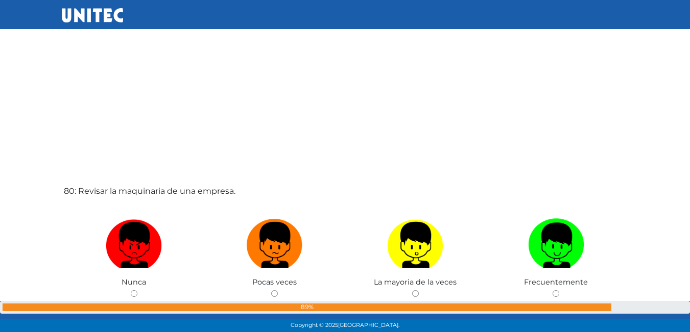
scroll to position [26214, 0]
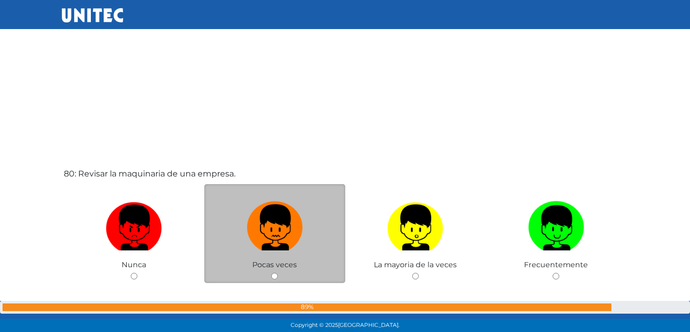
click at [273, 238] on img at bounding box center [275, 225] width 56 height 54
click at [273, 273] on input "radio" at bounding box center [274, 276] width 7 height 7
radio input "true"
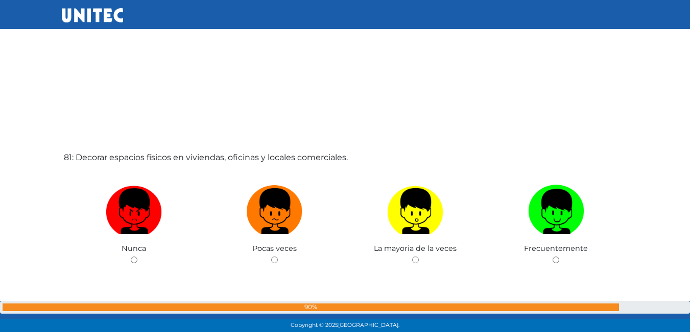
scroll to position [26564, 0]
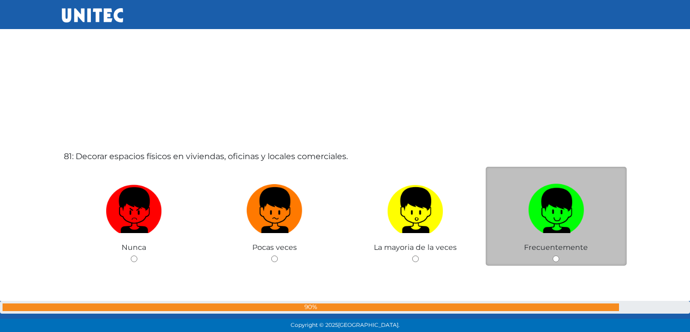
click at [518, 229] on label at bounding box center [555, 211] width 141 height 62
click at [552, 256] on input "radio" at bounding box center [555, 259] width 7 height 7
radio input "true"
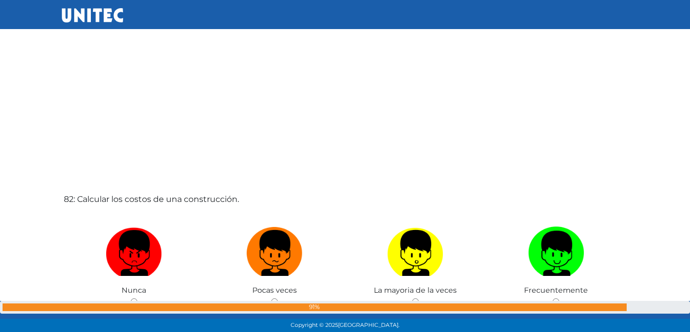
scroll to position [26868, 0]
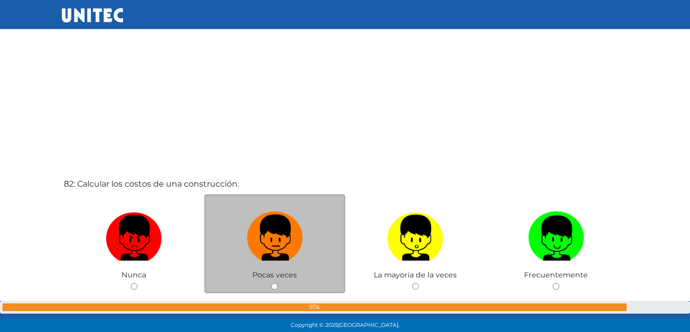
click at [295, 251] on img at bounding box center [275, 235] width 56 height 54
click at [278, 283] on input "radio" at bounding box center [274, 286] width 7 height 7
radio input "true"
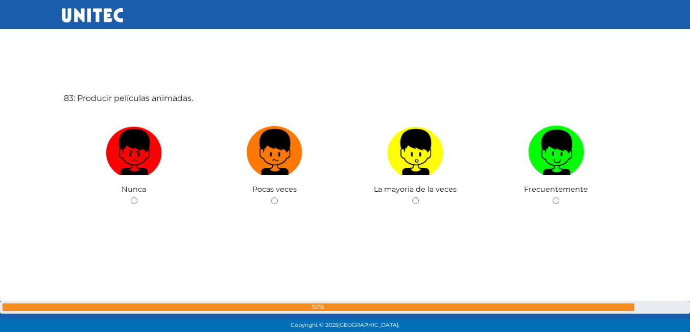
scroll to position [27295, 0]
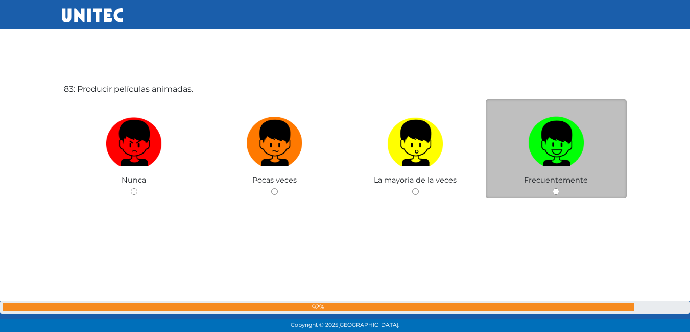
click at [576, 163] on img at bounding box center [556, 140] width 56 height 54
click at [559, 188] on input "radio" at bounding box center [555, 191] width 7 height 7
radio input "true"
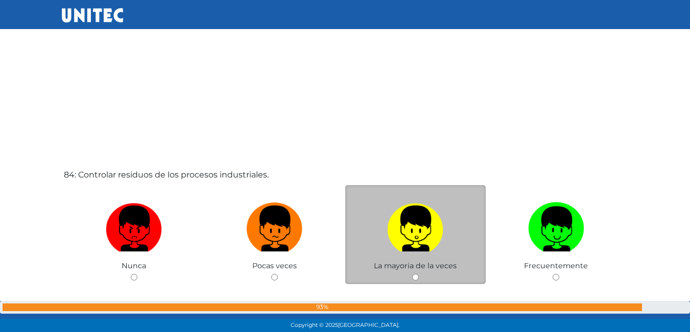
scroll to position [27549, 0]
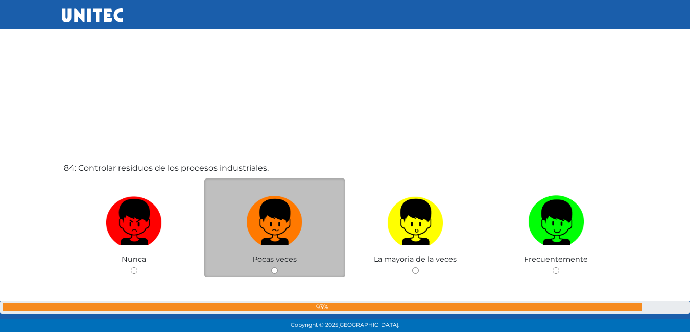
click at [235, 217] on label at bounding box center [274, 222] width 141 height 62
click at [271, 267] on input "radio" at bounding box center [274, 270] width 7 height 7
radio input "true"
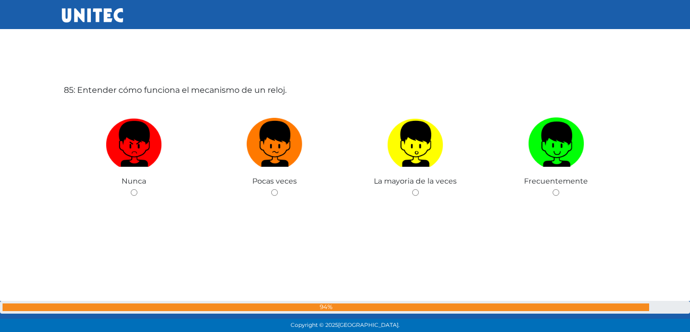
scroll to position [27960, 0]
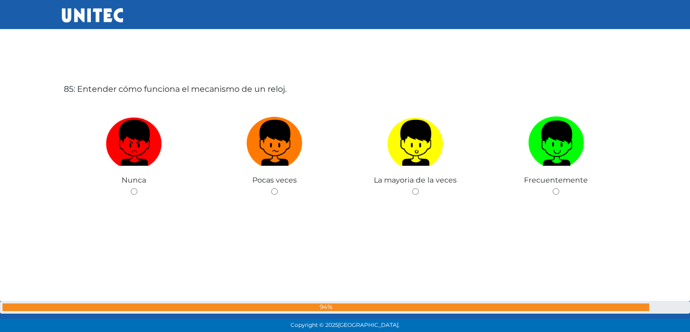
click at [235, 217] on div "85: Entender cómo funciona el mecanismo de un reloj. Nunca Pocas veces La mayor…" at bounding box center [345, 166] width 567 height 332
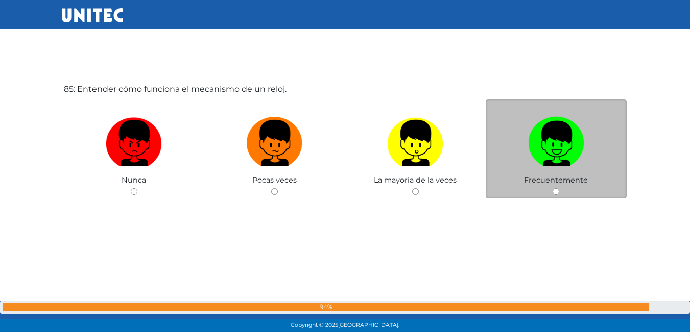
click at [553, 144] on img at bounding box center [556, 140] width 56 height 54
click at [553, 188] on input "radio" at bounding box center [555, 191] width 7 height 7
radio input "true"
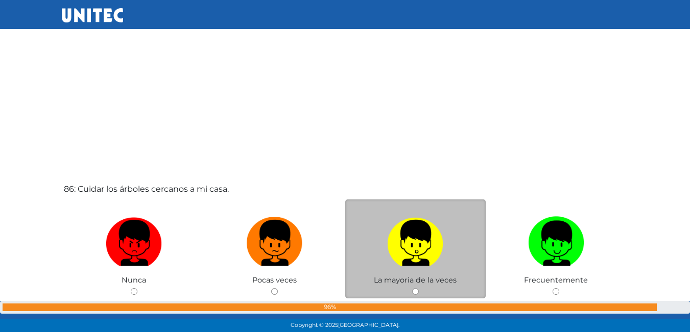
scroll to position [28217, 0]
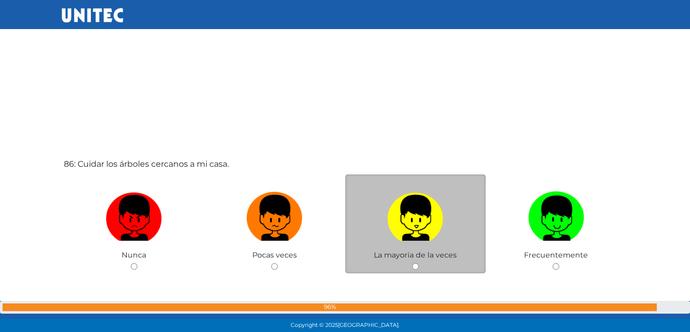
click at [439, 219] on img at bounding box center [415, 215] width 56 height 54
click at [418, 263] on input "radio" at bounding box center [415, 266] width 7 height 7
radio input "true"
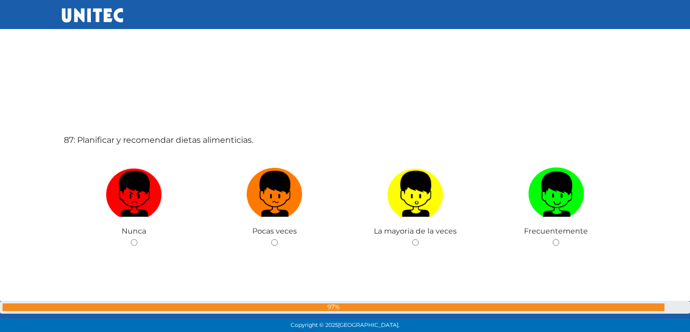
scroll to position [28574, 0]
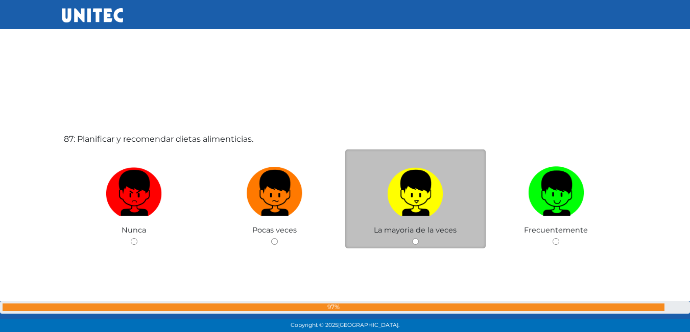
click at [424, 210] on img at bounding box center [415, 190] width 56 height 54
click at [418, 238] on input "radio" at bounding box center [415, 241] width 7 height 7
radio input "true"
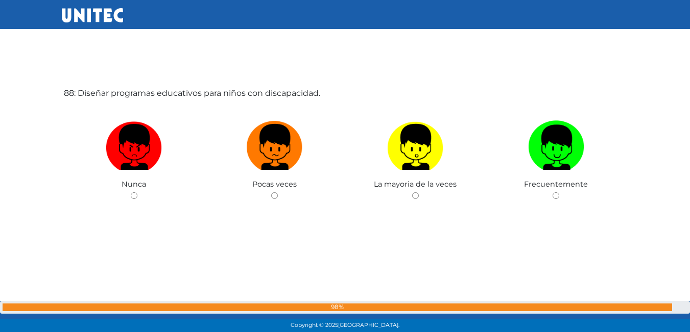
scroll to position [28957, 0]
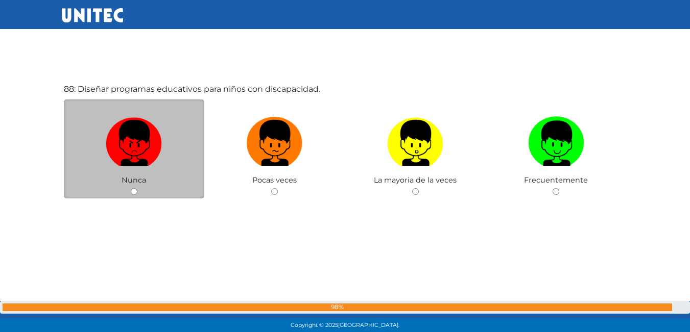
click at [95, 144] on label at bounding box center [134, 143] width 141 height 62
click at [131, 188] on input "radio" at bounding box center [134, 191] width 7 height 7
radio input "true"
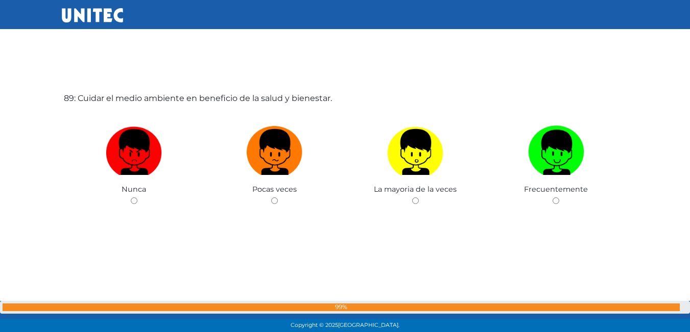
scroll to position [29289, 0]
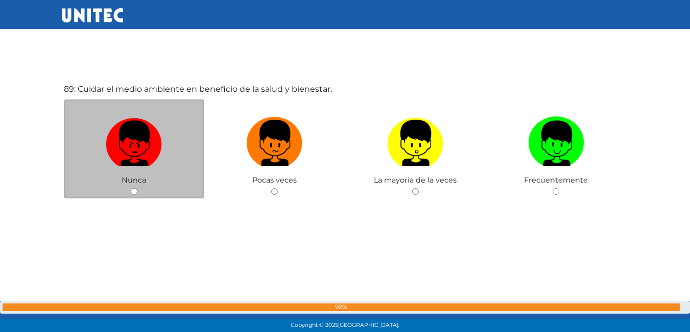
click at [143, 134] on img at bounding box center [134, 140] width 56 height 54
click at [137, 188] on input "radio" at bounding box center [134, 191] width 7 height 7
radio input "true"
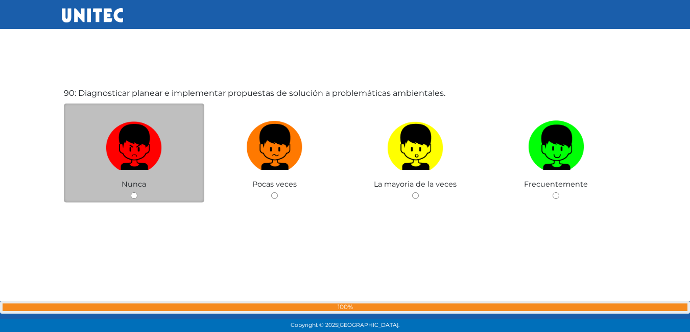
scroll to position [29621, 0]
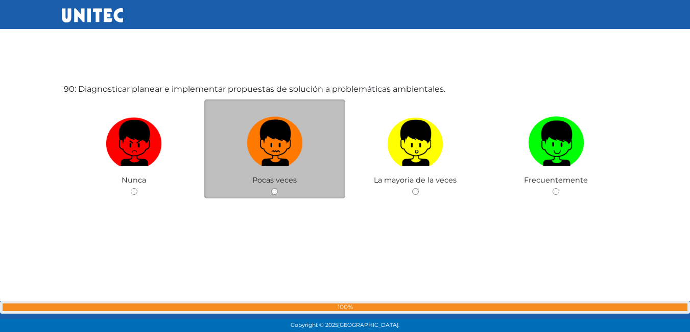
click at [288, 158] on img at bounding box center [275, 140] width 56 height 54
click at [278, 188] on input "radio" at bounding box center [274, 191] width 7 height 7
radio input "true"
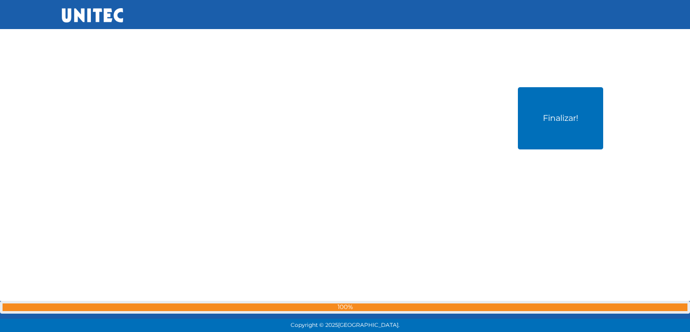
scroll to position [29953, 0]
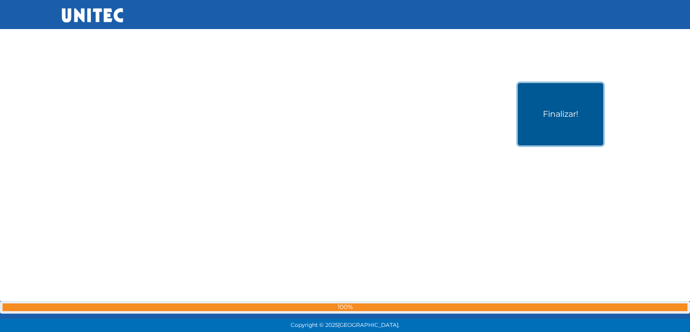
click at [576, 100] on button "Finalizar!" at bounding box center [560, 114] width 85 height 62
